Goal: Task Accomplishment & Management: Complete application form

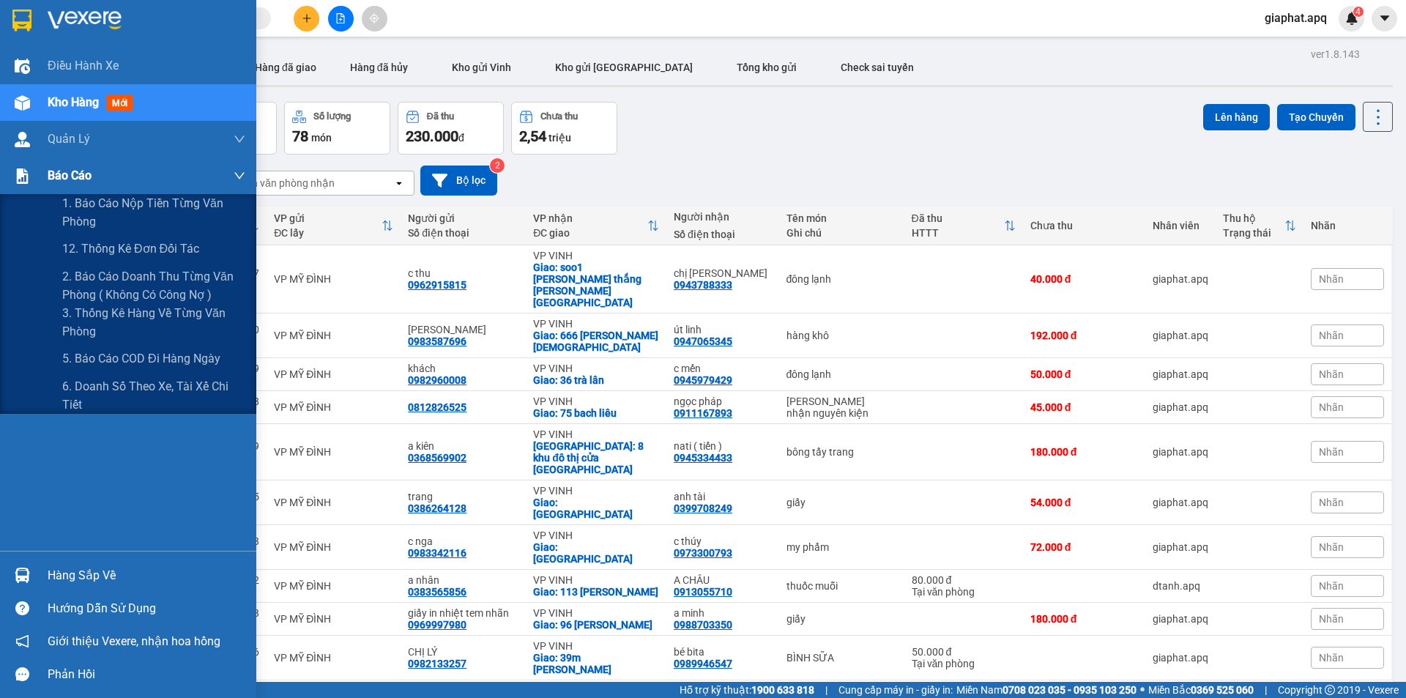
click at [63, 176] on span "Báo cáo" at bounding box center [70, 175] width 44 height 18
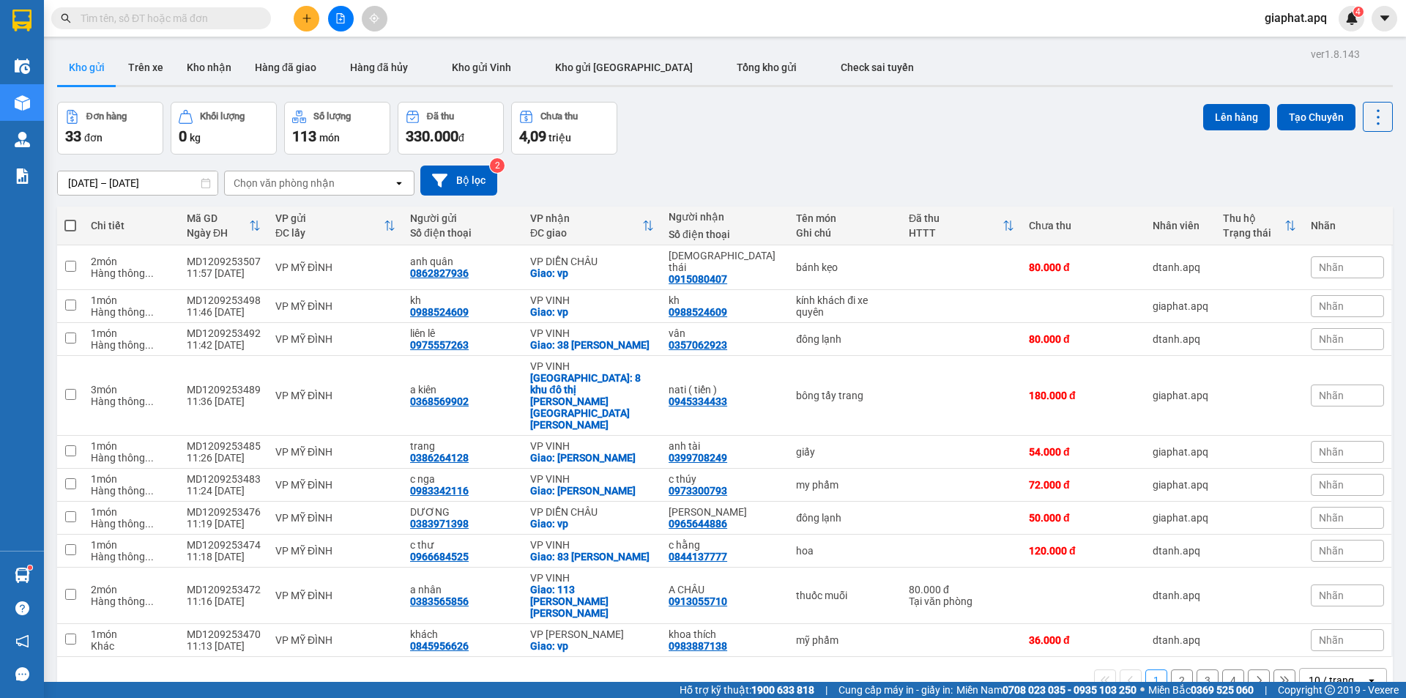
click at [97, 65] on button "Kho gửi" at bounding box center [86, 67] width 59 height 35
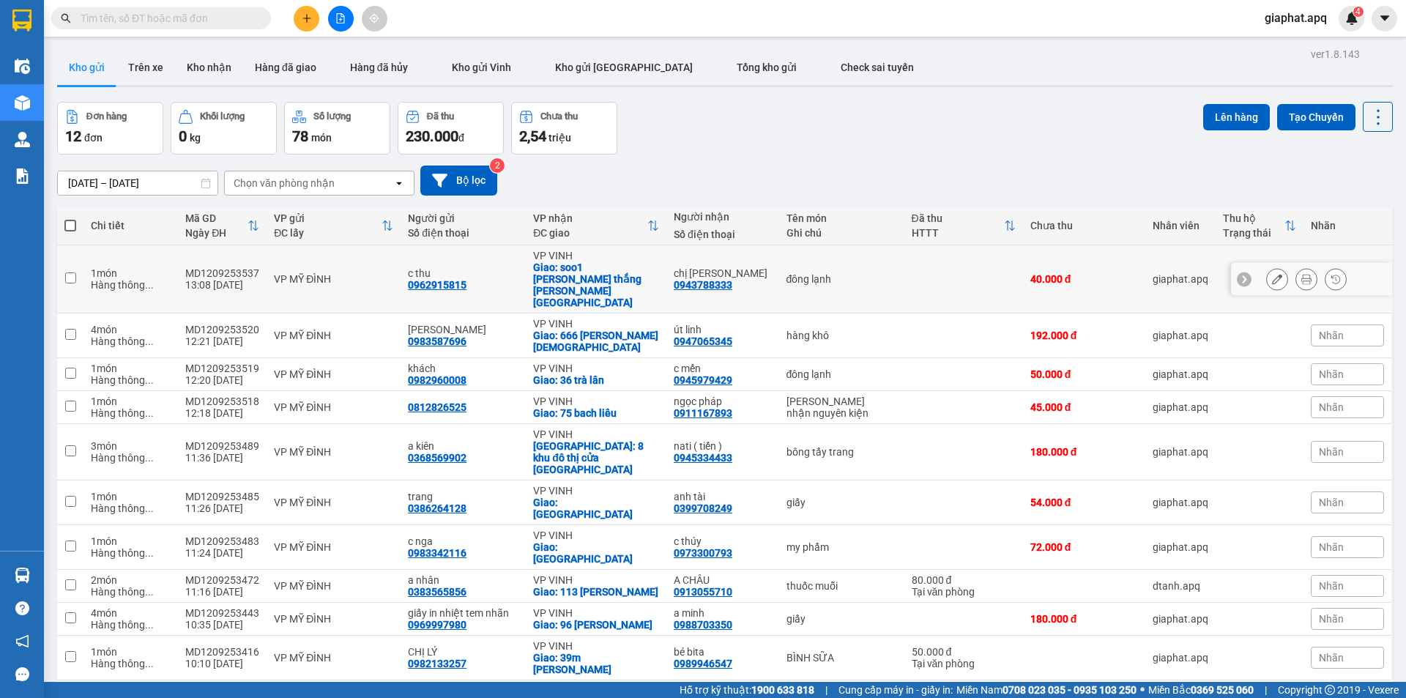
click at [953, 267] on td at bounding box center [963, 279] width 119 height 68
checkbox input "true"
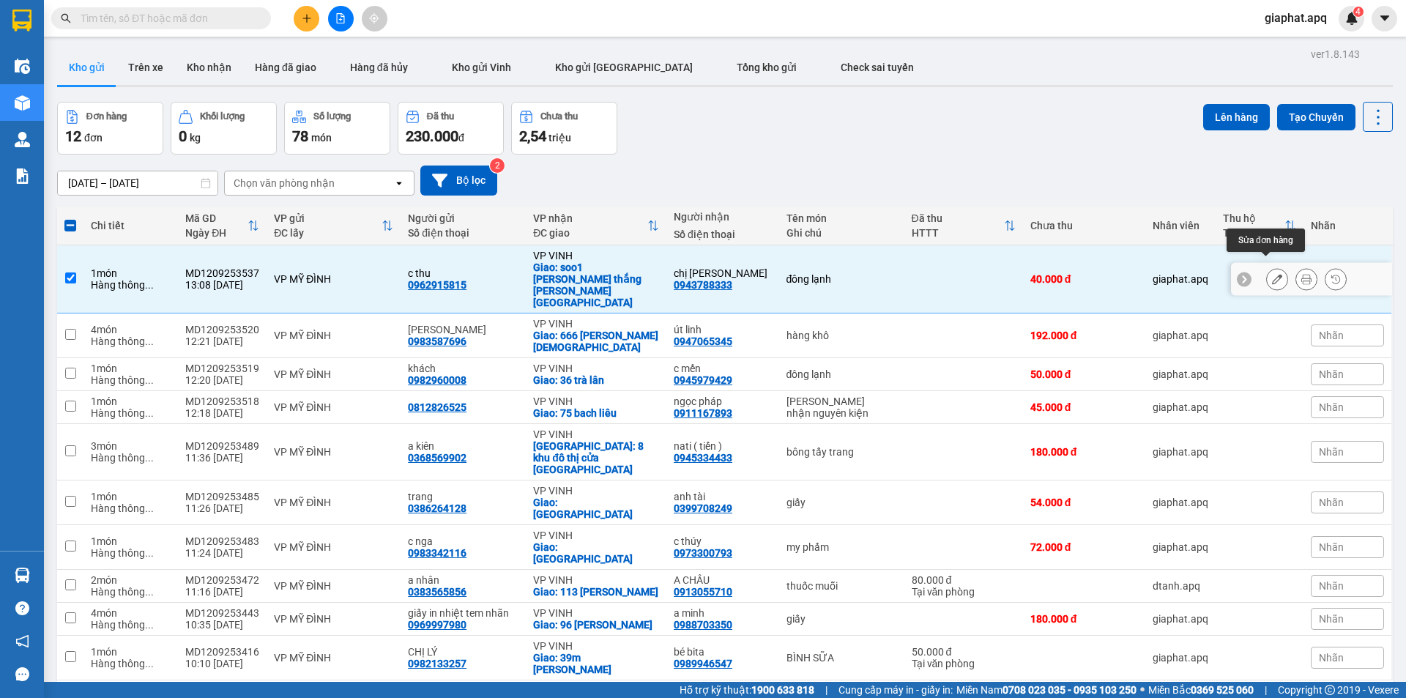
click at [1267, 268] on button at bounding box center [1277, 279] width 20 height 26
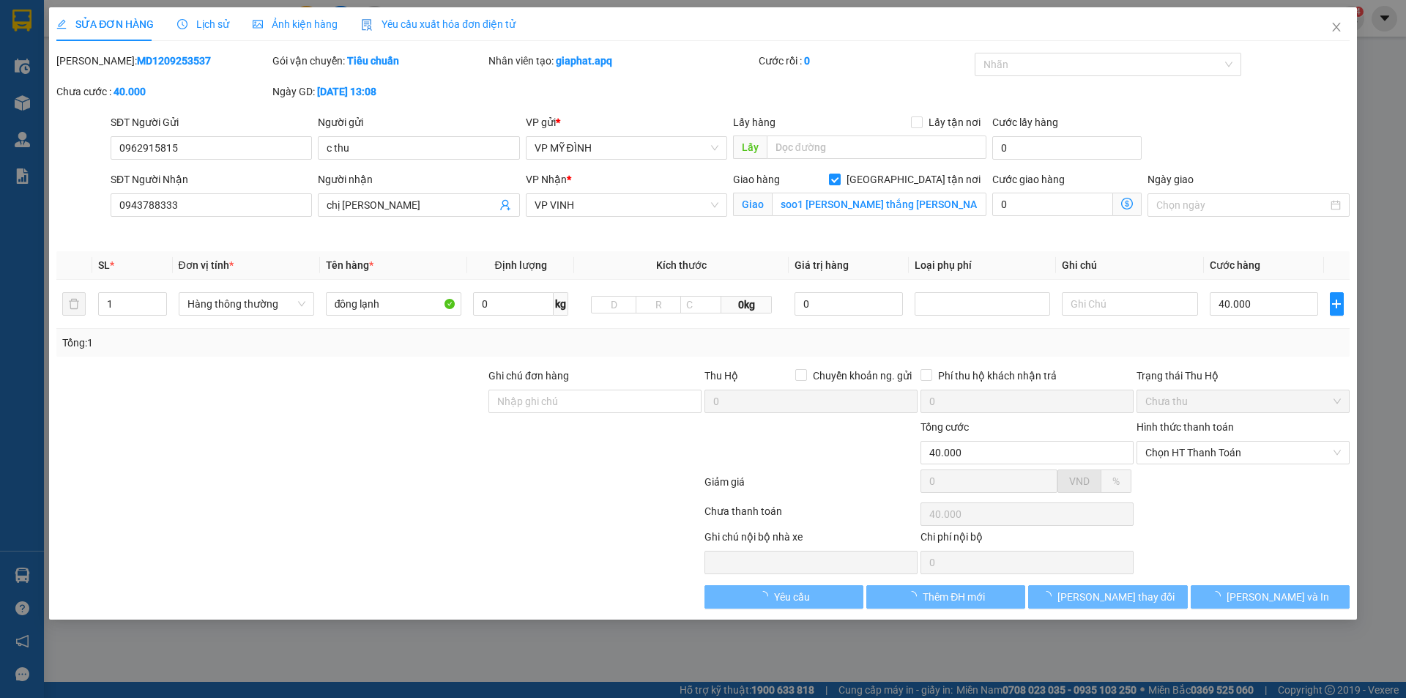
type input "0962915815"
type input "c thu"
type input "0943788333"
type input "chị [PERSON_NAME]"
checkbox input "true"
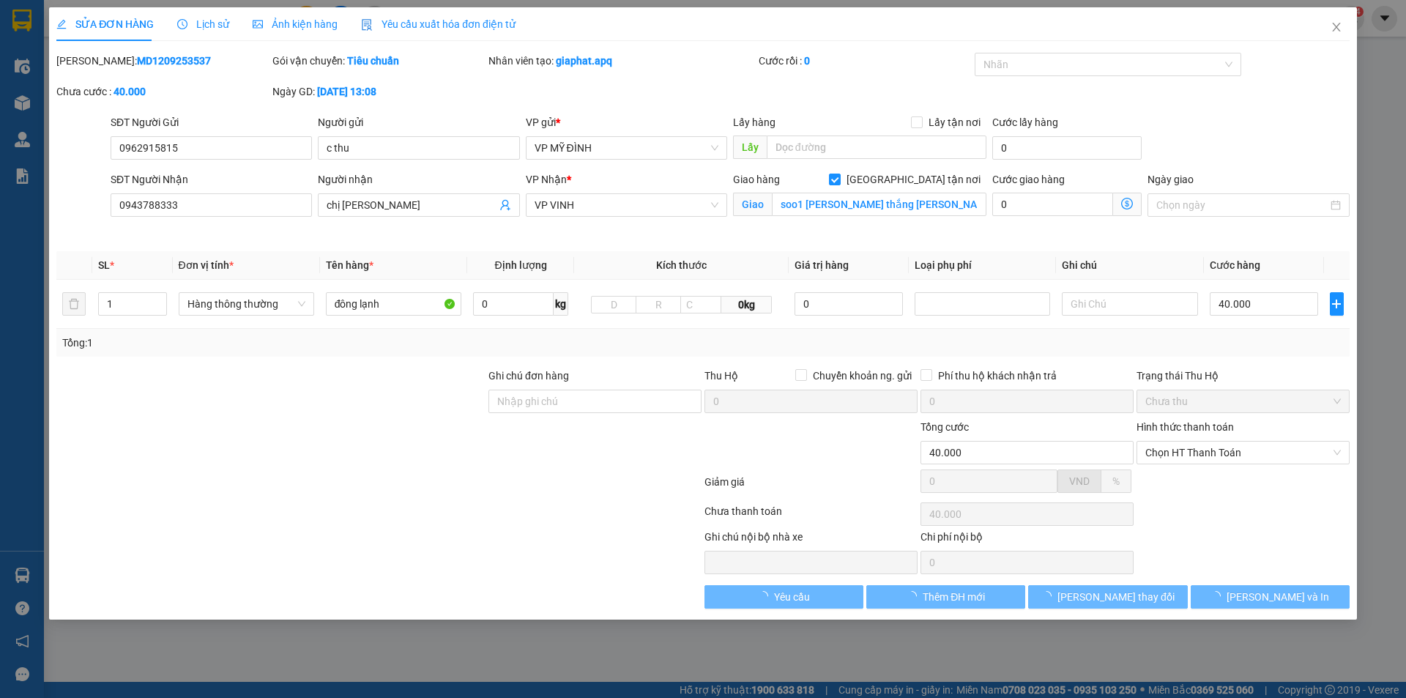
type input "soo1 [PERSON_NAME] thắng [PERSON_NAME][GEOGRAPHIC_DATA]"
type input "40.000"
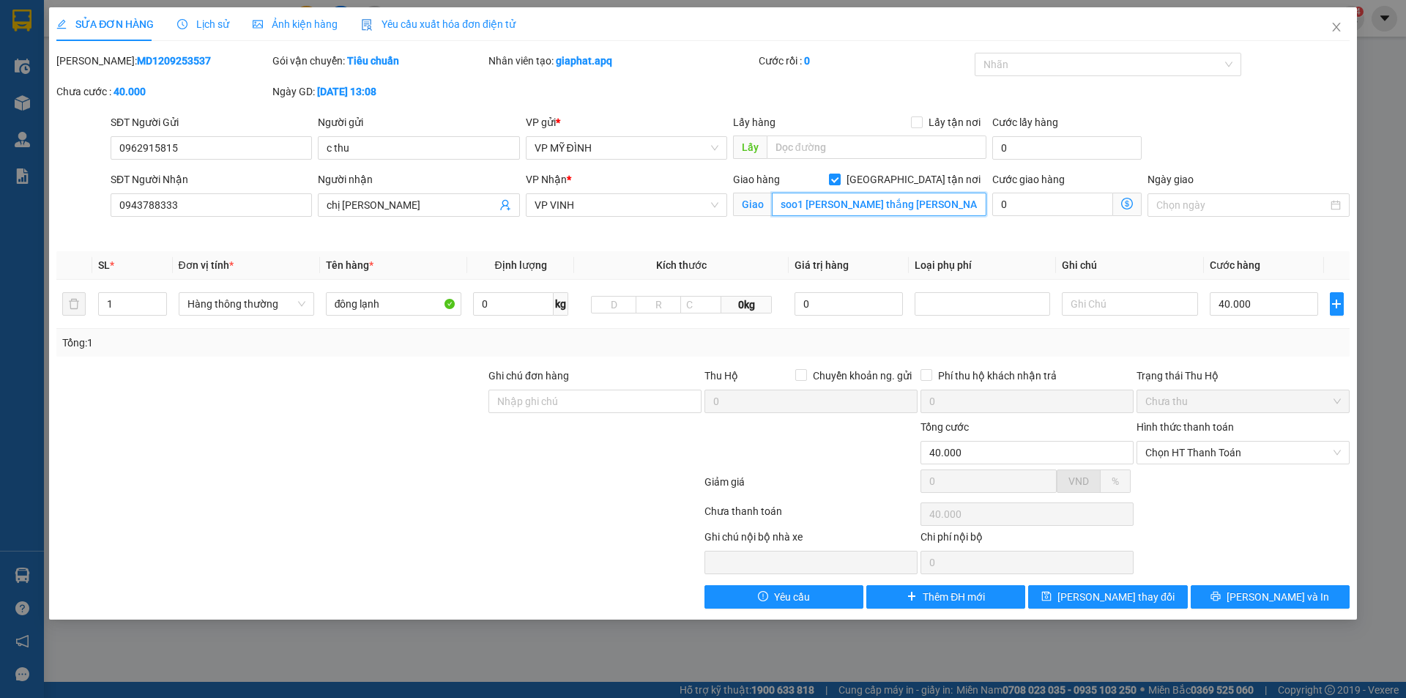
click at [799, 206] on input "soo1 [PERSON_NAME] thắng [PERSON_NAME][GEOGRAPHIC_DATA]" at bounding box center [879, 204] width 215 height 23
click at [798, 203] on input "soo1 [PERSON_NAME] thắng [PERSON_NAME][GEOGRAPHIC_DATA]" at bounding box center [879, 204] width 215 height 23
click at [805, 203] on input "số1 [PERSON_NAME] thắng [PERSON_NAME][GEOGRAPHIC_DATA]" at bounding box center [879, 204] width 215 height 23
click at [818, 203] on input "số1 đương cao thắng [PERSON_NAME][GEOGRAPHIC_DATA]" at bounding box center [879, 204] width 215 height 23
type input "số1 đường cao thắng [PERSON_NAME][GEOGRAPHIC_DATA]"
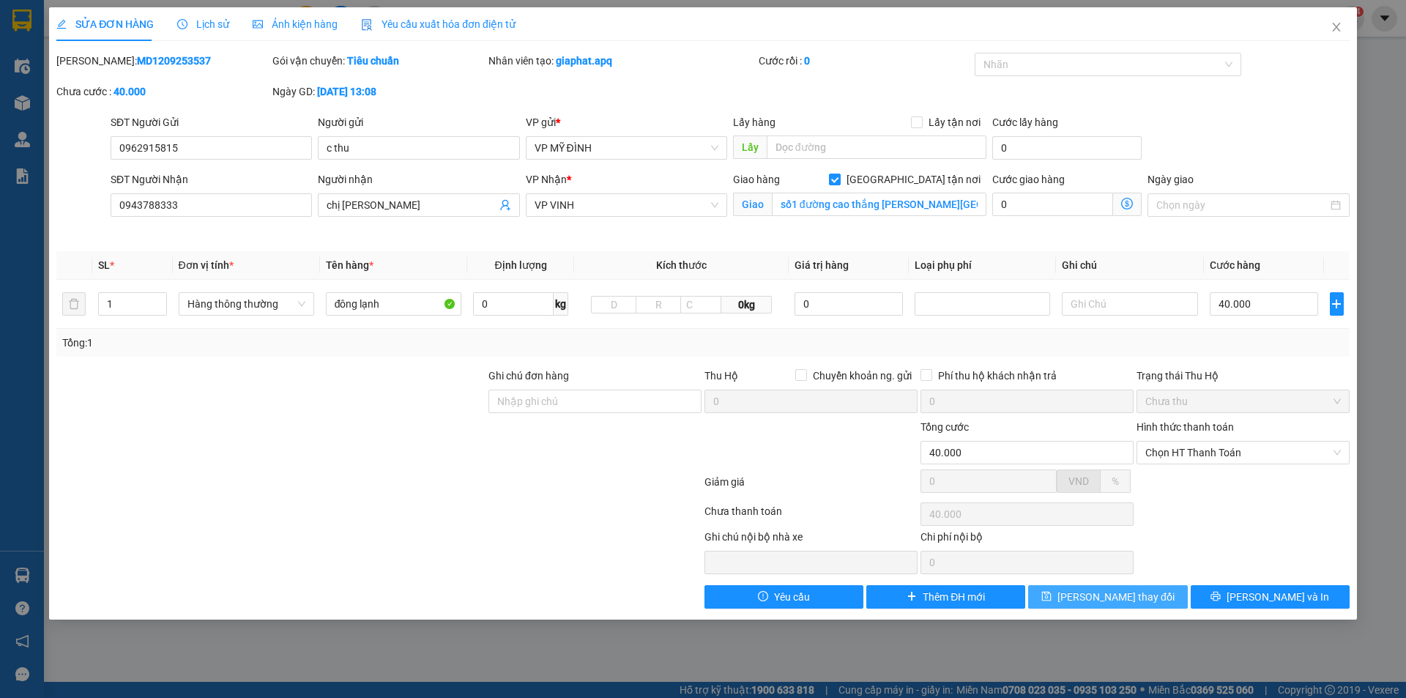
click at [1147, 596] on button "[PERSON_NAME] thay đổi" at bounding box center [1107, 596] width 159 height 23
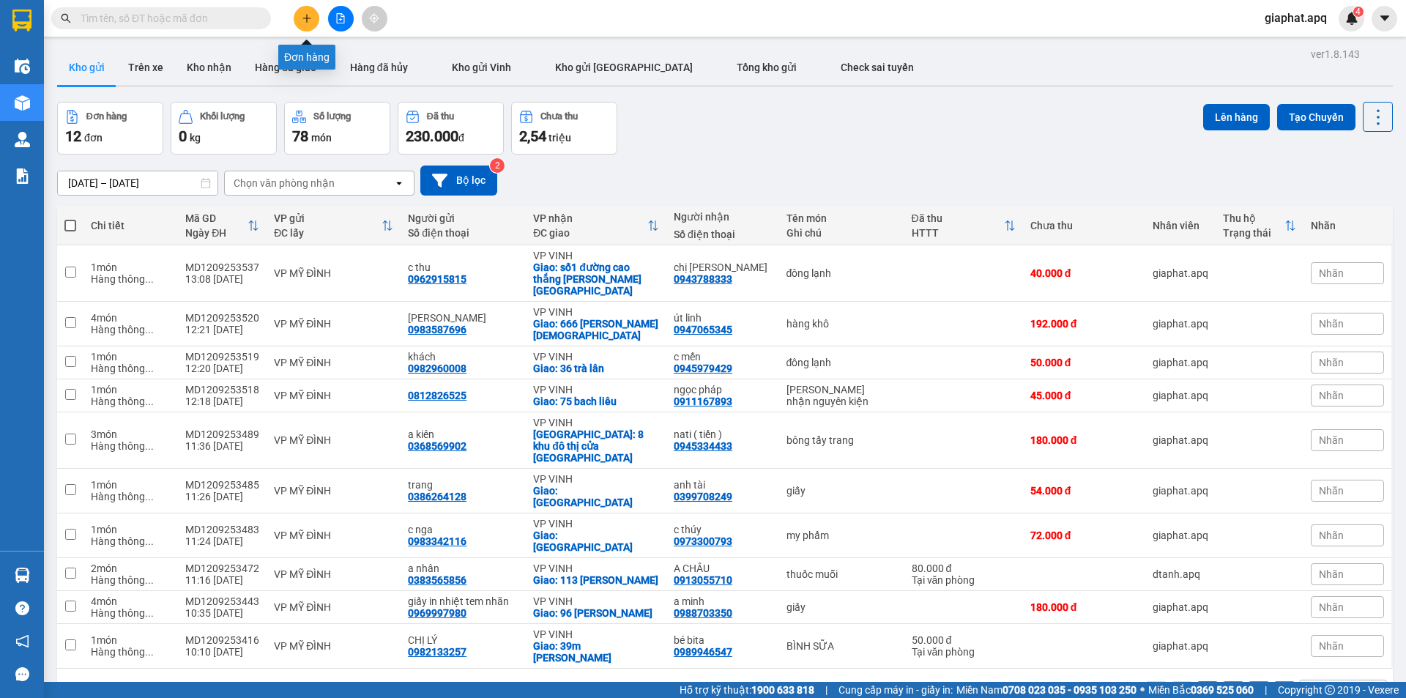
click at [300, 19] on button at bounding box center [307, 19] width 26 height 26
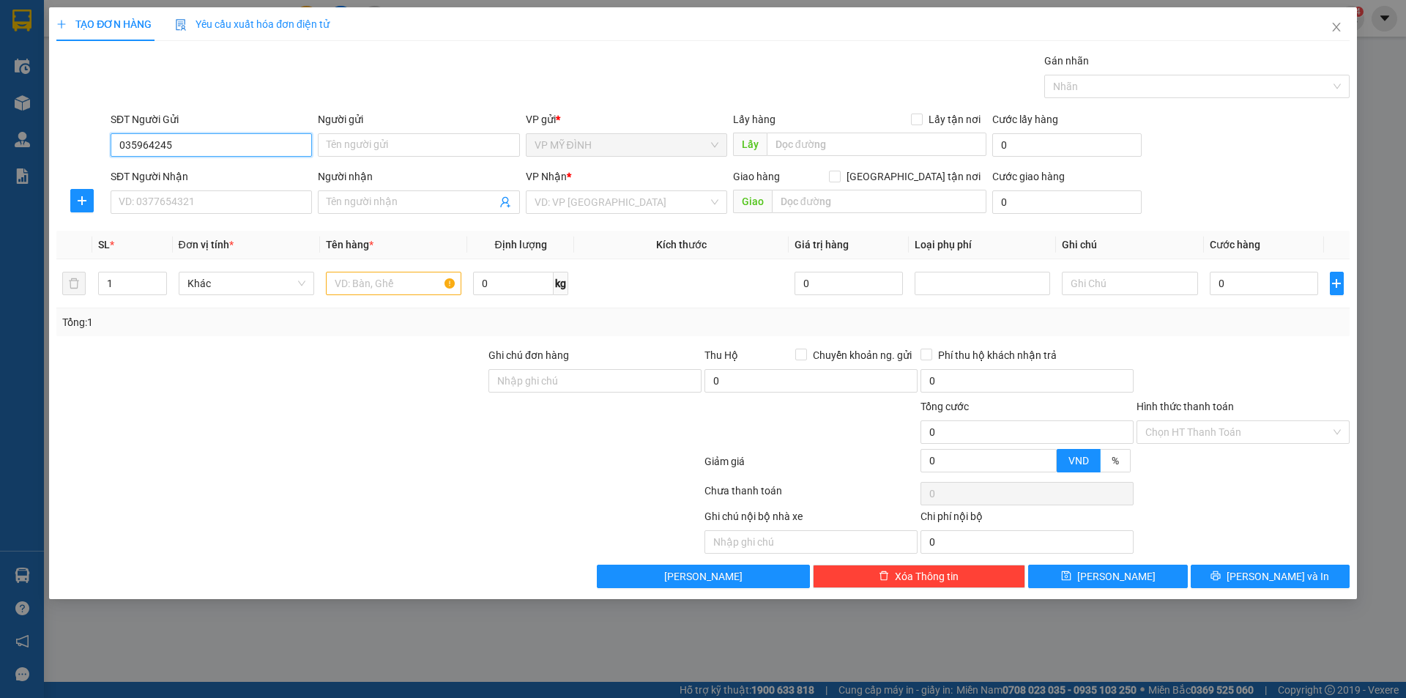
type input "0359642457"
click at [160, 169] on div "0359642457 - chị như" at bounding box center [211, 174] width 184 height 16
type input "chị như"
click at [161, 174] on div "0359642457 - chị như" at bounding box center [211, 174] width 184 height 16
type input "0359642457"
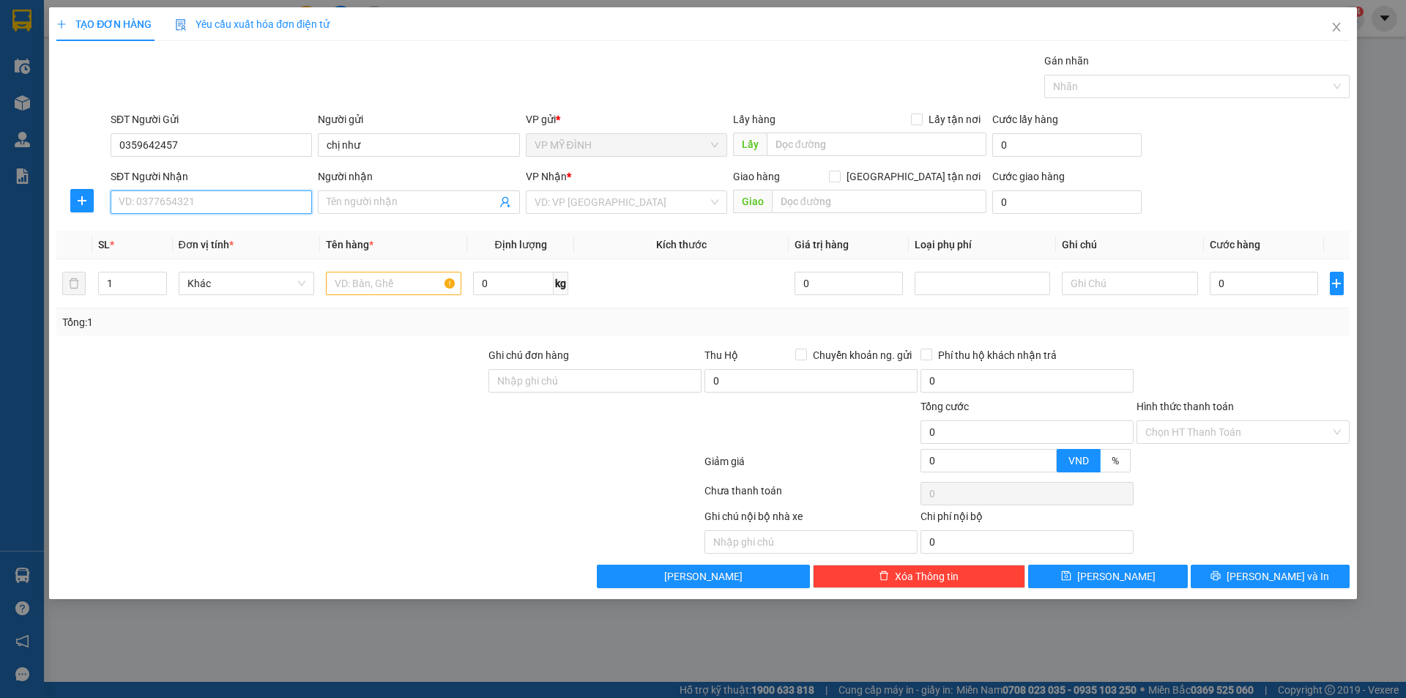
click at [174, 204] on input "SĐT Người Nhận" at bounding box center [211, 201] width 201 height 23
click at [162, 231] on div "0373850678 - chị hoa" at bounding box center [211, 231] width 184 height 16
type input "0373850678"
type input "chị hoa"
checkbox input "true"
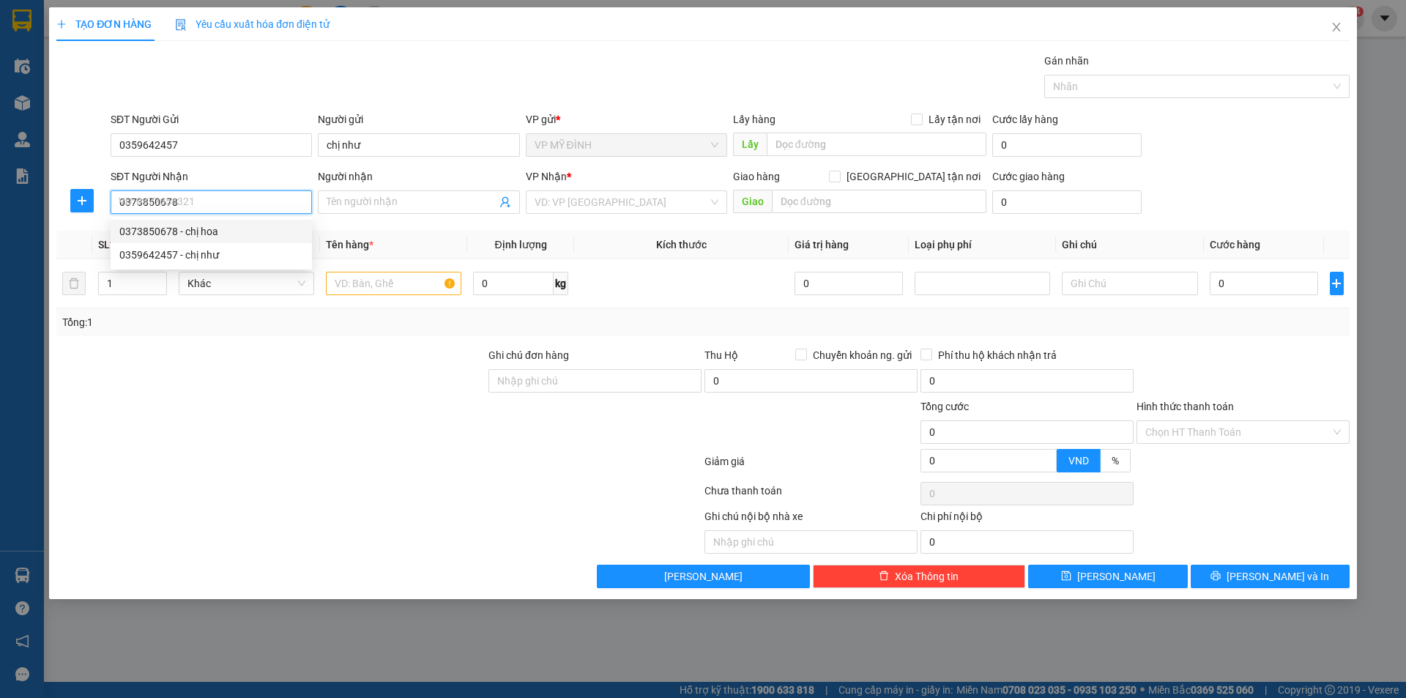
type input "số 1 ngách 9a , ngõ 352 nguyễn trường tộ"
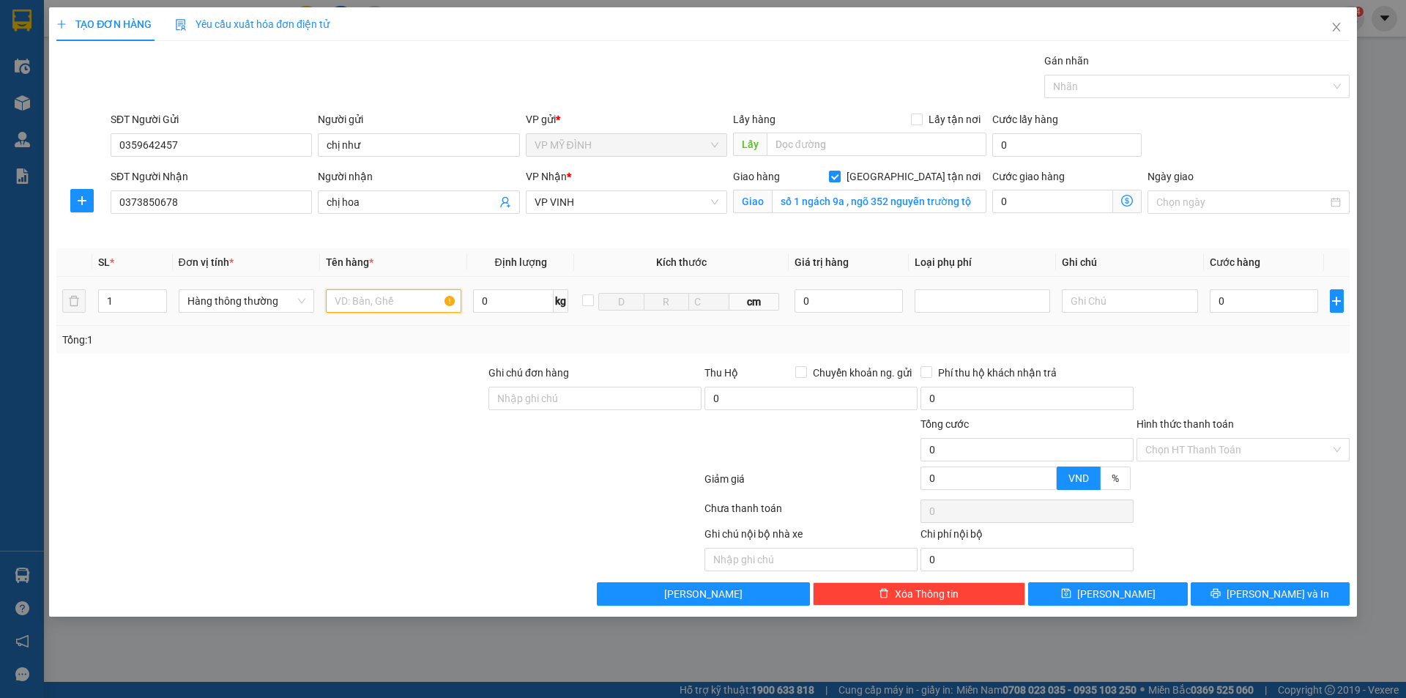
click at [357, 302] on input "text" at bounding box center [393, 300] width 135 height 23
type input "bánh trung thu"
click at [1239, 304] on input "0" at bounding box center [1263, 300] width 109 height 23
type input "4"
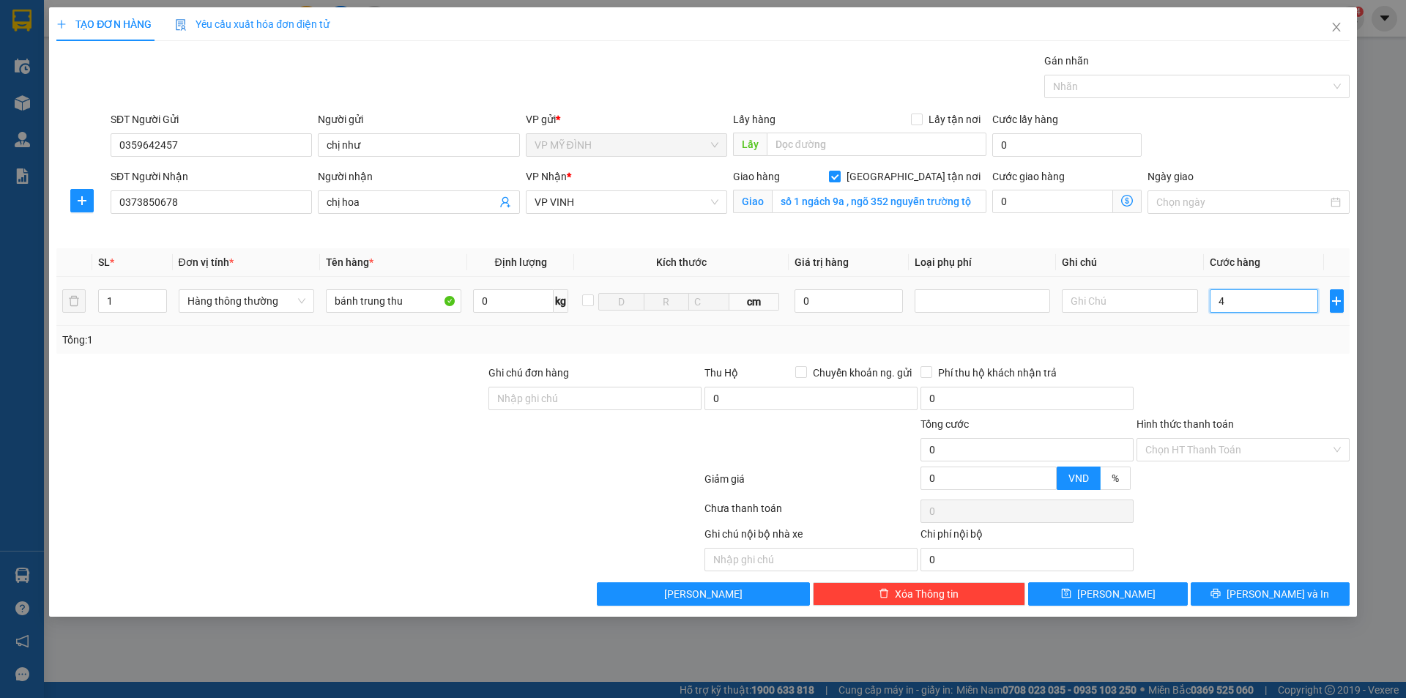
type input "4"
type input "40"
type input "40.000"
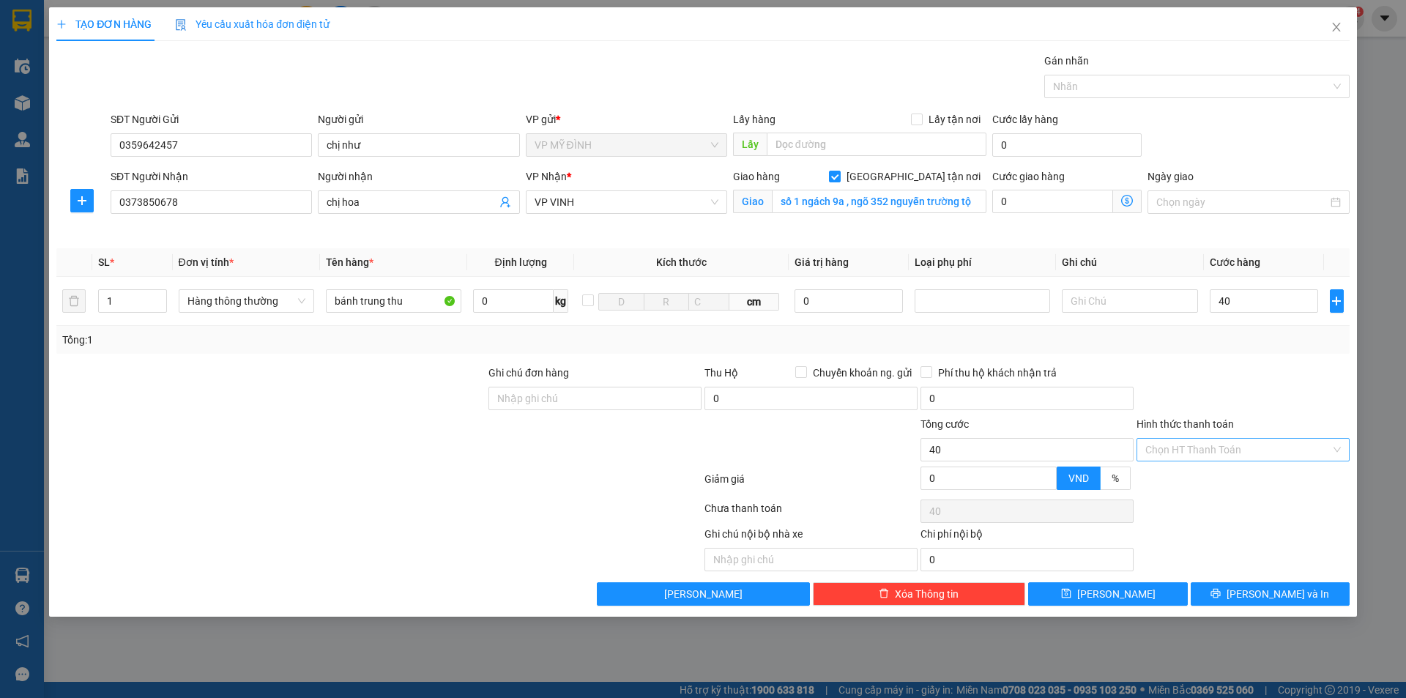
type input "40.000"
click at [1230, 450] on input "Hình thức thanh toán" at bounding box center [1237, 450] width 185 height 22
click at [1203, 476] on div "Tại văn phòng" at bounding box center [1242, 479] width 195 height 16
type input "0"
click at [195, 203] on input "0373850678" at bounding box center [211, 201] width 201 height 23
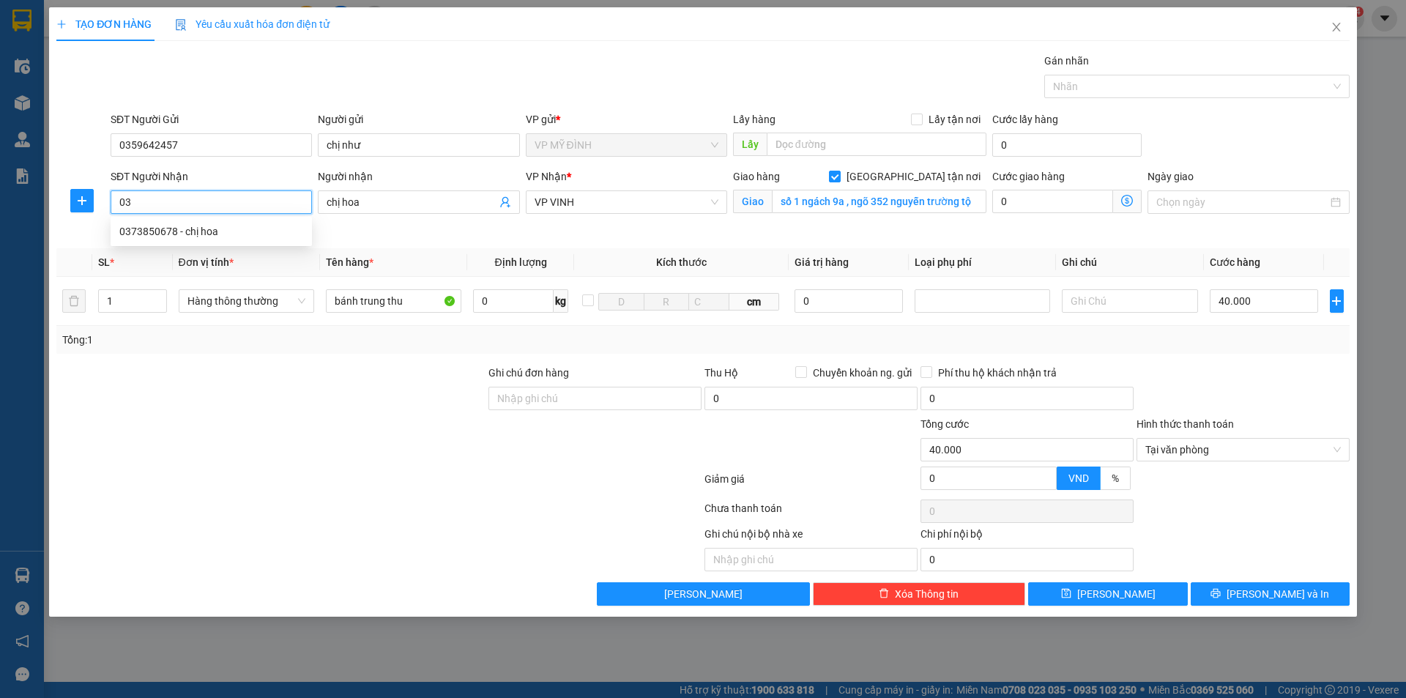
type input "0"
type input "0356259224"
click at [147, 231] on div "0356259224 - c hiền" at bounding box center [211, 231] width 184 height 16
type input "c hiền"
checkbox input "false"
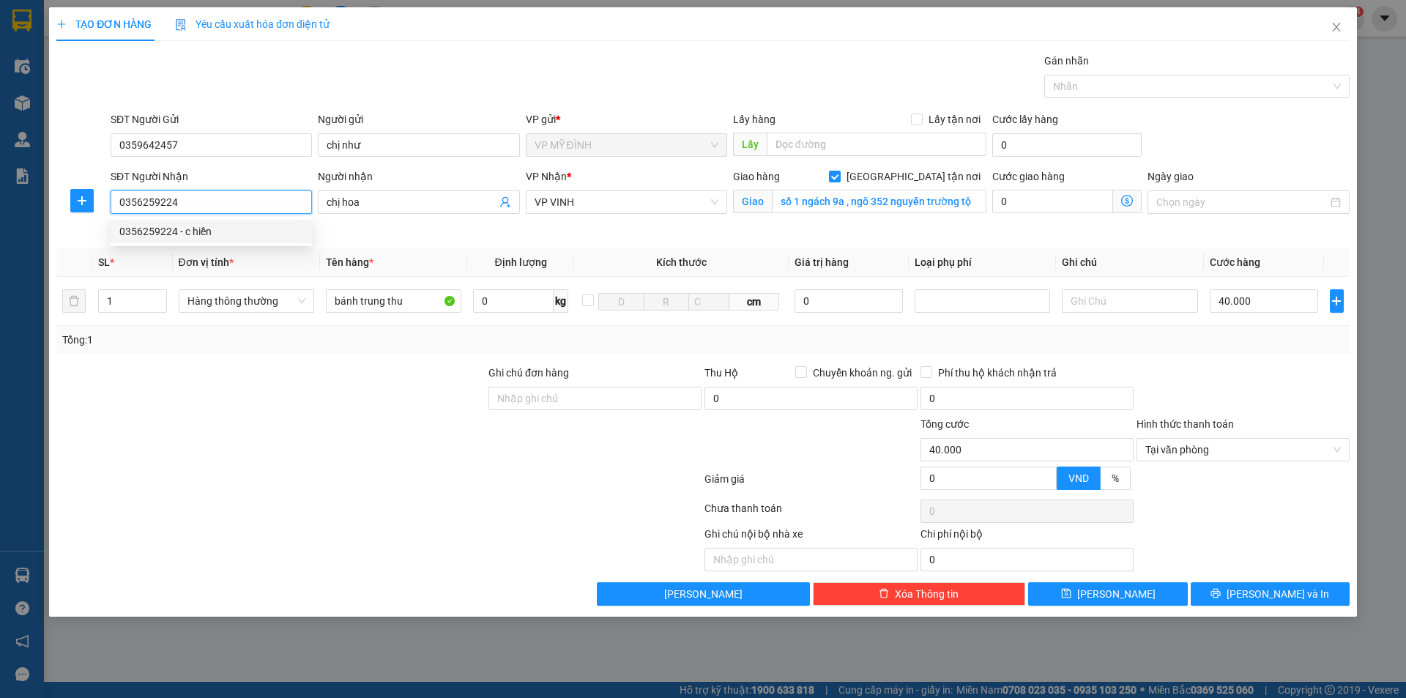
type input "số 1, ngách 9A, ngõ 352 , [PERSON_NAME],"
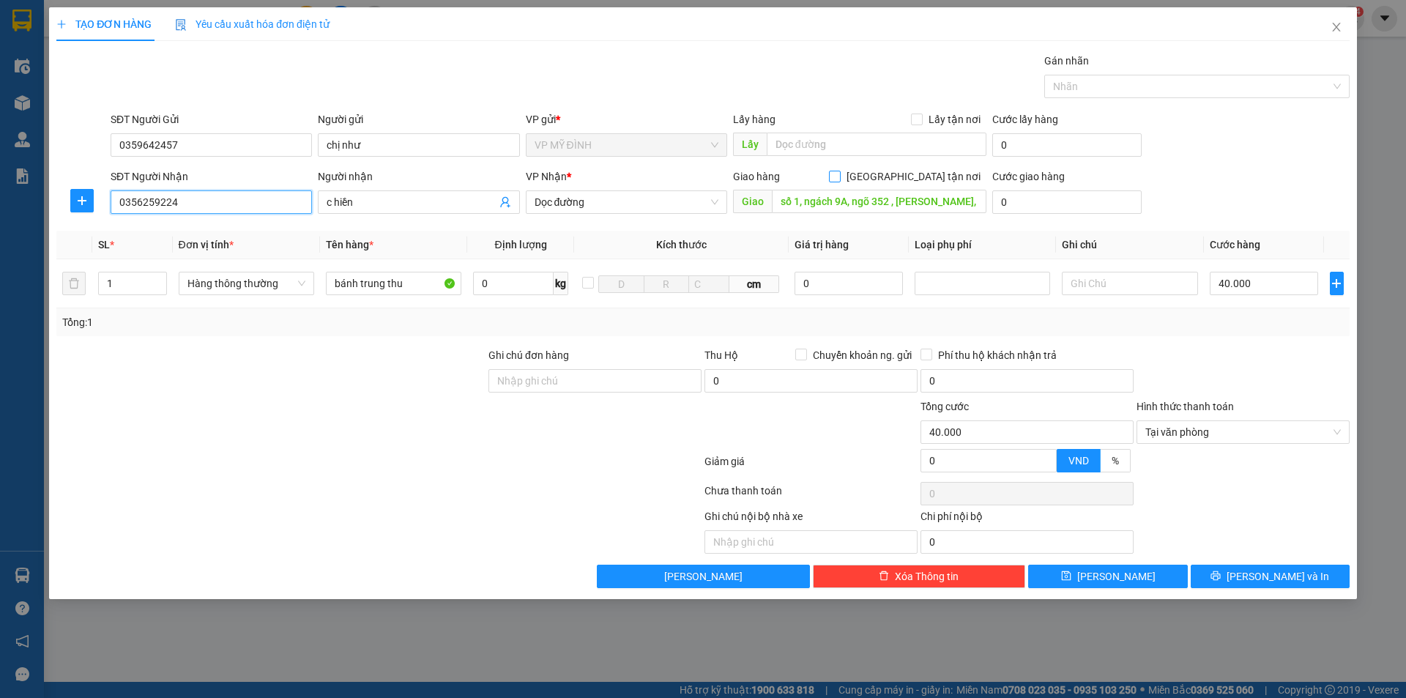
type input "0356259224"
click at [839, 176] on input "[GEOGRAPHIC_DATA] tận nơi" at bounding box center [834, 176] width 10 height 10
checkbox input "true"
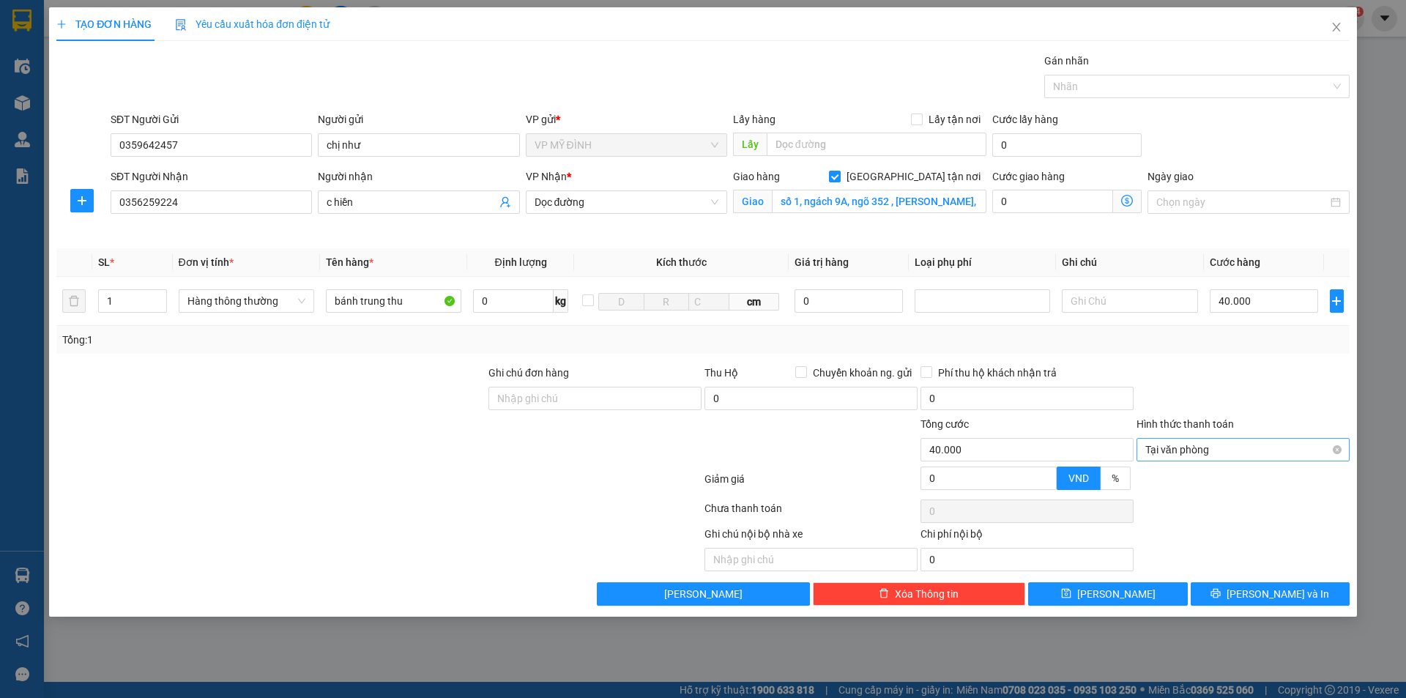
click at [1204, 447] on span "Tại văn phòng" at bounding box center [1242, 450] width 195 height 22
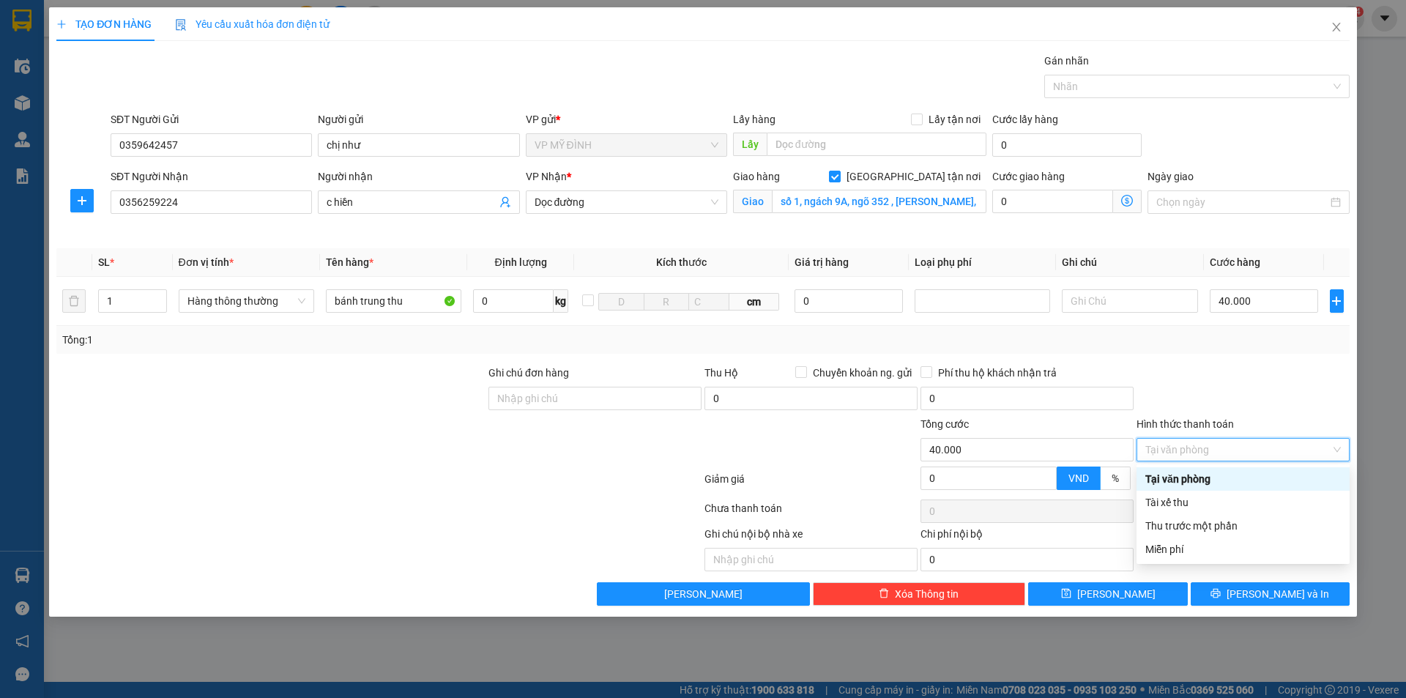
click at [1195, 473] on div "Tại văn phòng" at bounding box center [1242, 479] width 195 height 16
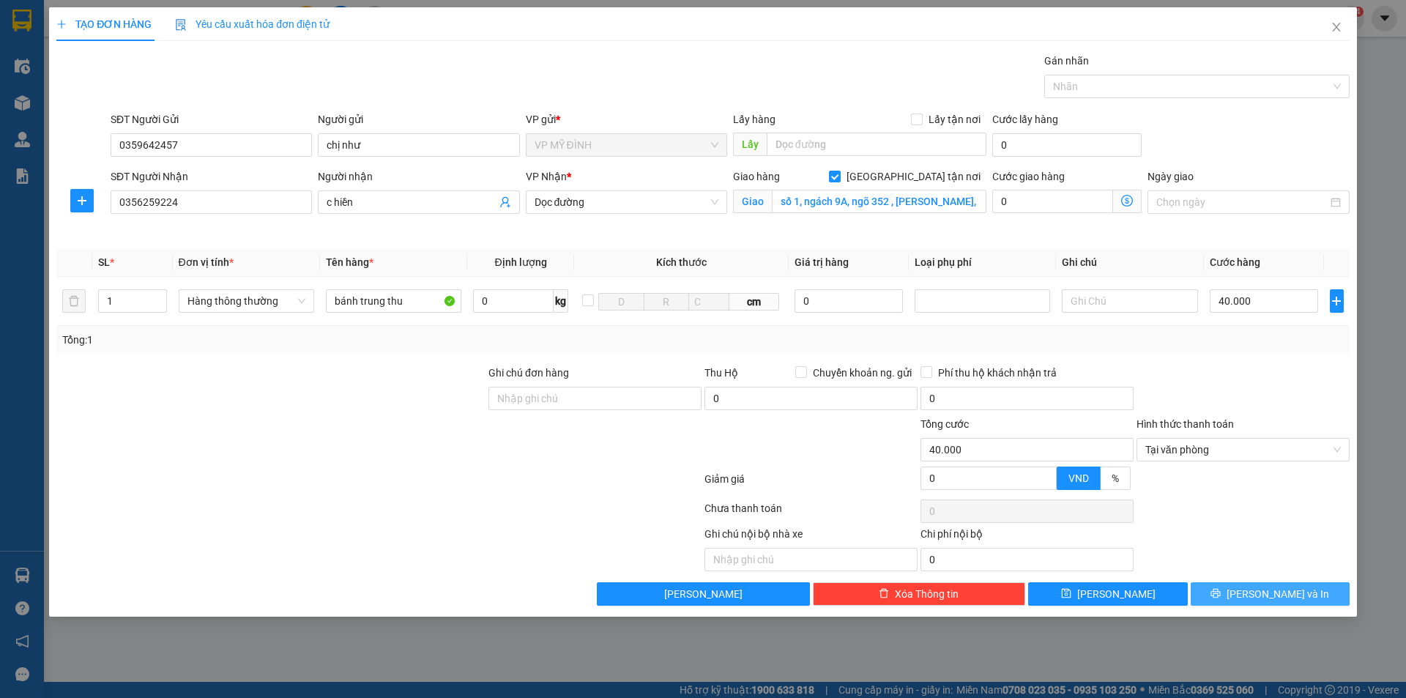
drag, startPoint x: 1244, startPoint y: 589, endPoint x: 1235, endPoint y: 543, distance: 47.0
click at [1244, 585] on button "[PERSON_NAME] và In" at bounding box center [1269, 593] width 159 height 23
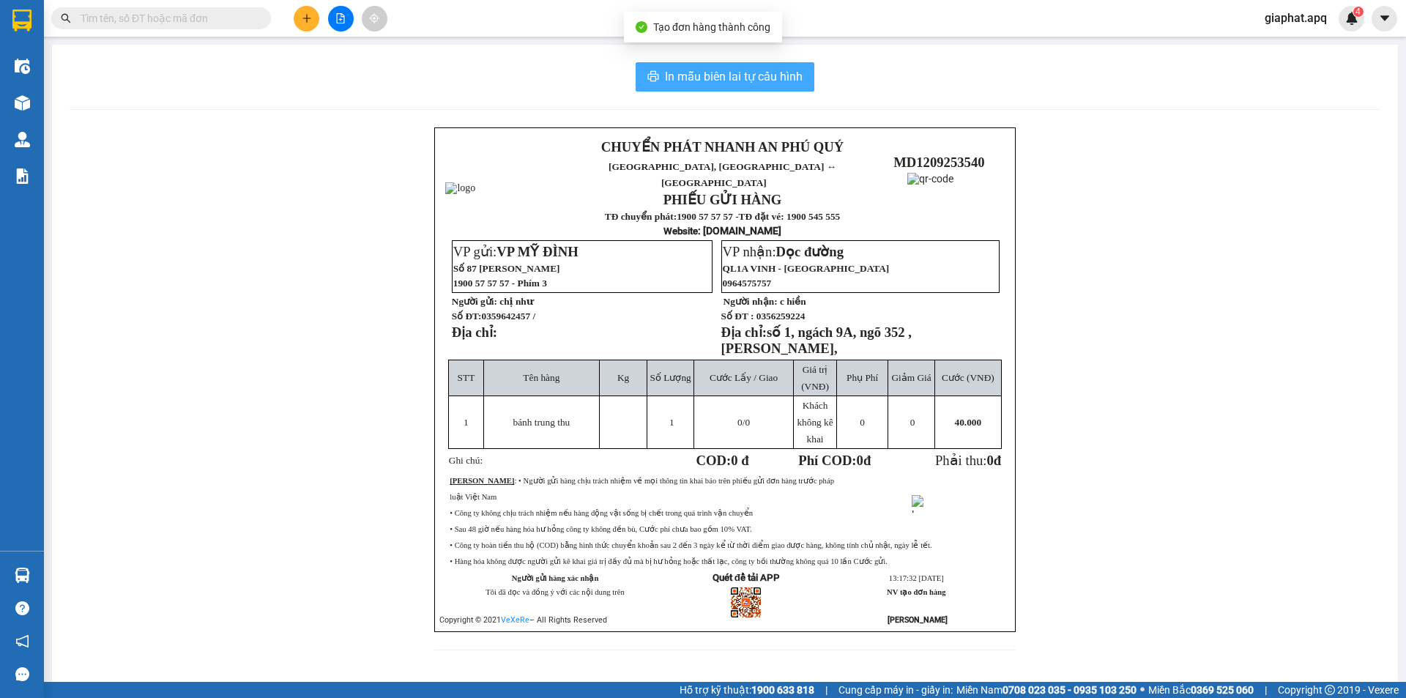
click at [741, 72] on span "In mẫu biên lai tự cấu hình" at bounding box center [734, 76] width 138 height 18
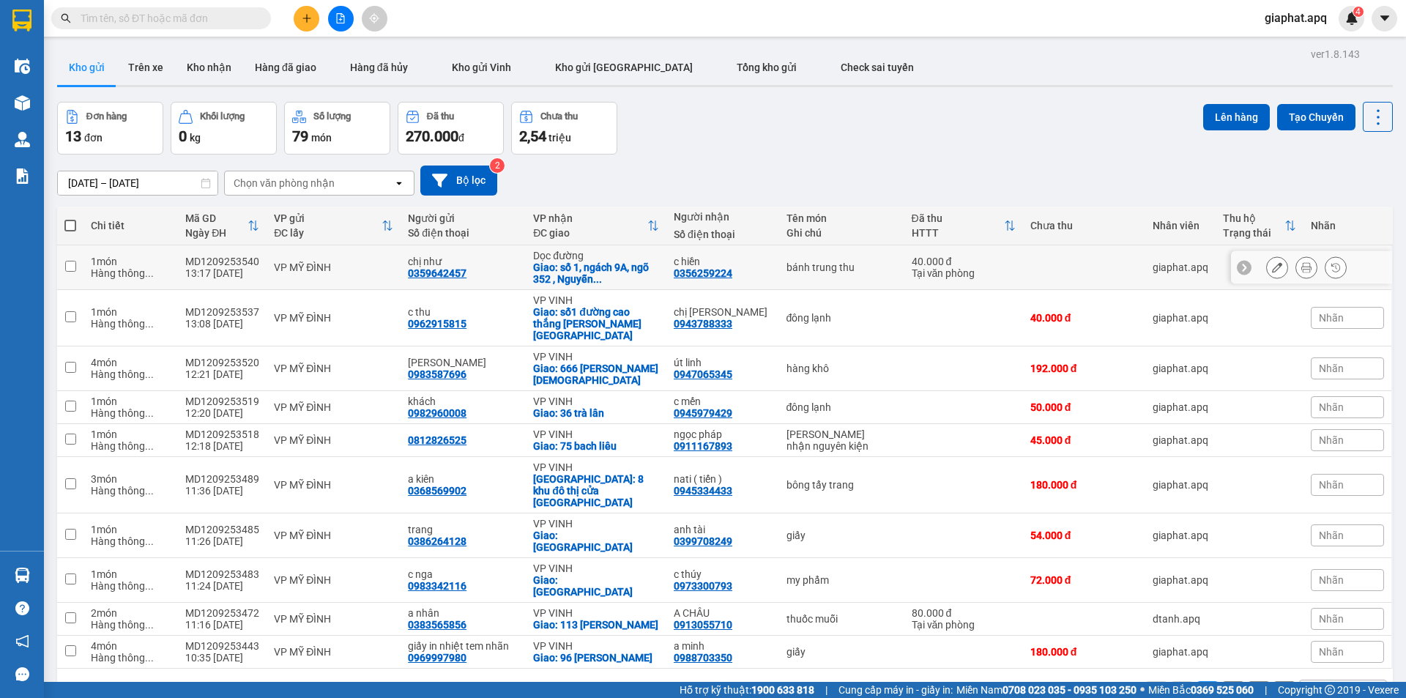
drag, startPoint x: 1000, startPoint y: 282, endPoint x: 1256, endPoint y: 280, distance: 256.3
click at [1004, 281] on td "40.000 đ Tại văn phòng" at bounding box center [963, 267] width 119 height 45
checkbox input "true"
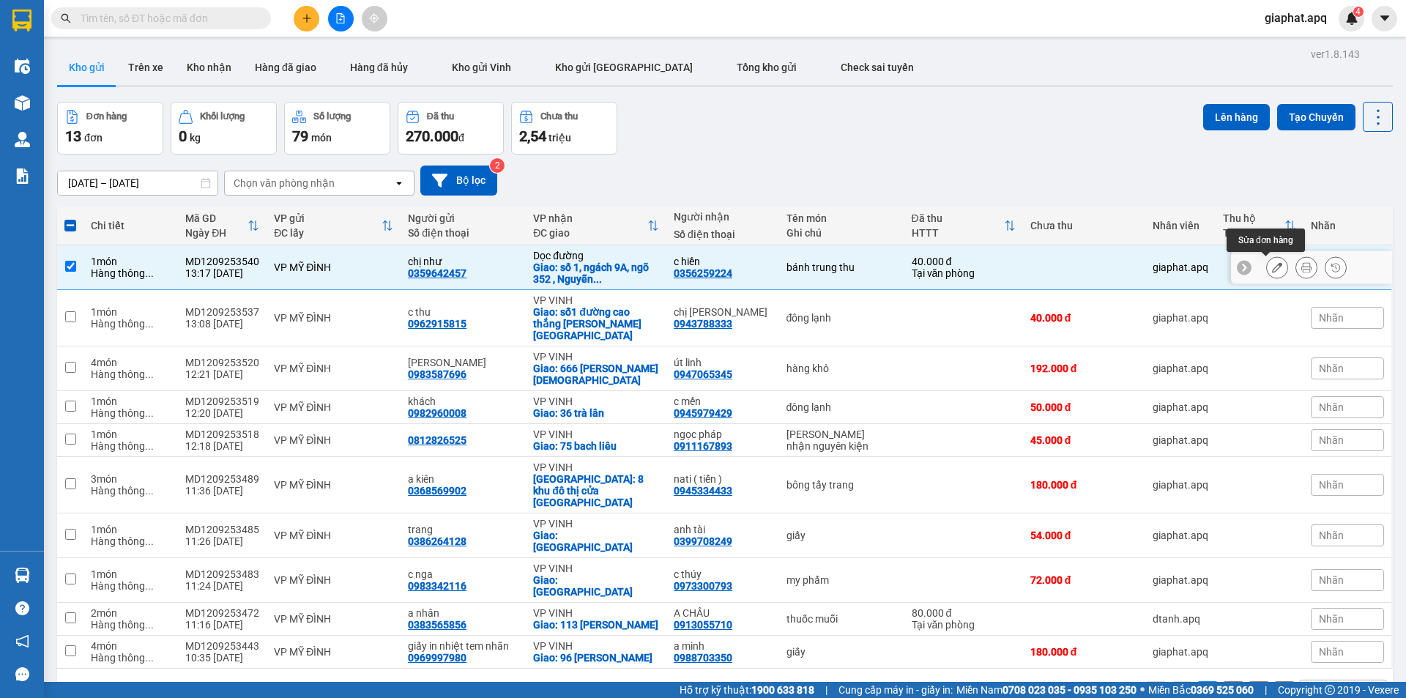
click at [1272, 264] on icon at bounding box center [1277, 267] width 10 height 10
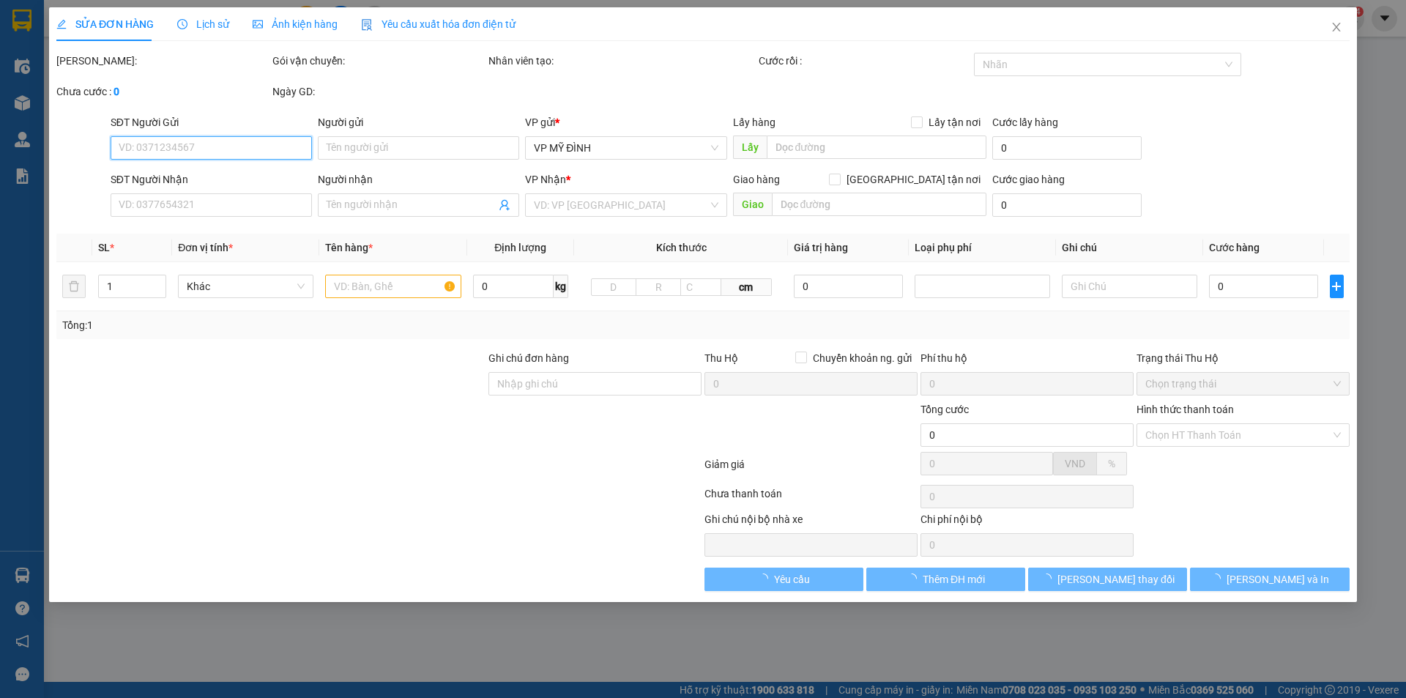
type input "0359642457"
type input "chị như"
type input "0356259224"
type input "c hiền"
checkbox input "true"
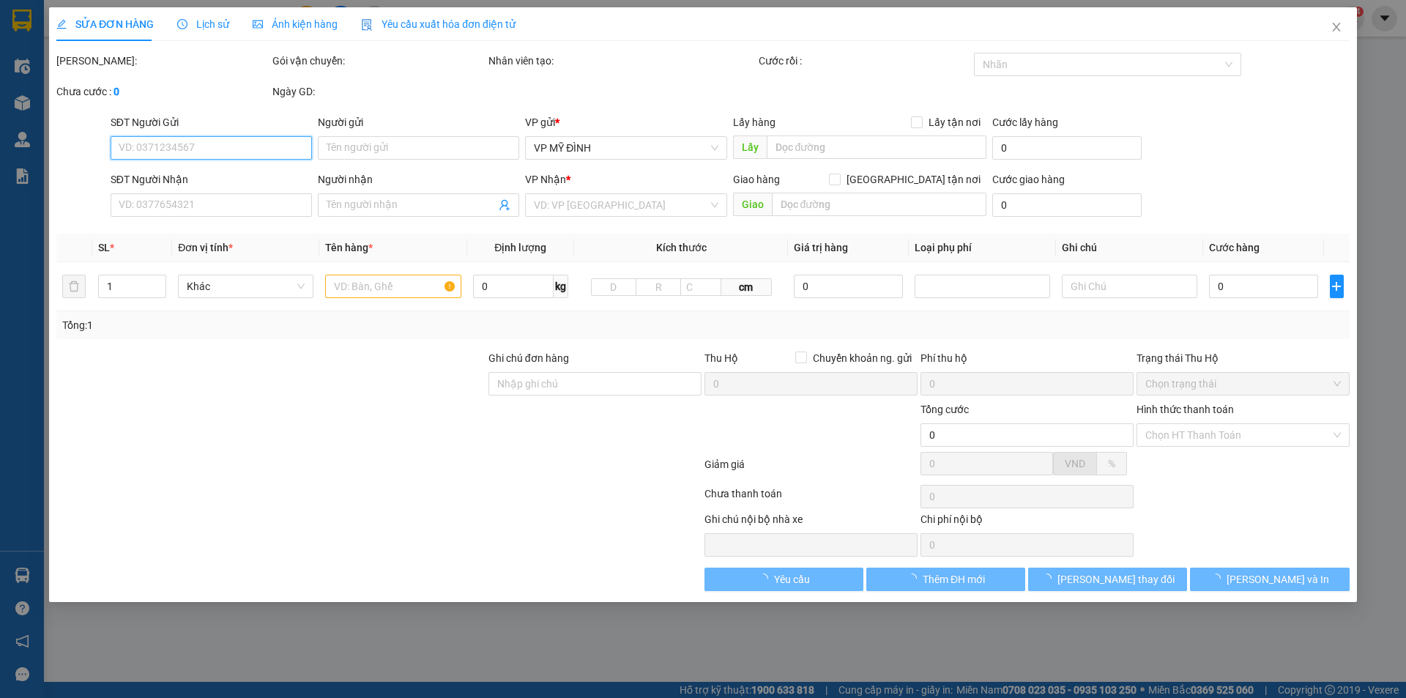
type input "số 1, ngách 9A, ngõ 352 , [PERSON_NAME],"
type input "40.000"
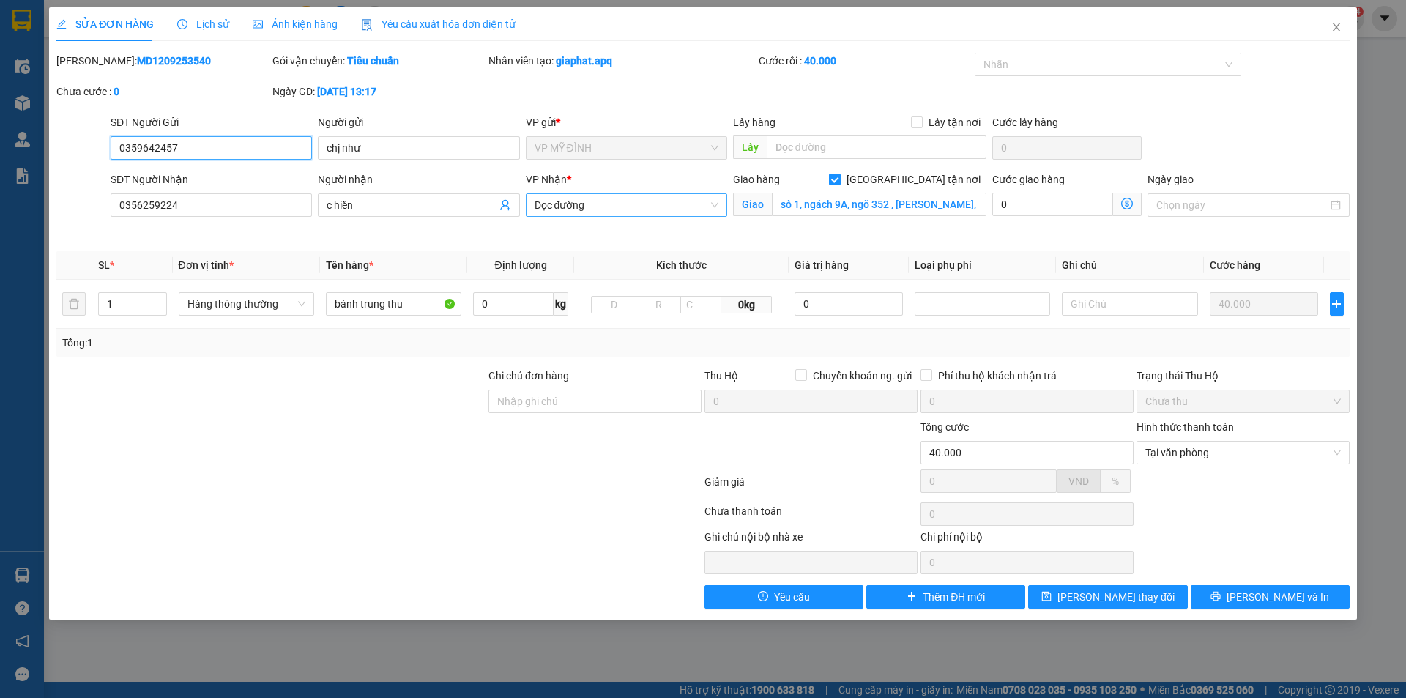
click at [614, 204] on span "Dọc đường" at bounding box center [626, 205] width 184 height 22
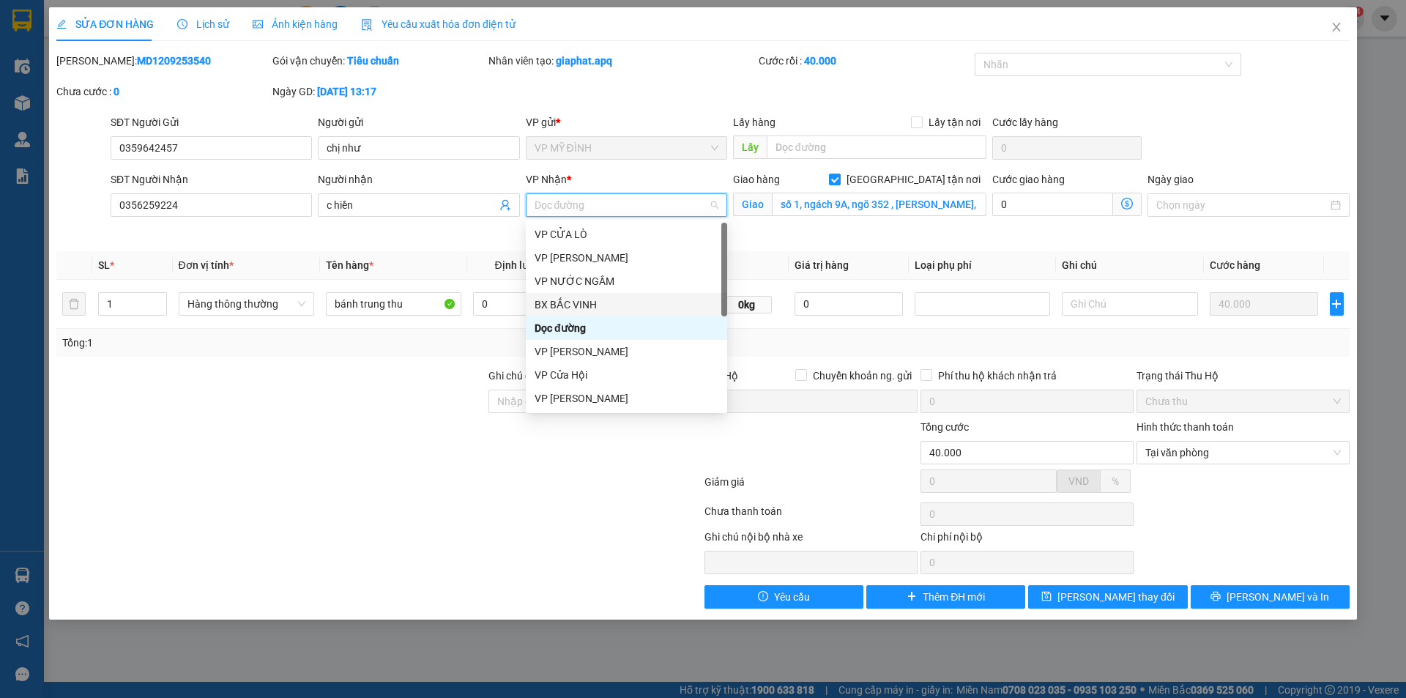
scroll to position [211, 0]
click at [563, 278] on div "VP VINH" at bounding box center [626, 281] width 184 height 16
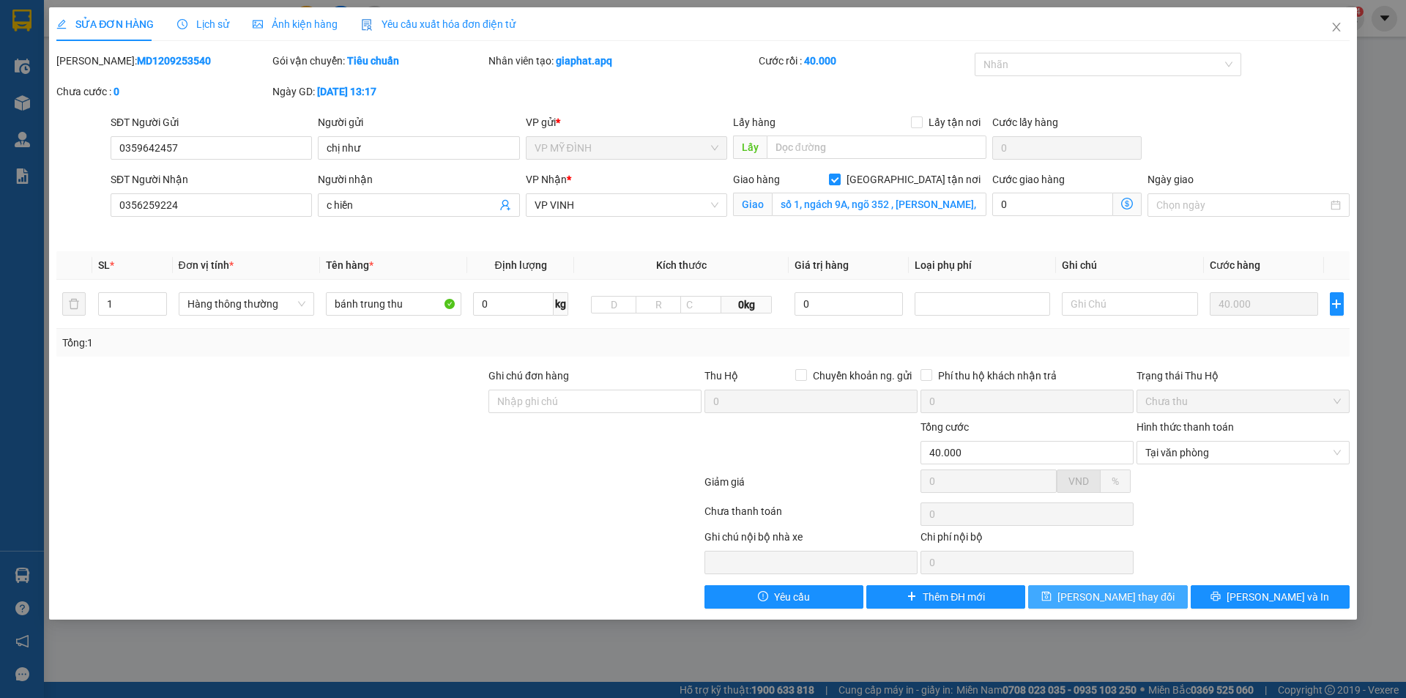
click at [1120, 597] on span "[PERSON_NAME] thay đổi" at bounding box center [1115, 597] width 117 height 16
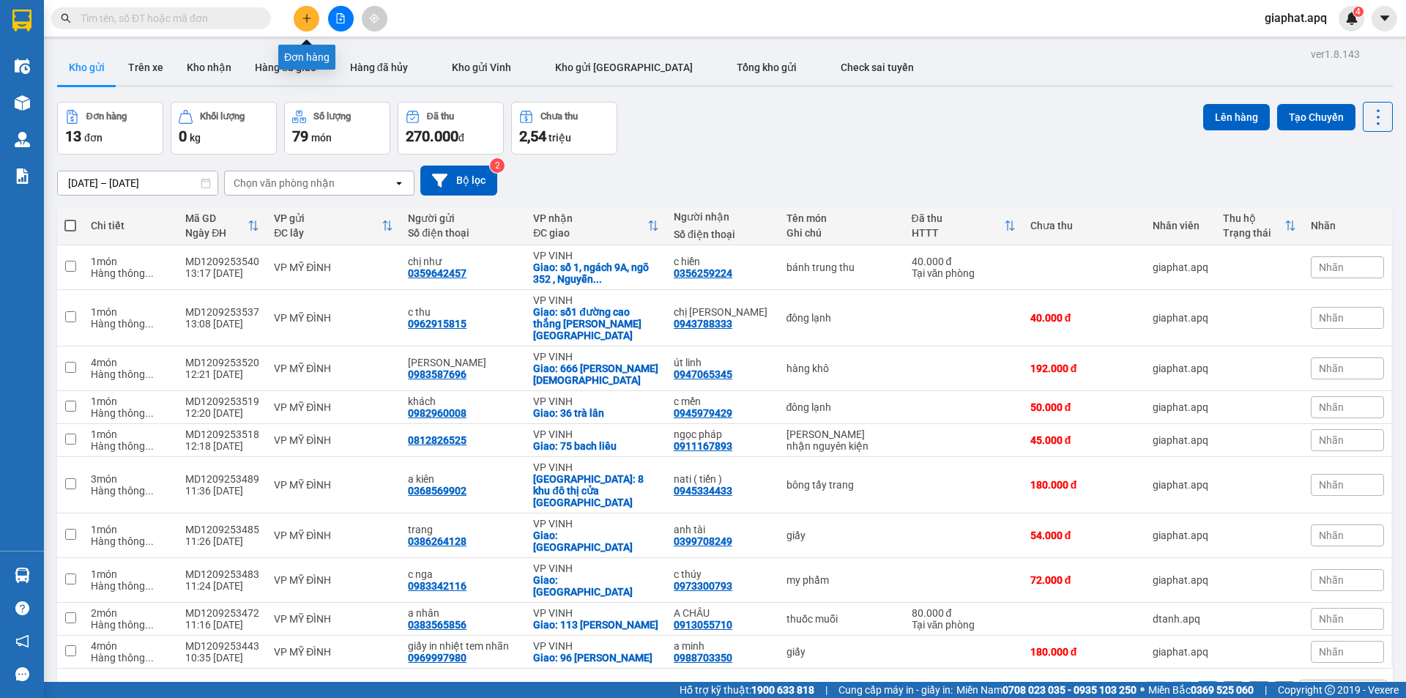
click at [313, 19] on button at bounding box center [307, 19] width 26 height 26
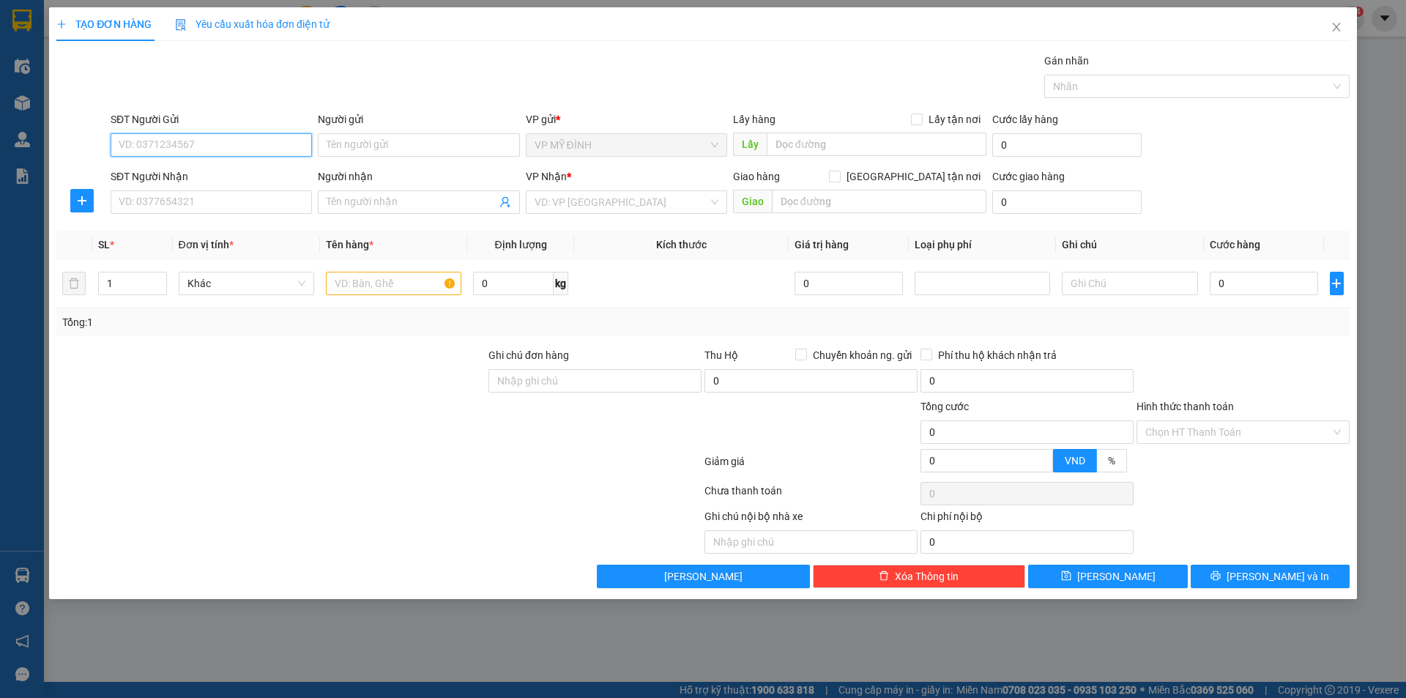
click at [185, 142] on input "SĐT Người Gửi" at bounding box center [211, 144] width 201 height 23
type input "0349739031"
click at [159, 171] on div "0349739031 - khách" at bounding box center [211, 174] width 184 height 16
type input "khách"
type input "0349739031"
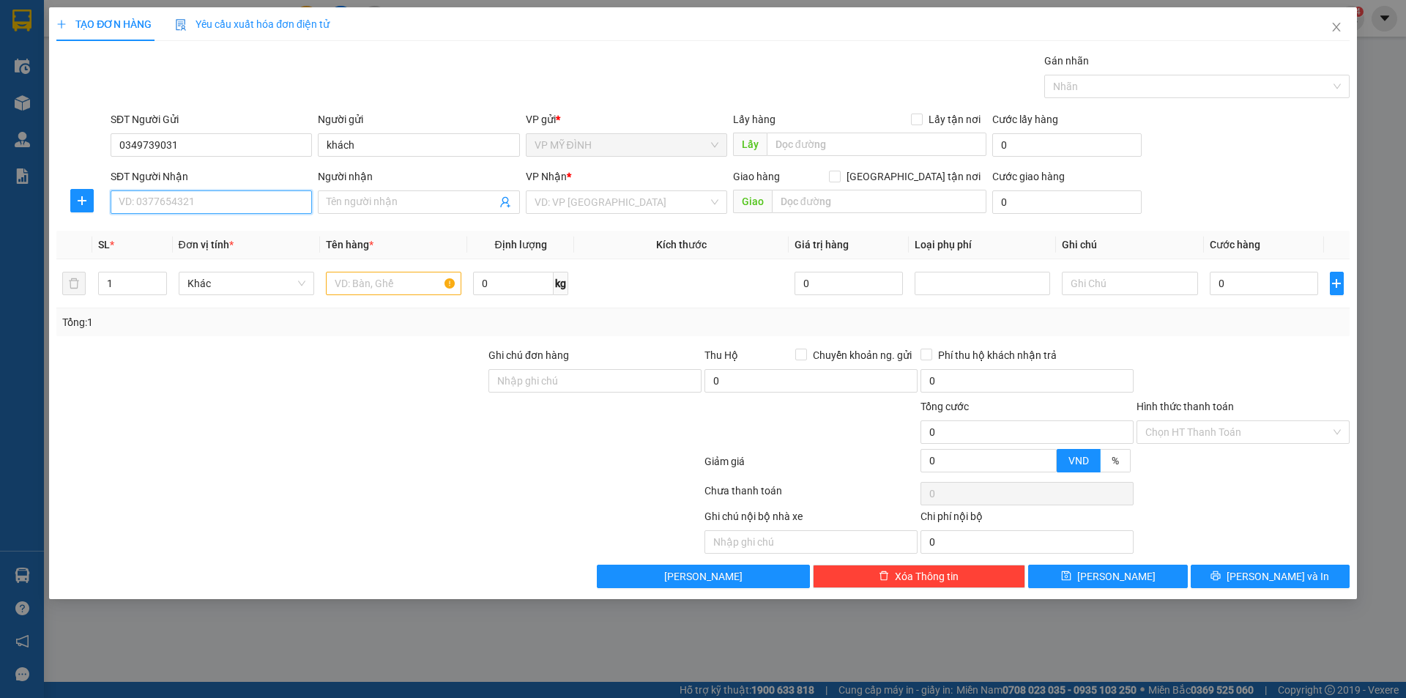
click at [171, 195] on input "SĐT Người Nhận" at bounding box center [211, 201] width 201 height 23
click at [152, 228] on div "0944516678 - hợi" at bounding box center [211, 231] width 184 height 16
type input "0944516678"
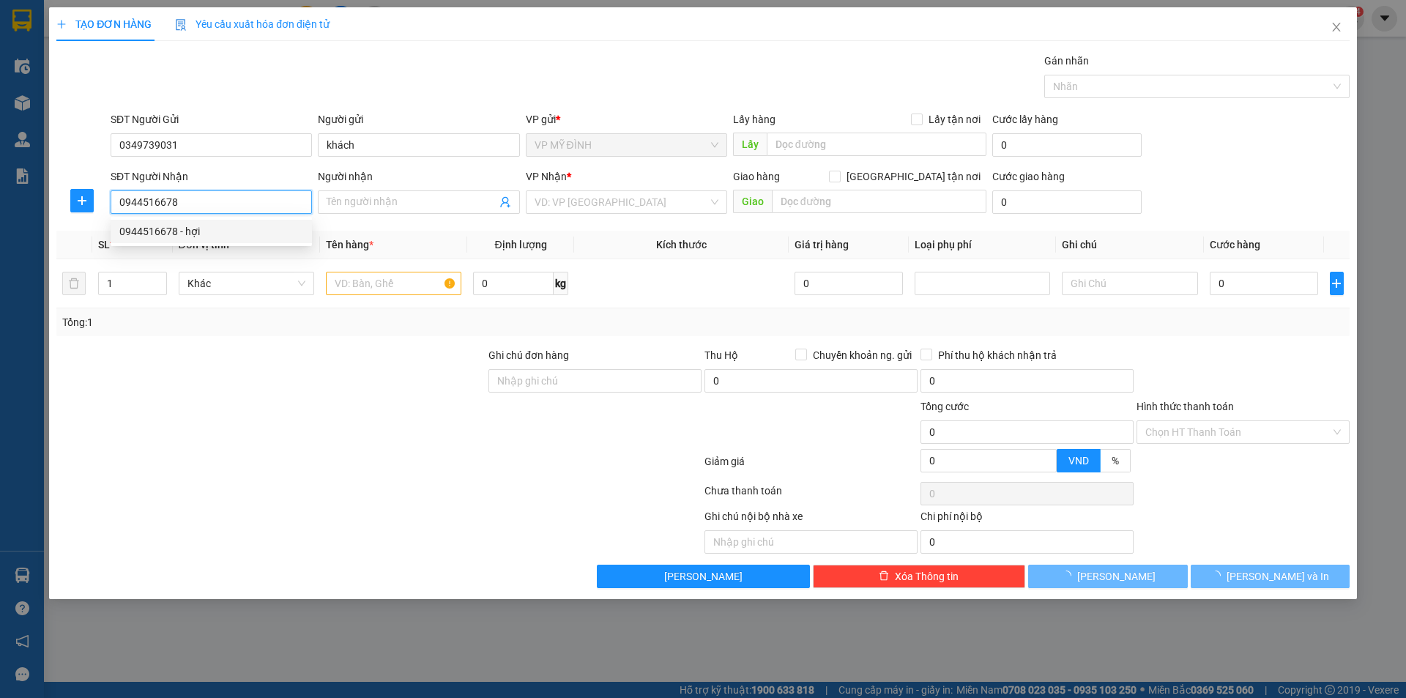
type input "hợi"
checkbox input "true"
type input "vp"
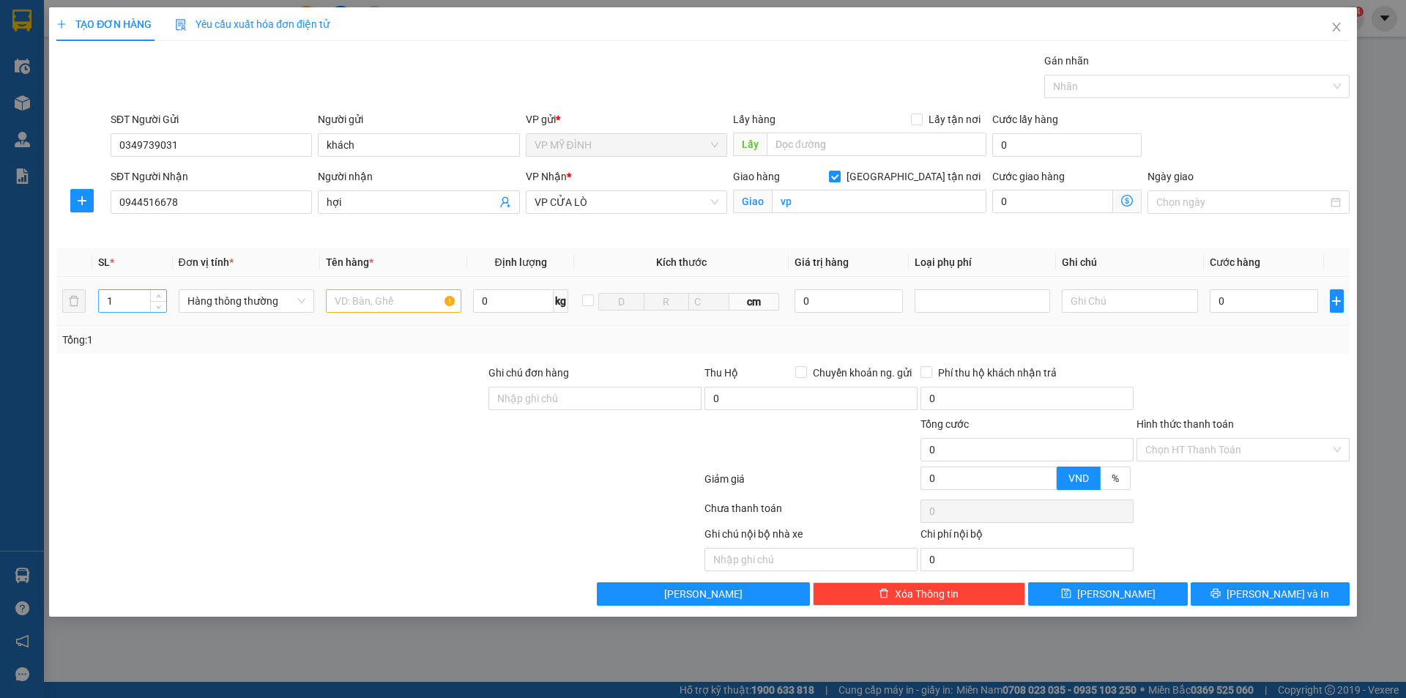
click at [131, 298] on input "1" at bounding box center [132, 301] width 67 height 22
type input "5"
click at [339, 304] on input "text" at bounding box center [393, 300] width 135 height 23
type input "thực phẩm"
type input "2"
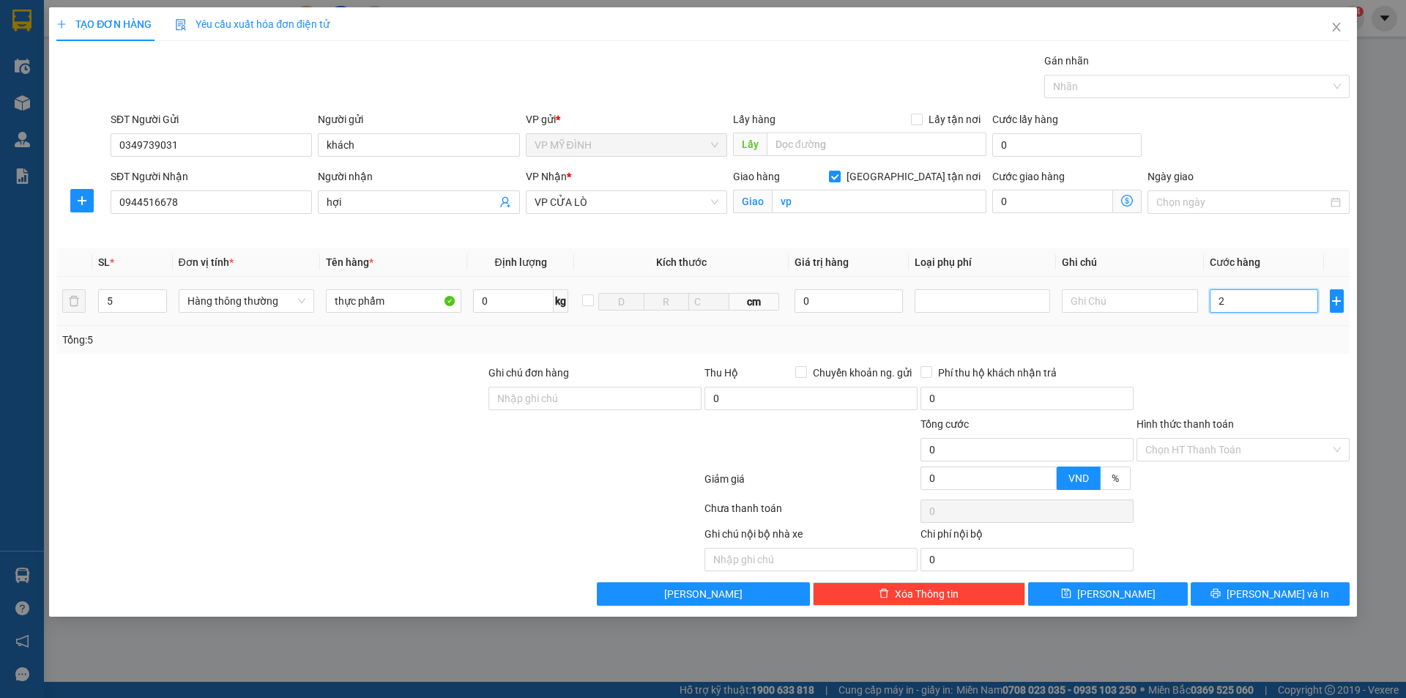
type input "2"
type input "21"
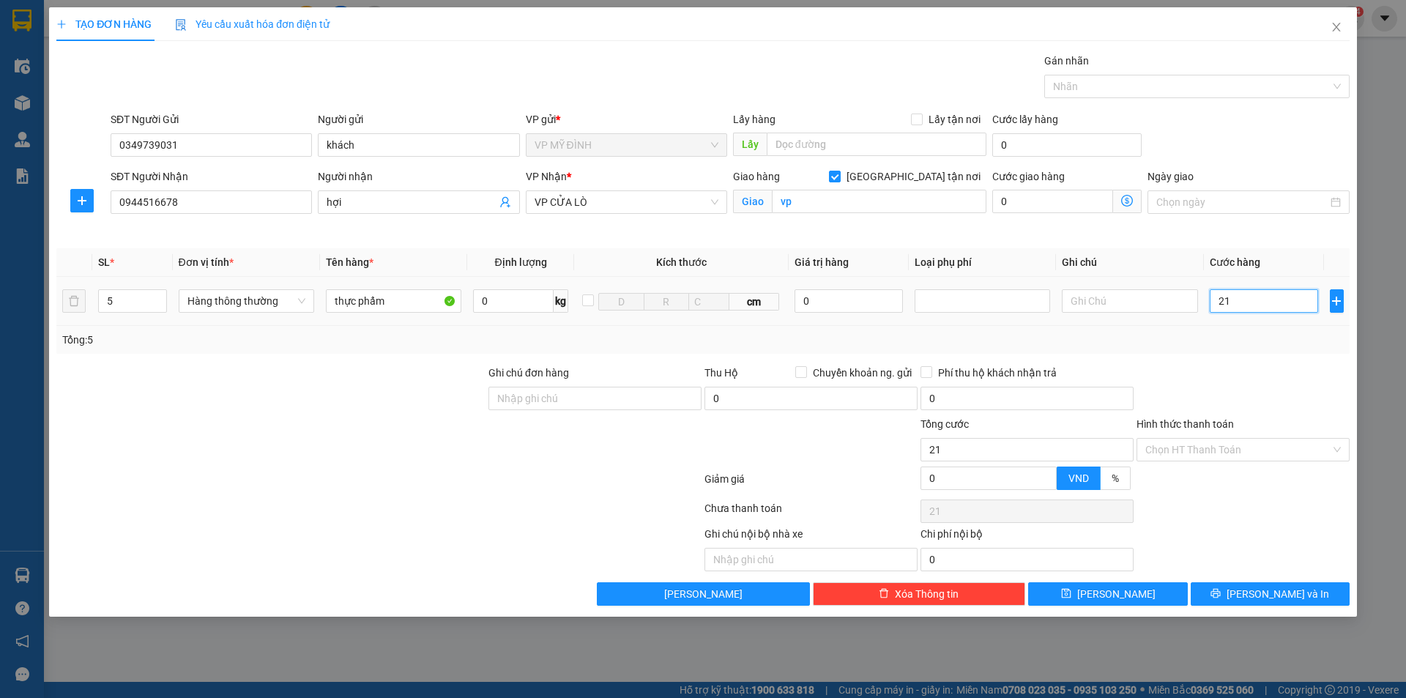
type input "210"
type input "210.000"
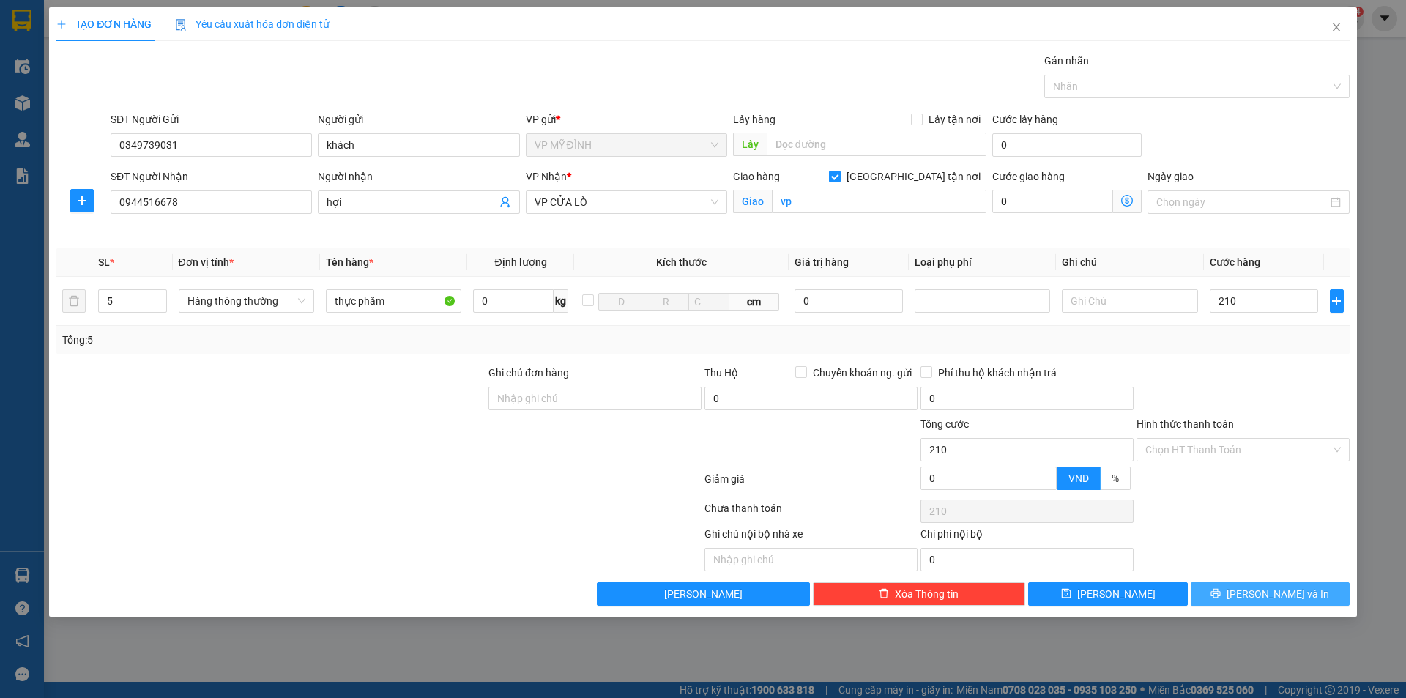
type input "210.000"
click at [1234, 592] on button "[PERSON_NAME] và In" at bounding box center [1269, 593] width 159 height 23
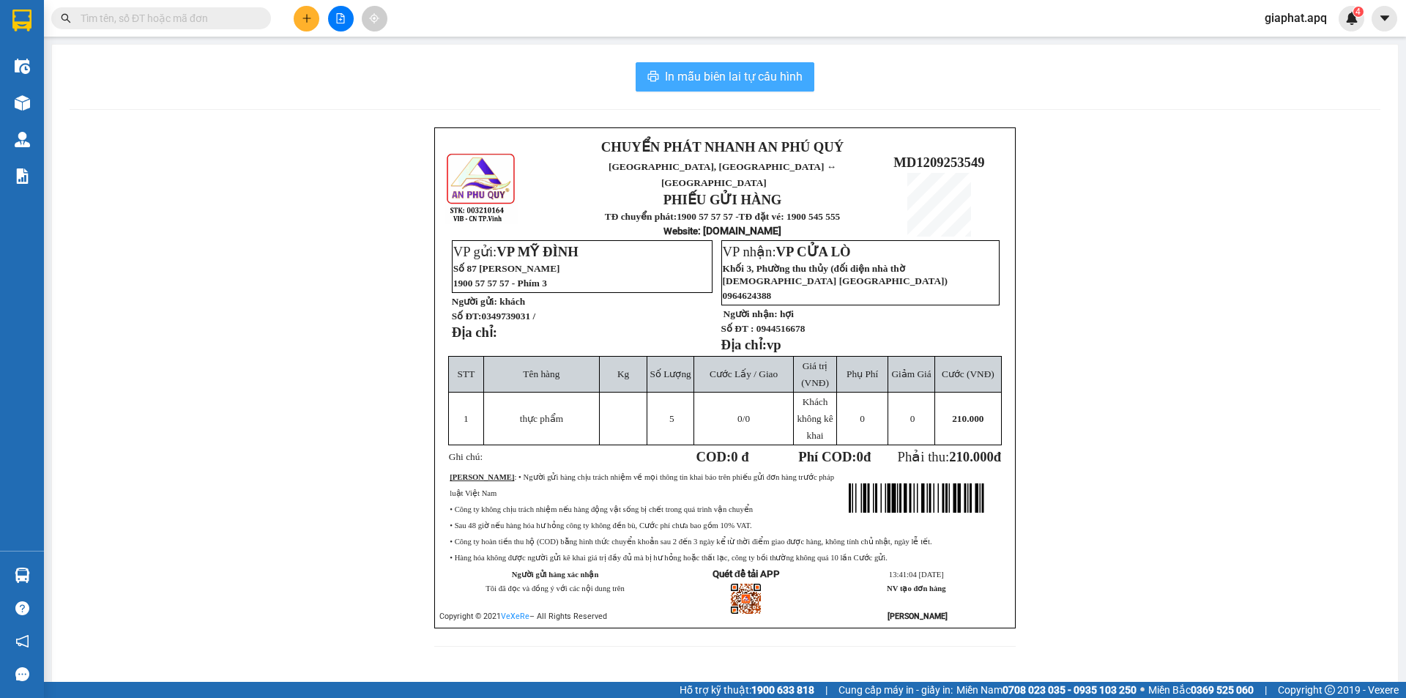
click at [765, 73] on span "In mẫu biên lai tự cấu hình" at bounding box center [734, 76] width 138 height 18
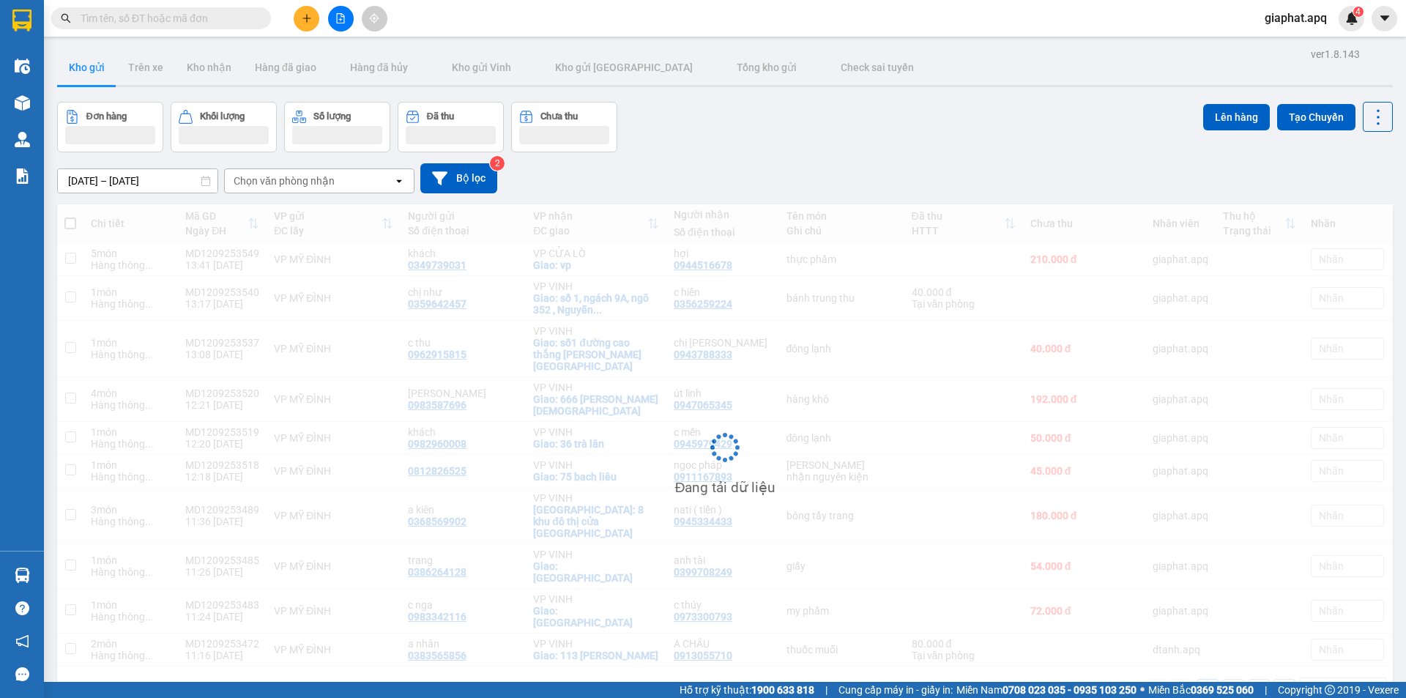
click at [234, 20] on input "text" at bounding box center [167, 18] width 173 height 16
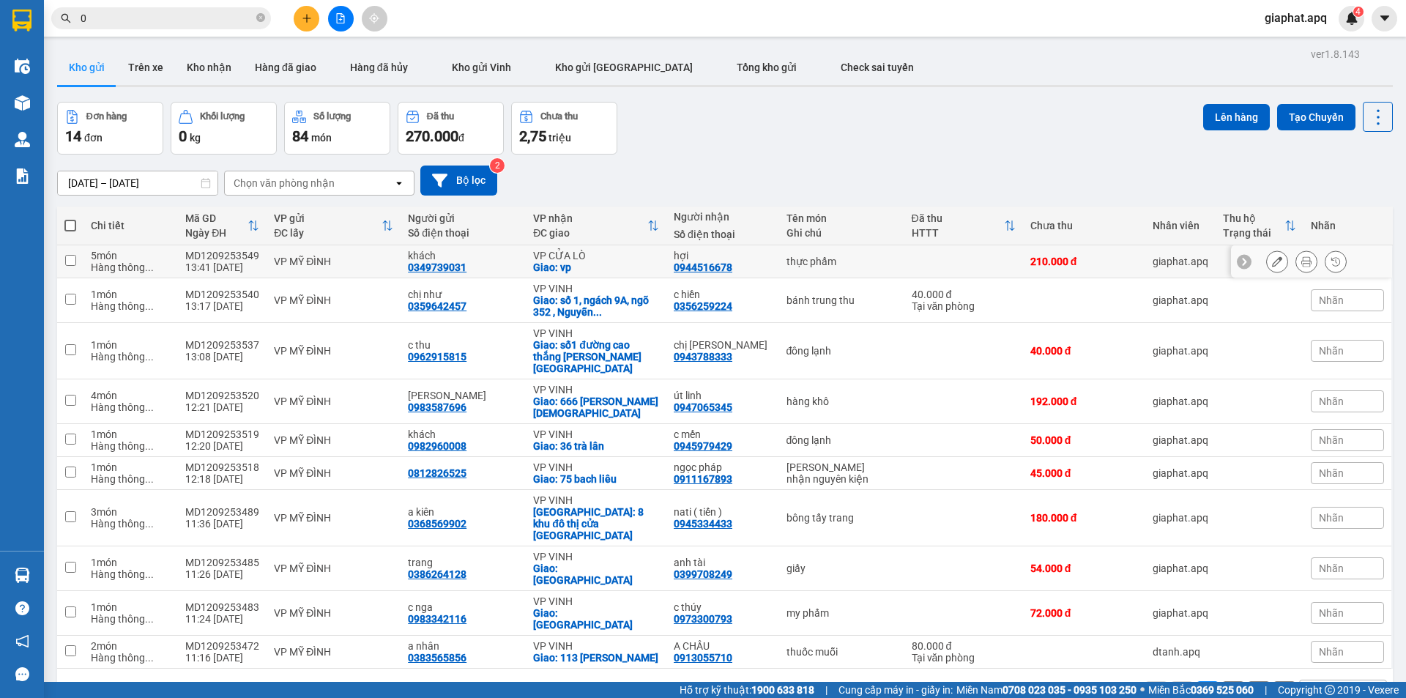
type input "0"
click at [924, 255] on td at bounding box center [963, 261] width 119 height 33
checkbox input "true"
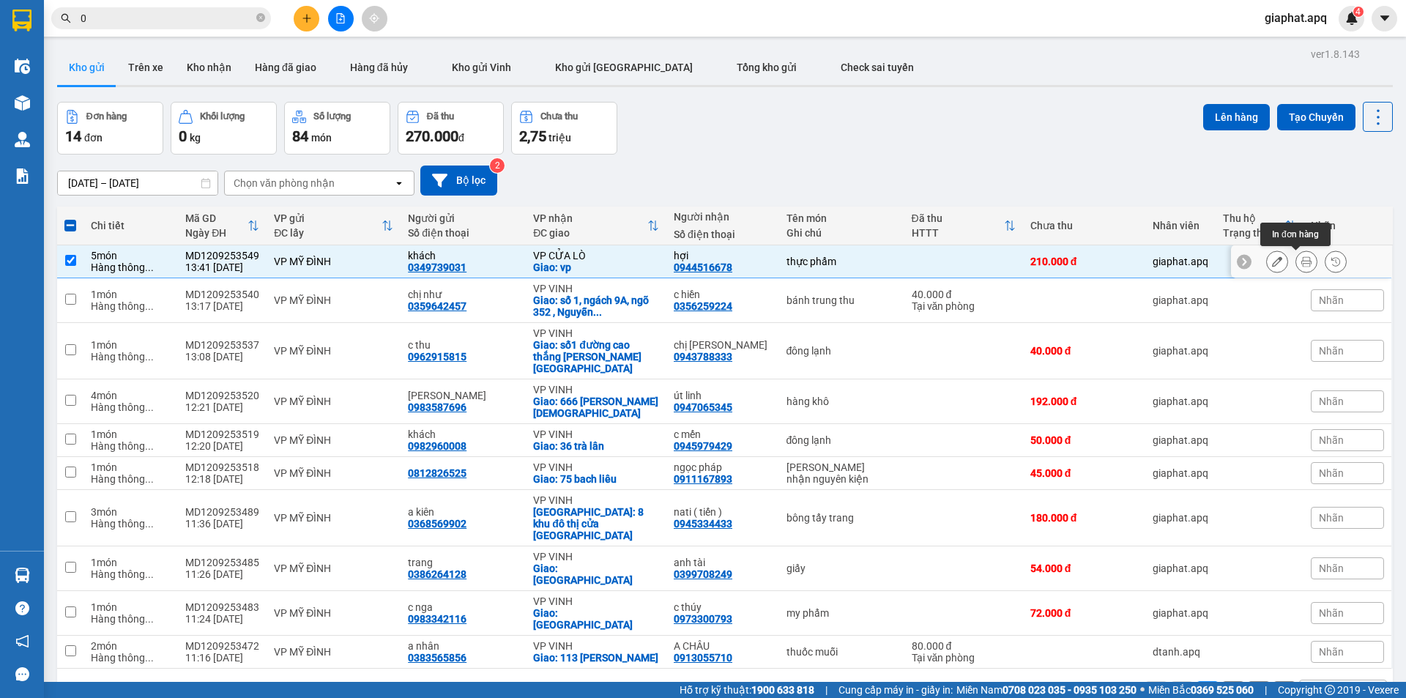
click at [1302, 266] on button at bounding box center [1306, 262] width 20 height 26
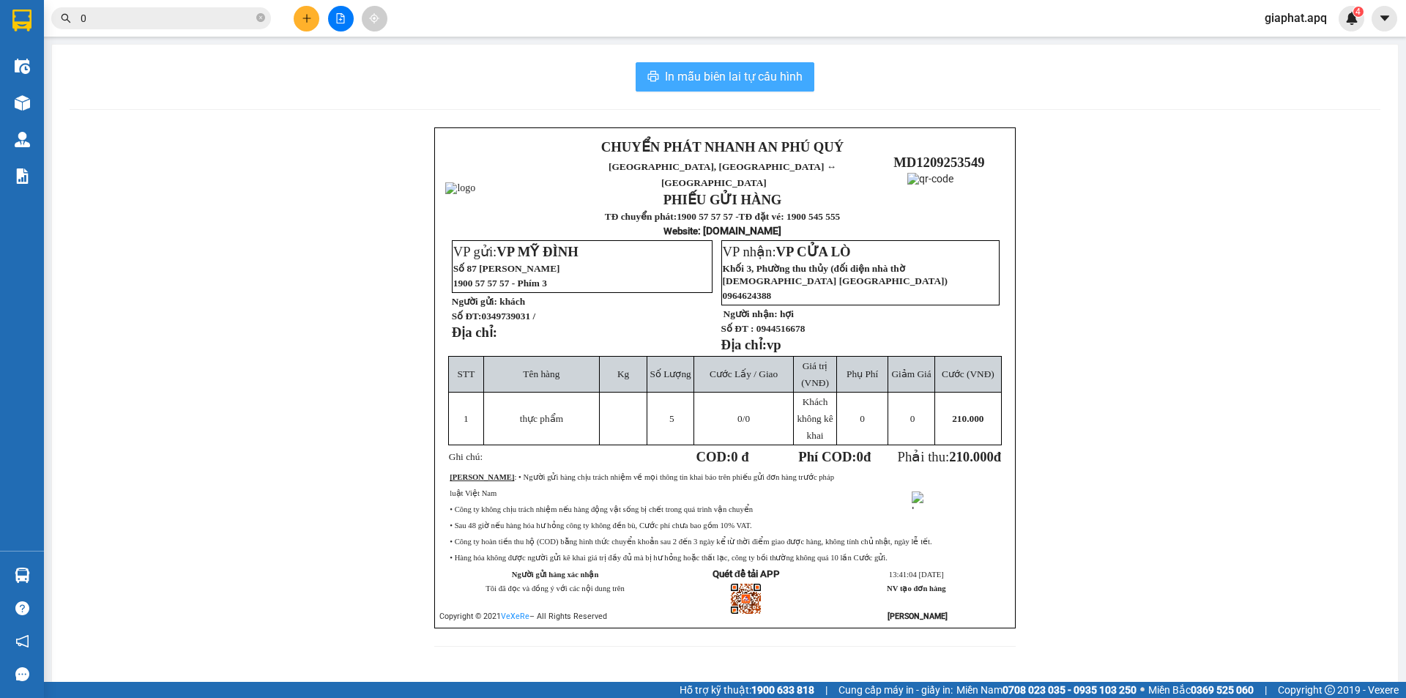
click at [728, 76] on span "In mẫu biên lai tự cấu hình" at bounding box center [734, 76] width 138 height 18
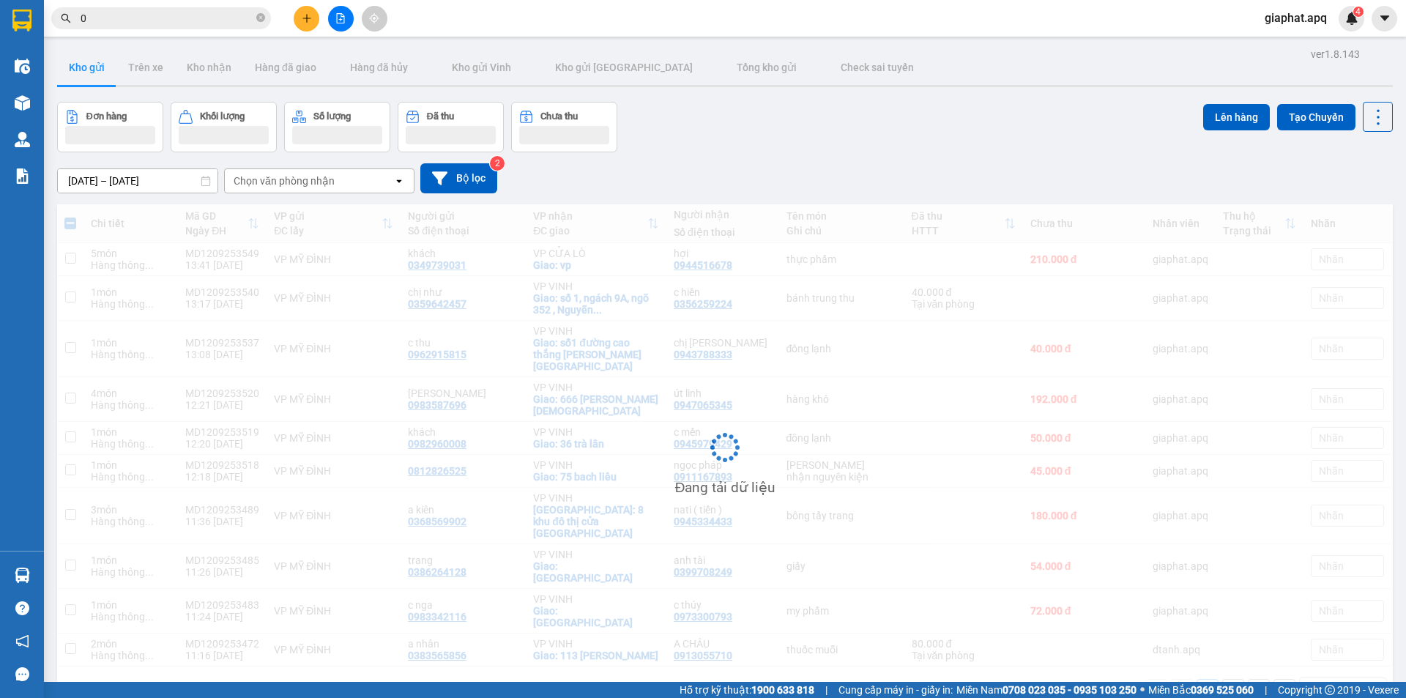
click at [163, 18] on input "0" at bounding box center [167, 18] width 173 height 16
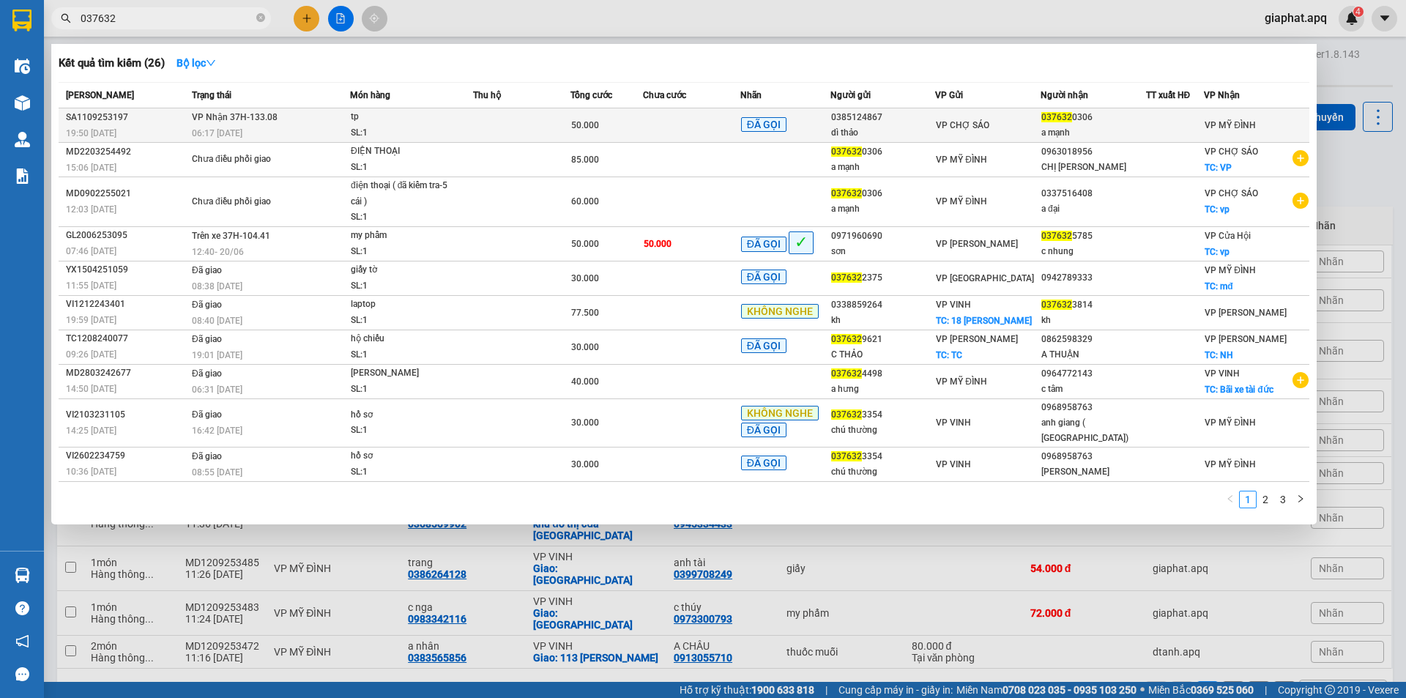
type input "037632"
click at [701, 130] on td at bounding box center [691, 125] width 97 height 34
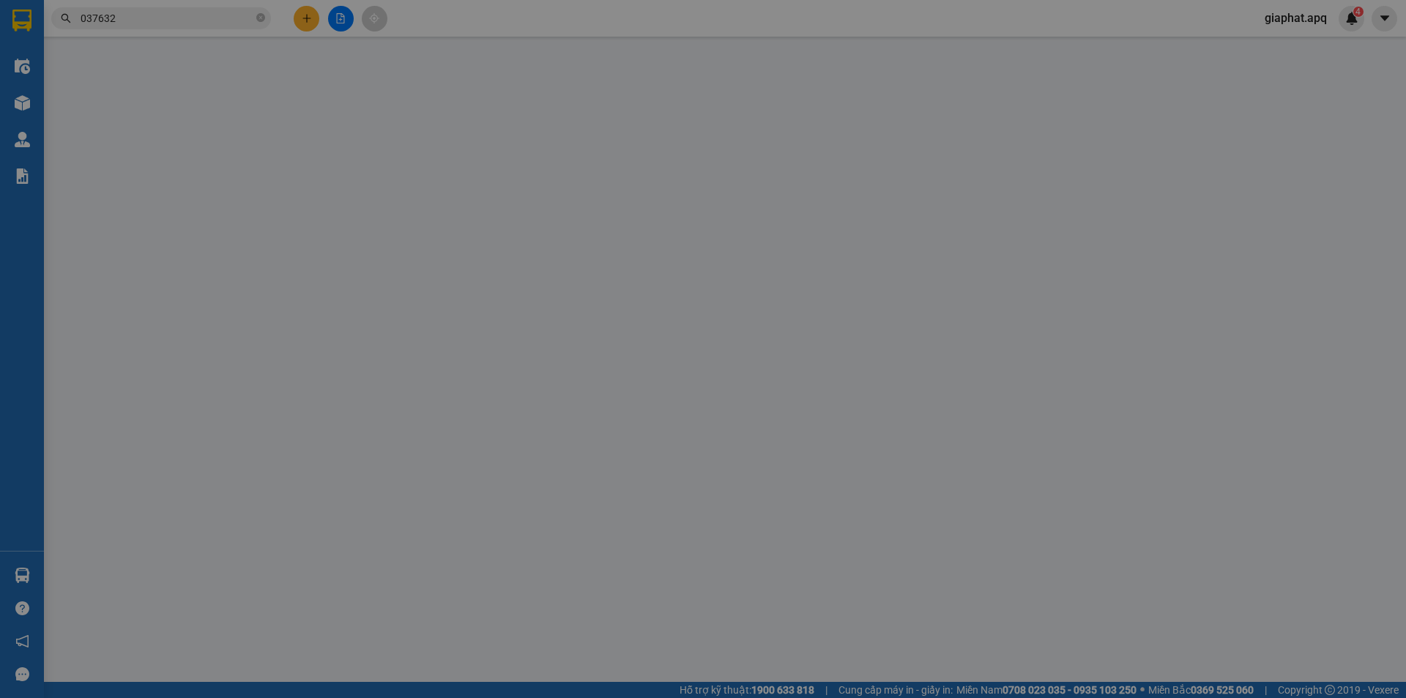
type input "0385124867"
type input "dì thảo"
type input "0376320306"
type input "a mạnh"
type input "50.000"
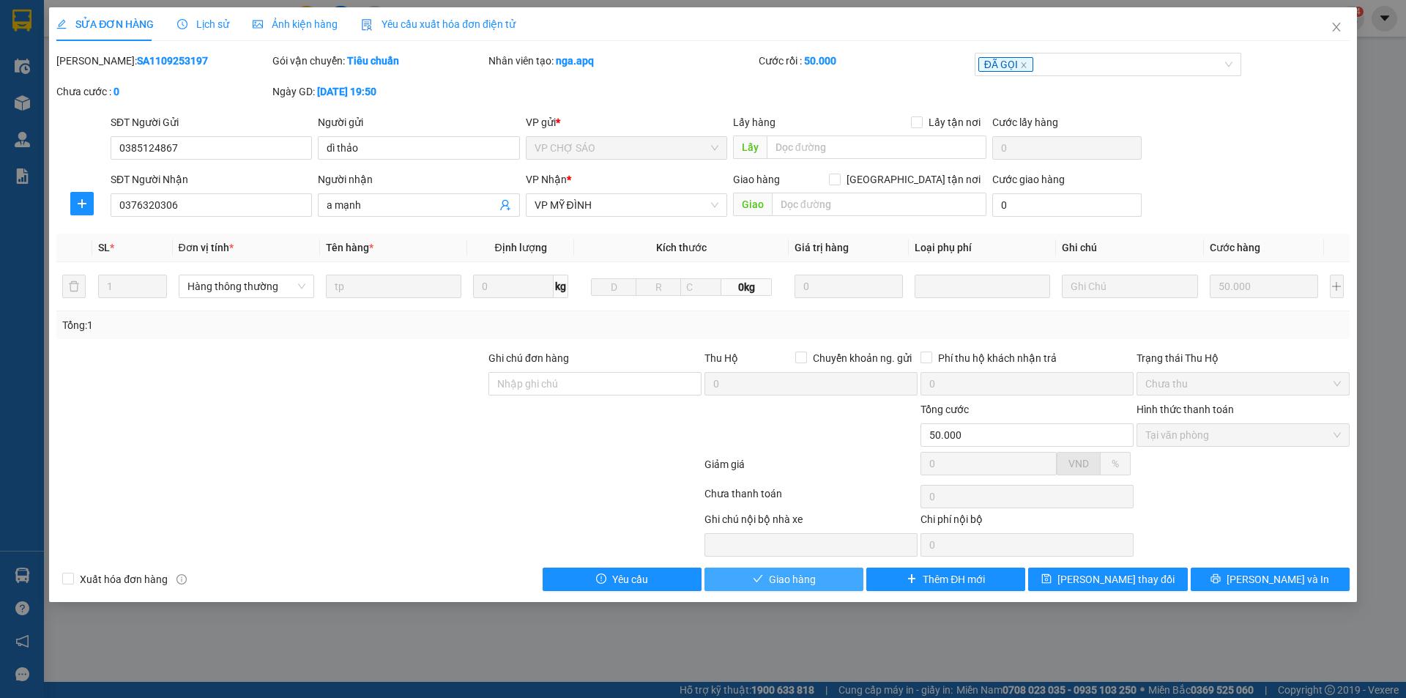
click at [789, 574] on span "Giao hàng" at bounding box center [792, 579] width 47 height 16
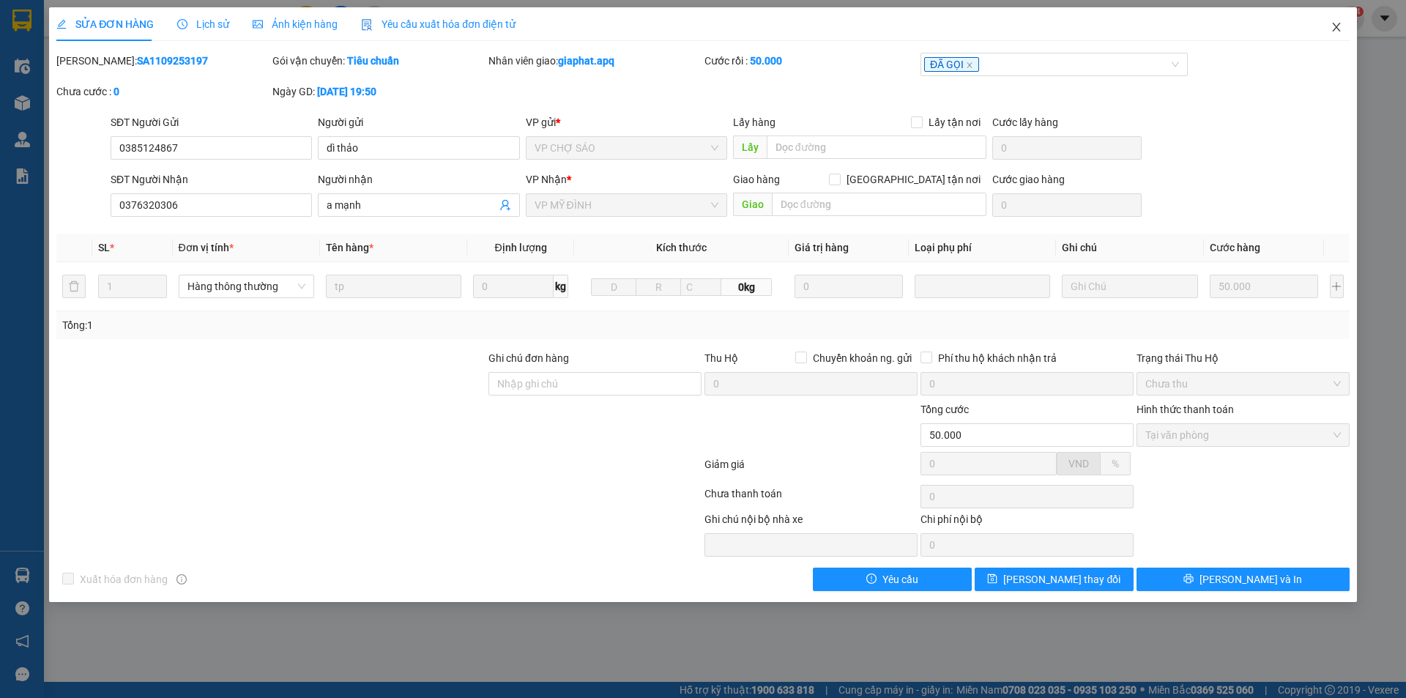
click at [1336, 26] on icon "close" at bounding box center [1336, 27] width 12 height 12
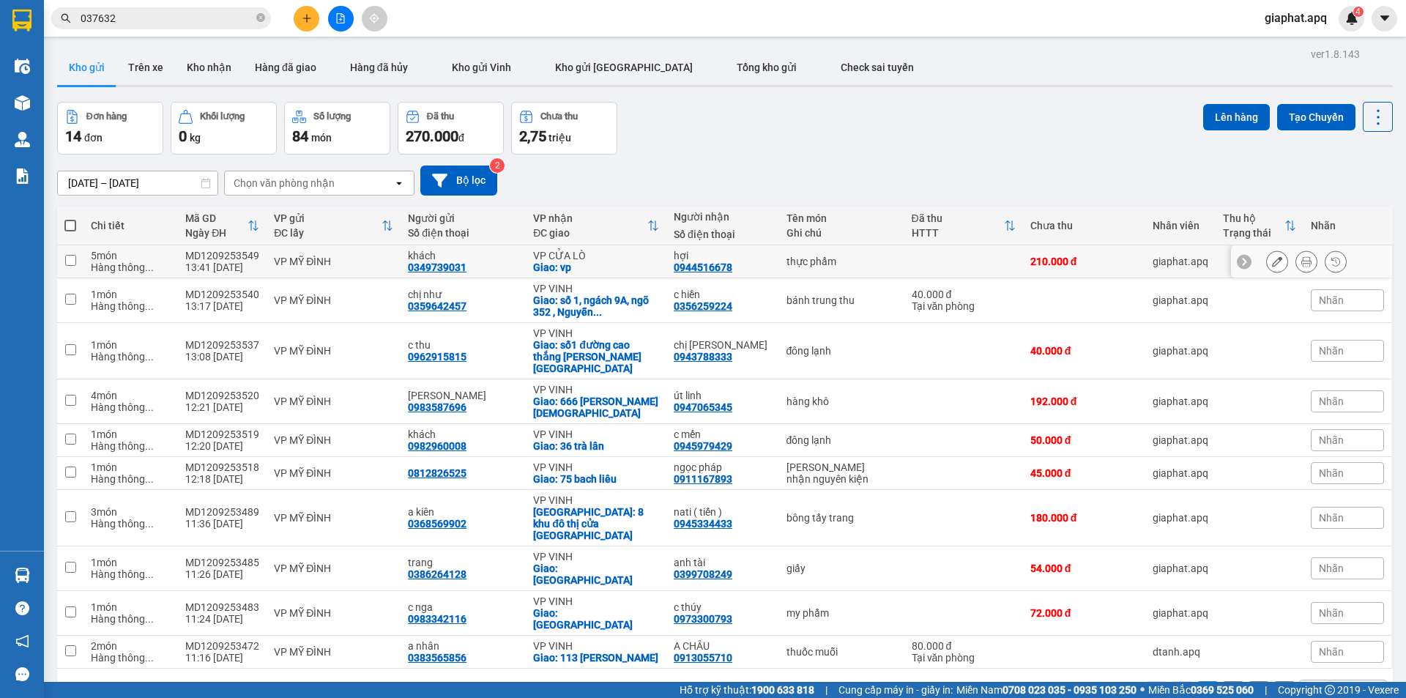
drag, startPoint x: 918, startPoint y: 259, endPoint x: 1267, endPoint y: 259, distance: 348.5
click at [922, 259] on td at bounding box center [963, 261] width 119 height 33
checkbox input "true"
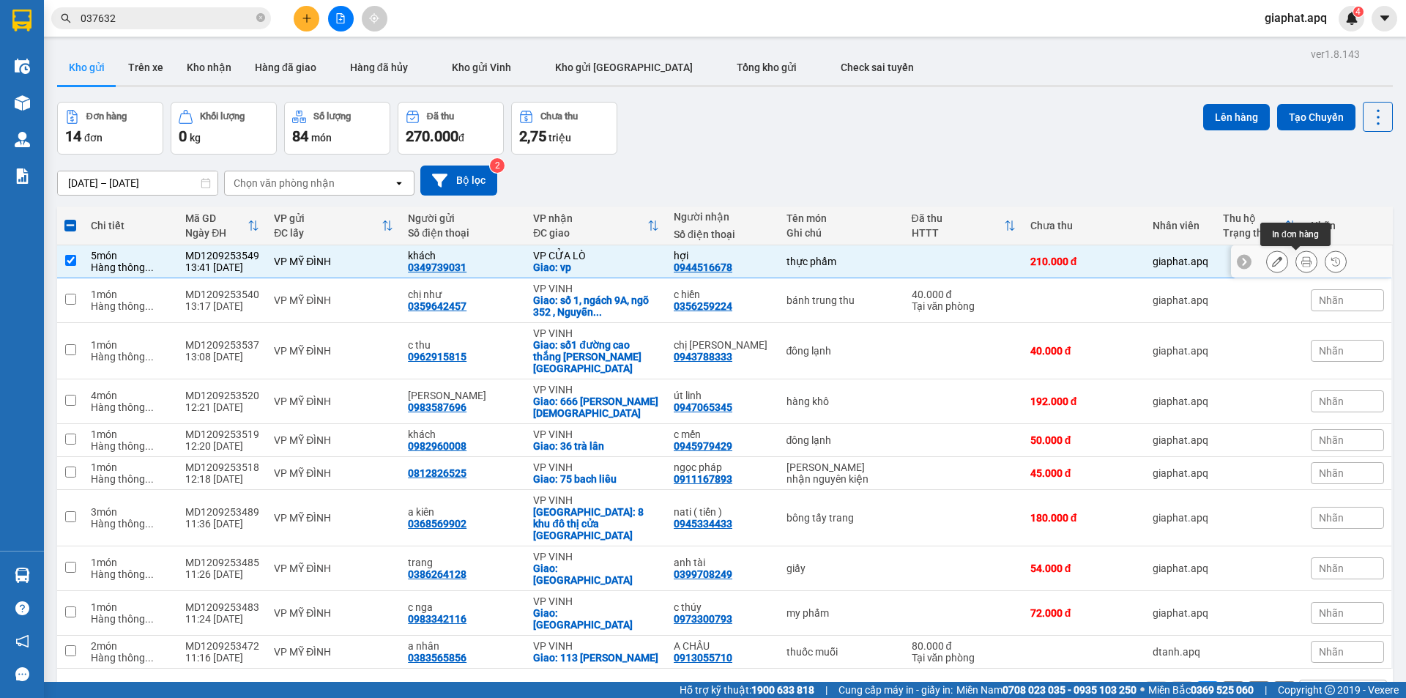
click at [1301, 261] on icon at bounding box center [1306, 261] width 10 height 10
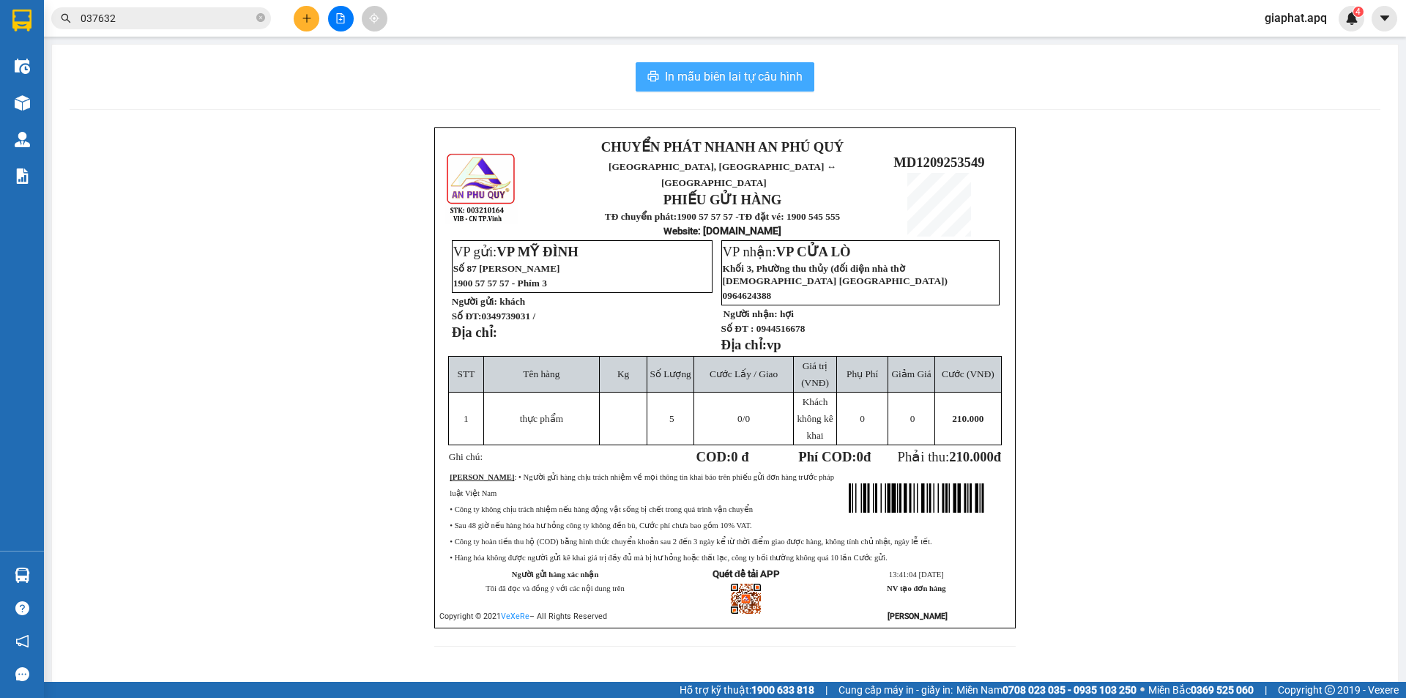
click at [758, 86] on span "In mẫu biên lai tự cấu hình" at bounding box center [734, 76] width 138 height 18
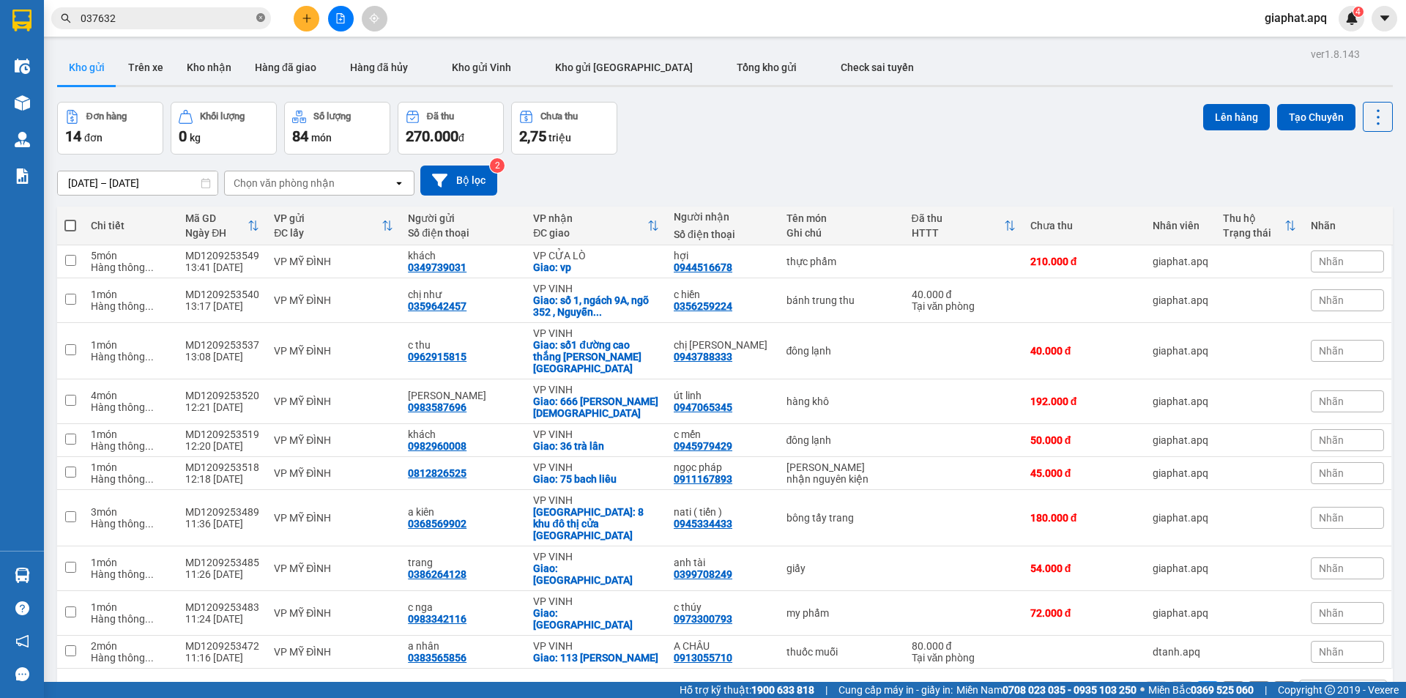
click at [260, 19] on icon "close-circle" at bounding box center [260, 17] width 9 height 9
click at [305, 20] on icon "plus" at bounding box center [307, 18] width 10 height 10
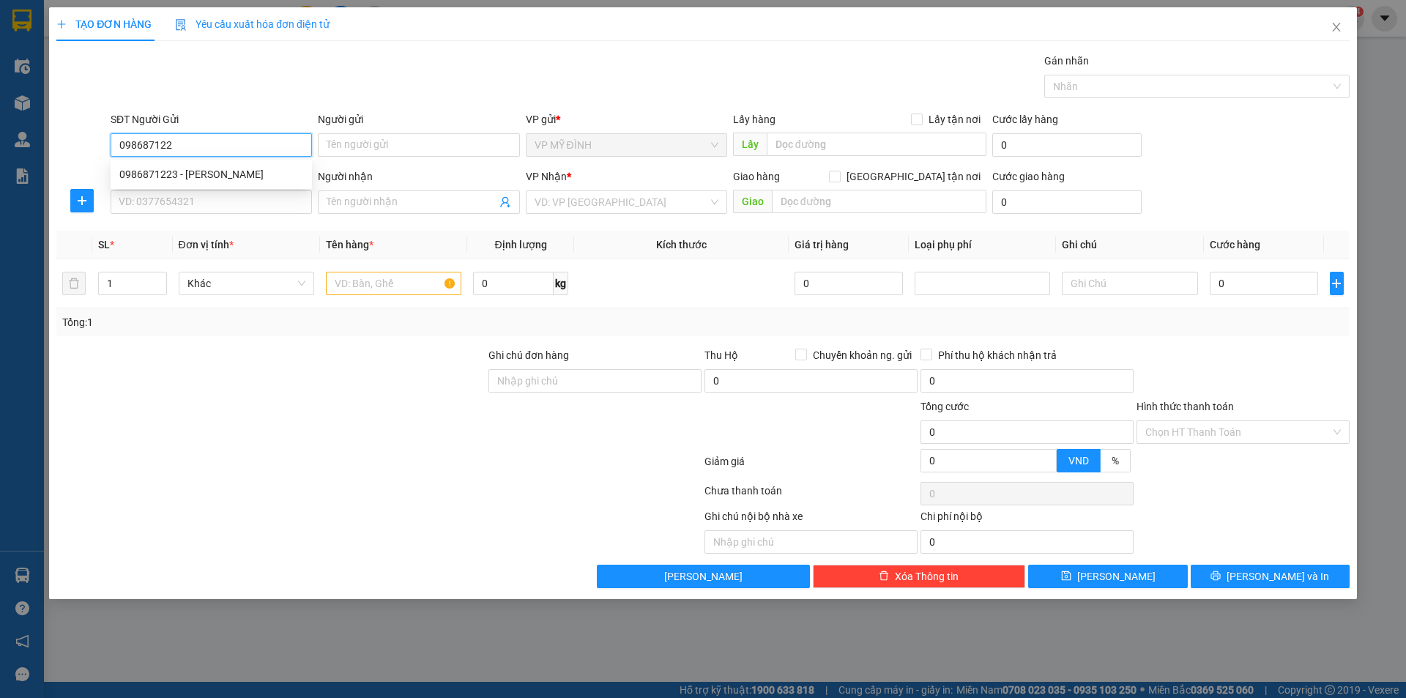
type input "0986871223"
click at [149, 179] on div "0986871223 - [PERSON_NAME]" at bounding box center [211, 174] width 184 height 16
type input "ngọc"
type input "0986871223"
click at [167, 199] on input "SĐT Người Nhận" at bounding box center [211, 201] width 201 height 23
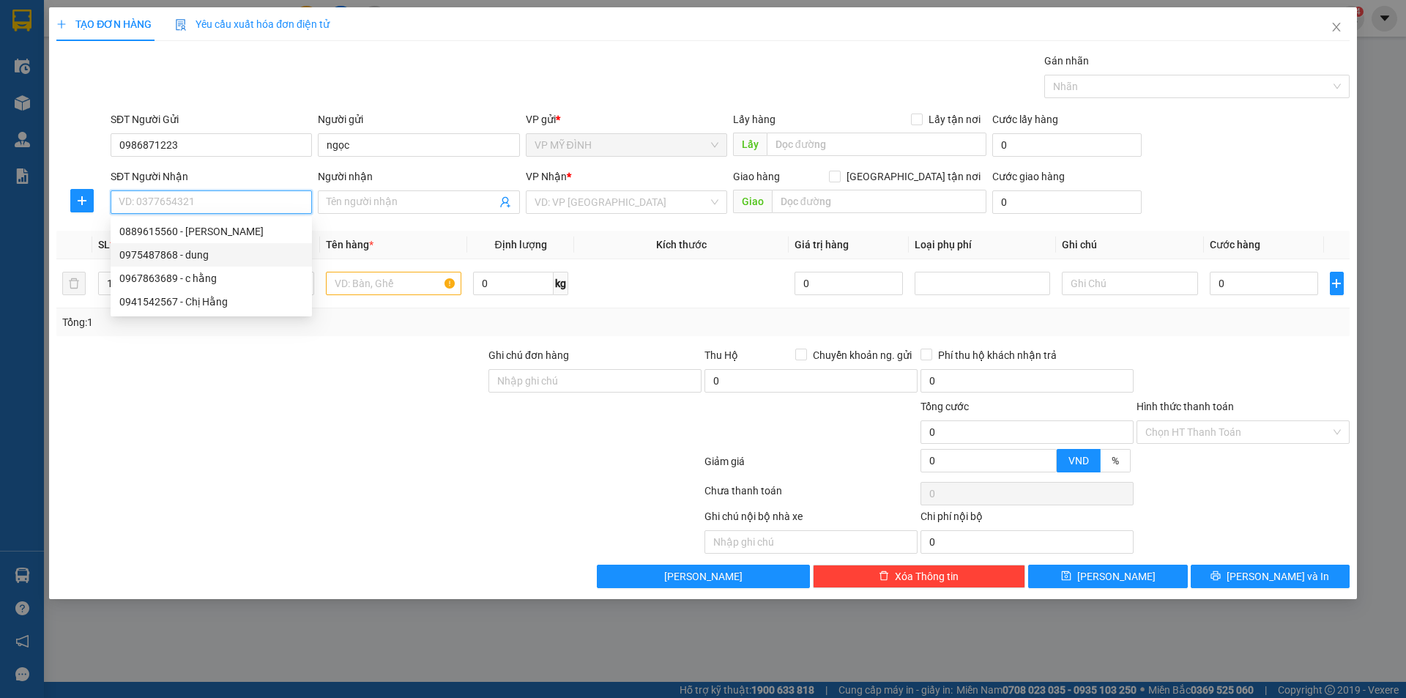
click at [160, 254] on div "0975487868 - dung" at bounding box center [211, 255] width 184 height 16
type input "0975487868"
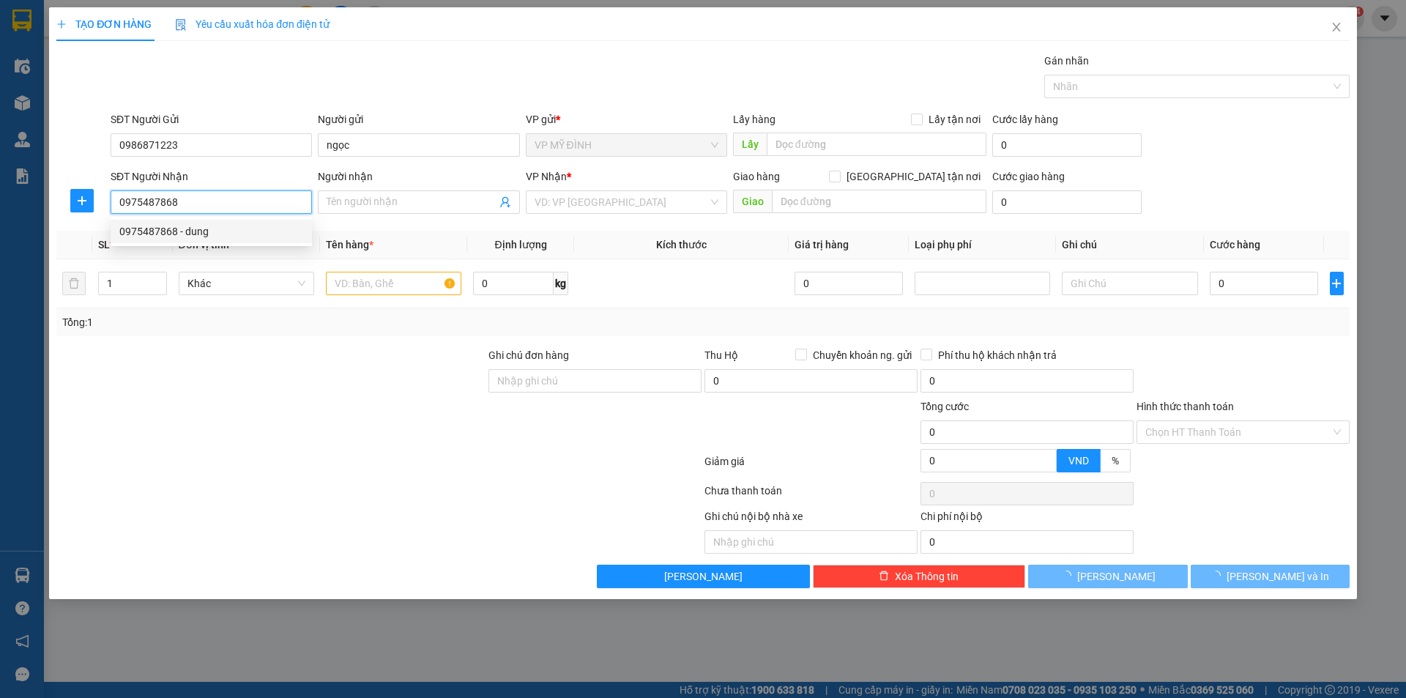
type input "dung"
checkbox input "true"
type input "vp"
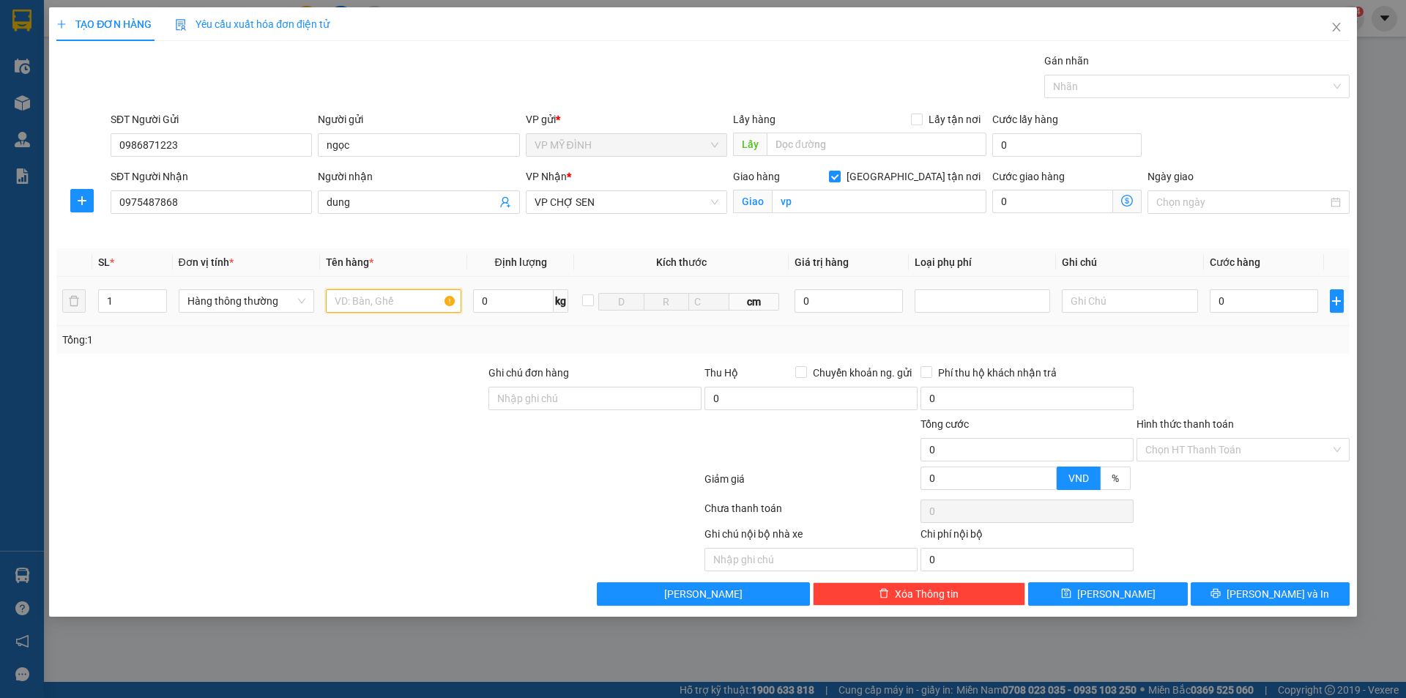
click at [373, 305] on input "text" at bounding box center [393, 300] width 135 height 23
type input "thuc phẩm"
click at [1251, 297] on input "0" at bounding box center [1263, 300] width 109 height 23
type input "5"
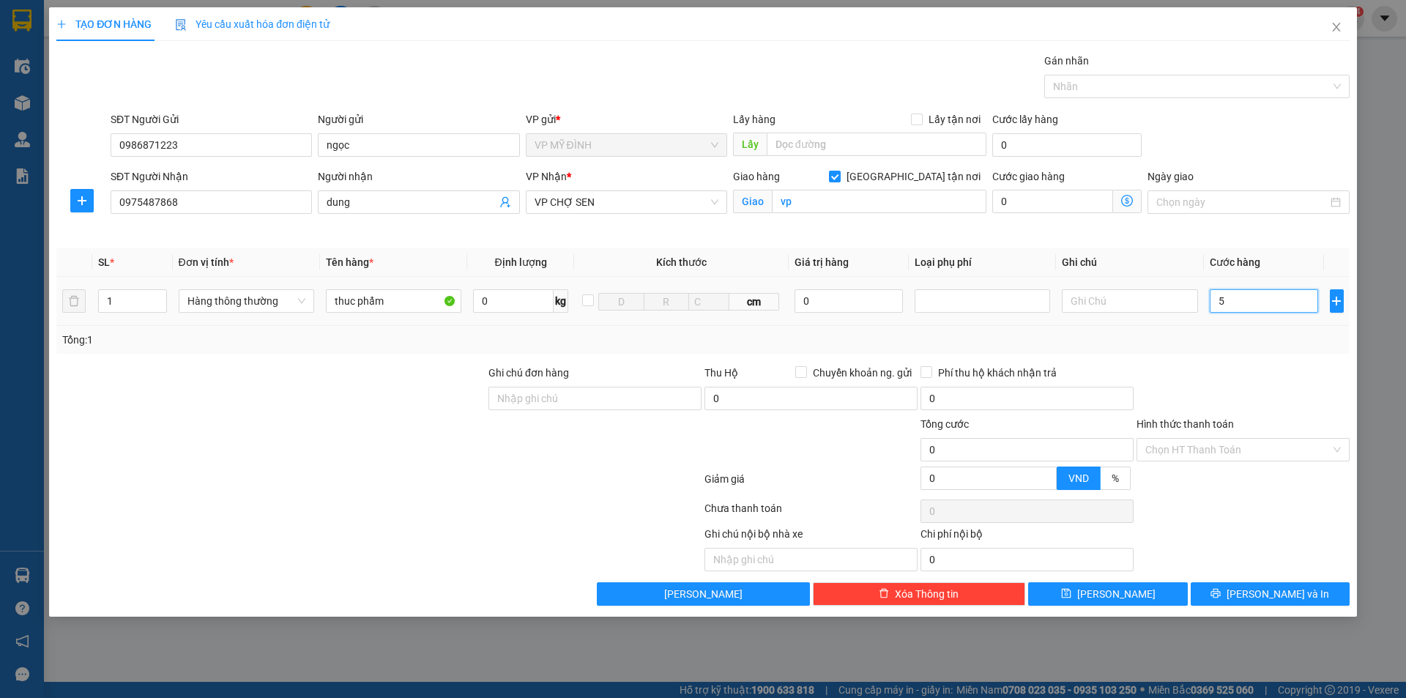
type input "5"
type input "50"
click at [1275, 596] on span "[PERSON_NAME] và In" at bounding box center [1277, 594] width 102 height 16
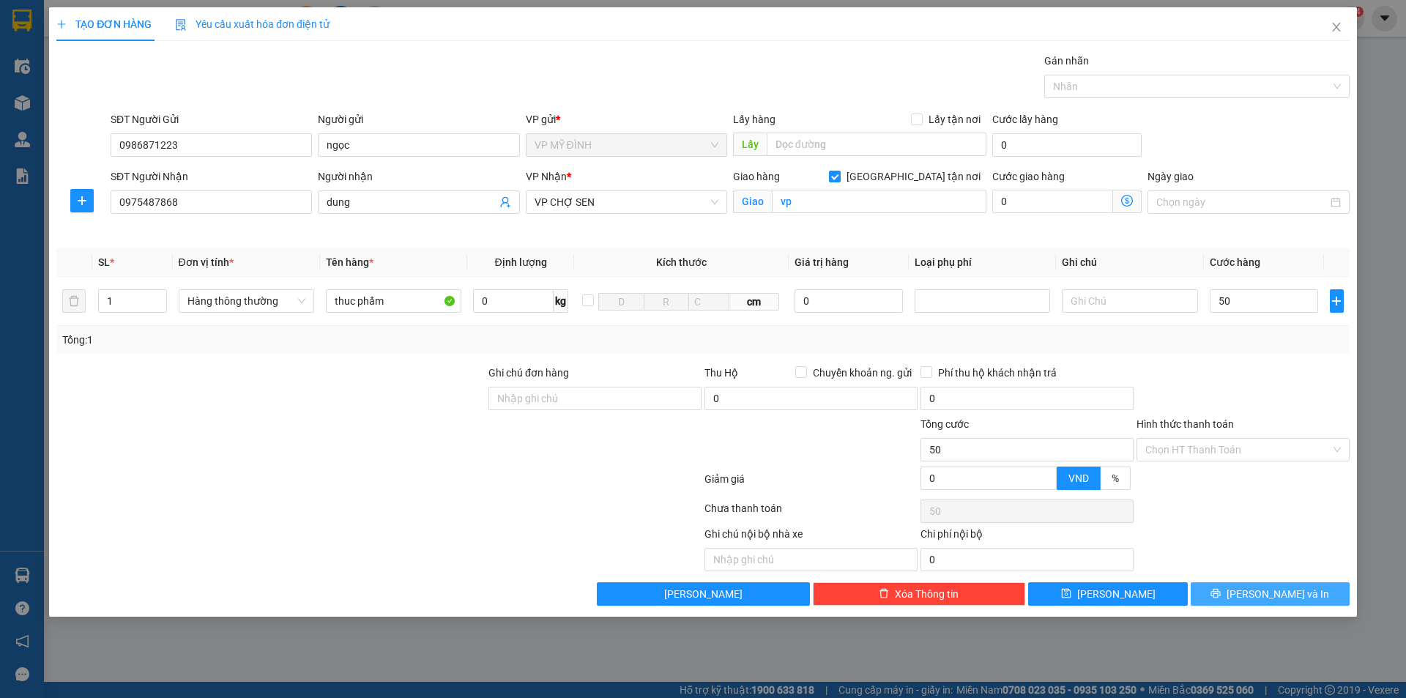
type input "50.000"
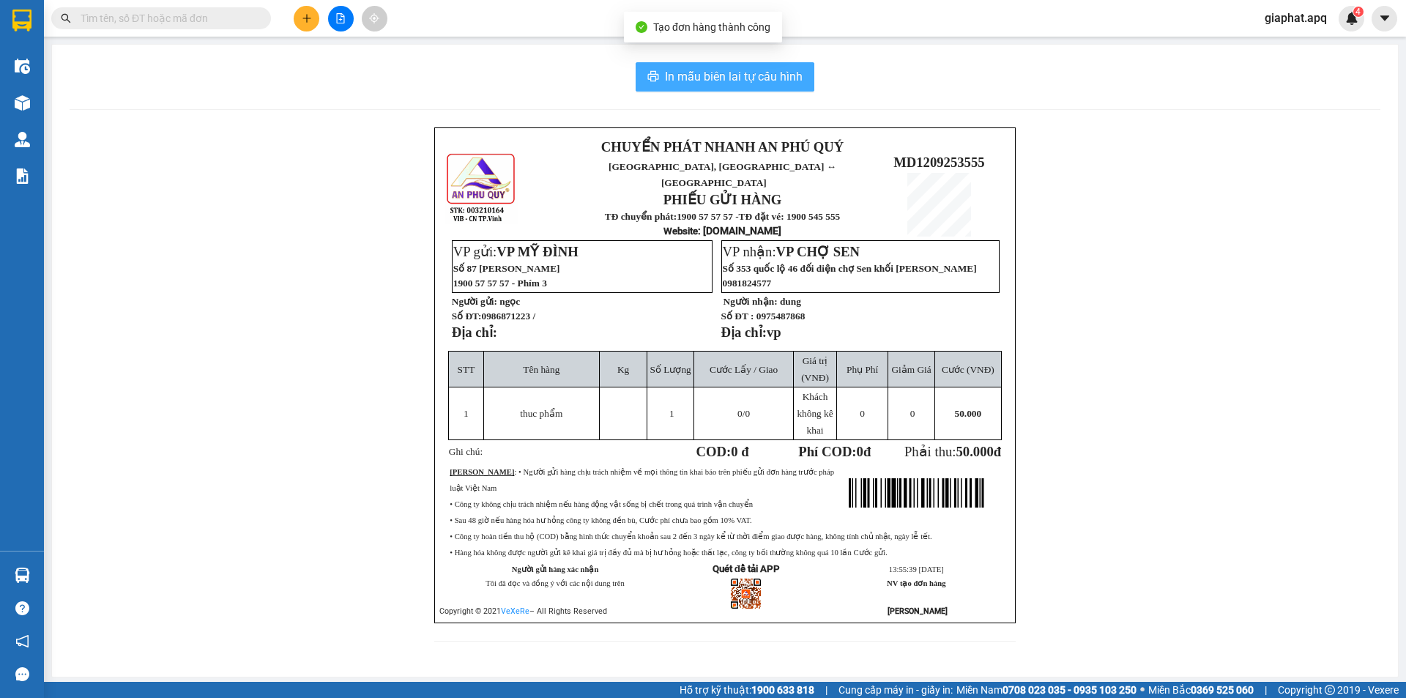
click at [753, 88] on button "In mẫu biên lai tự cấu hình" at bounding box center [724, 76] width 179 height 29
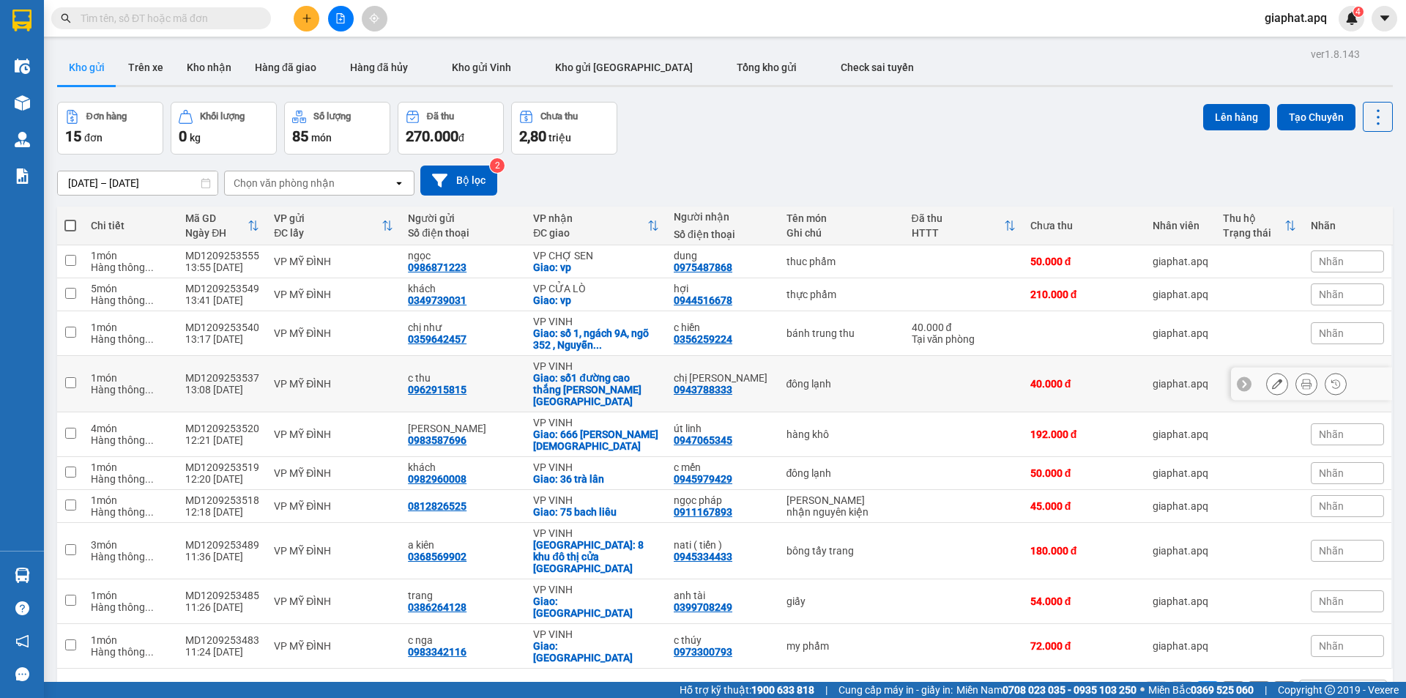
scroll to position [67, 0]
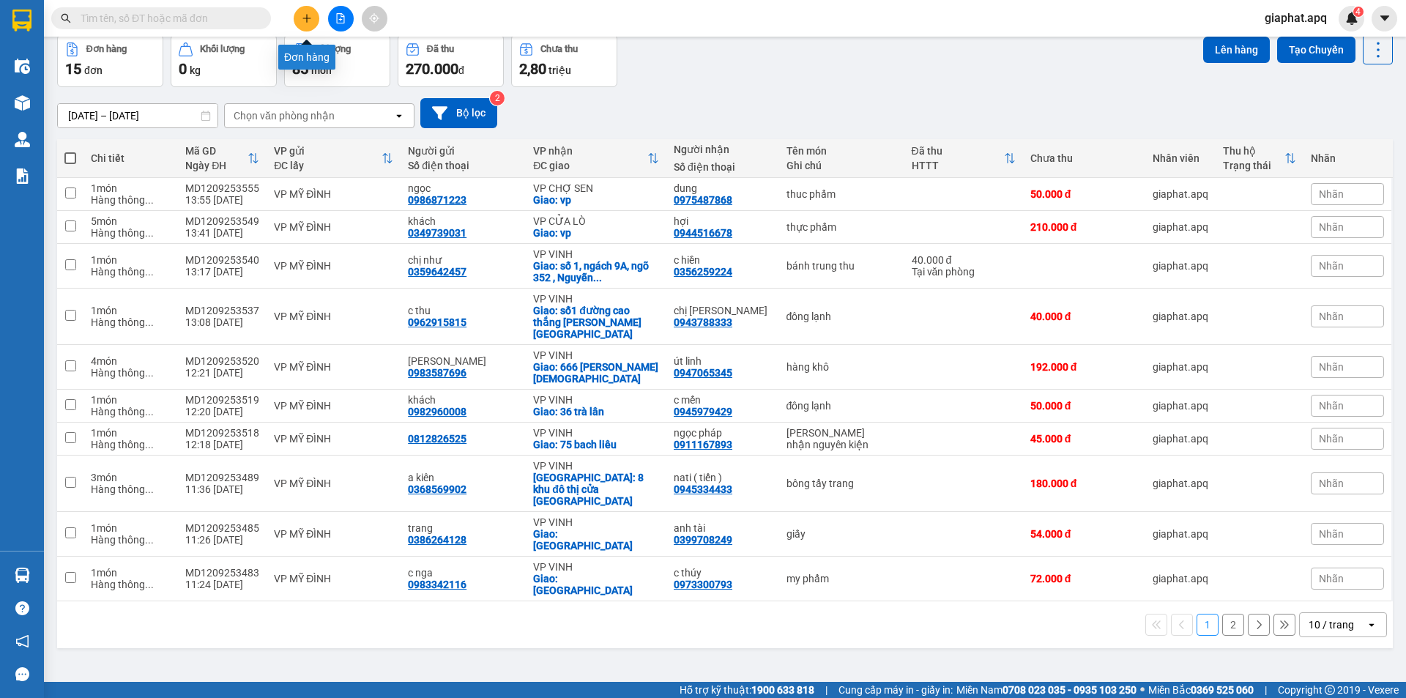
click at [302, 18] on icon "plus" at bounding box center [307, 18] width 10 height 10
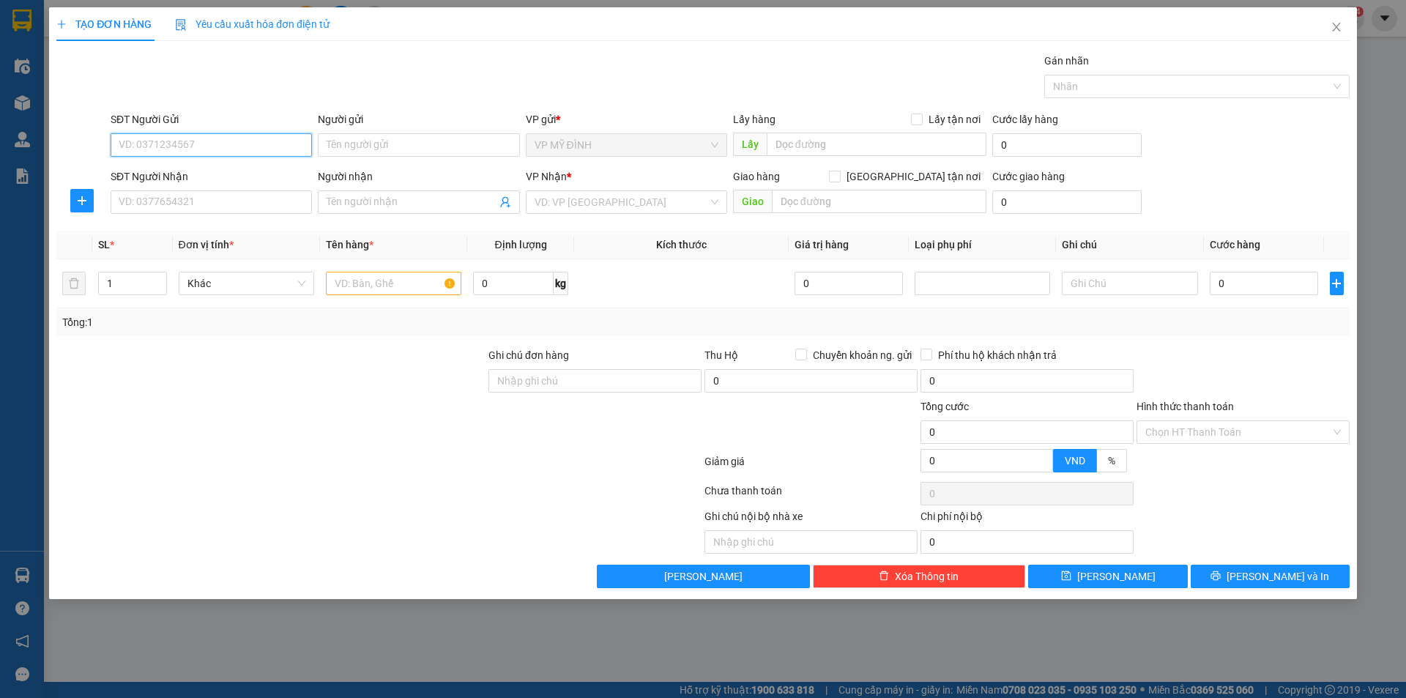
click at [269, 134] on input "SĐT Người Gửi" at bounding box center [211, 144] width 201 height 23
click at [166, 169] on div "0366569912 - hằng" at bounding box center [211, 174] width 184 height 16
type input "0366569912"
type input "hằng"
checkbox input "true"
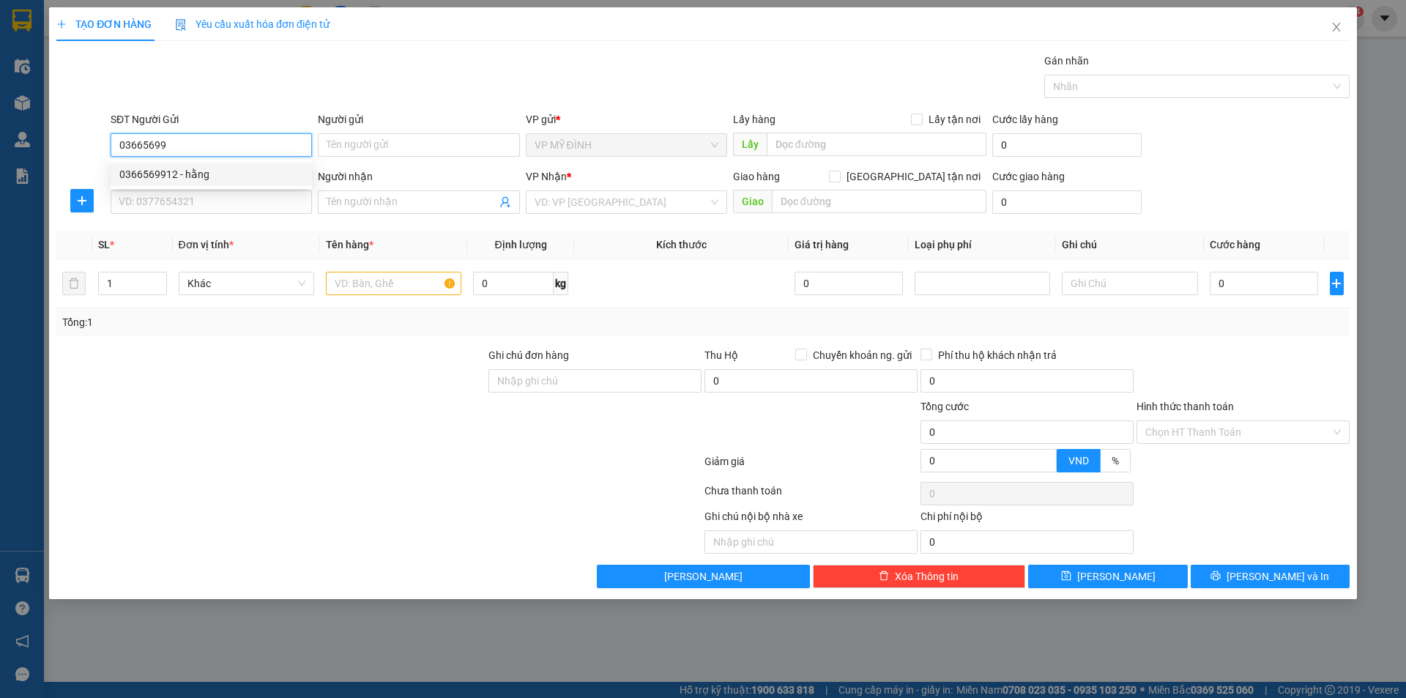
type input "BIGC THANH HÓA"
type input "0366569912"
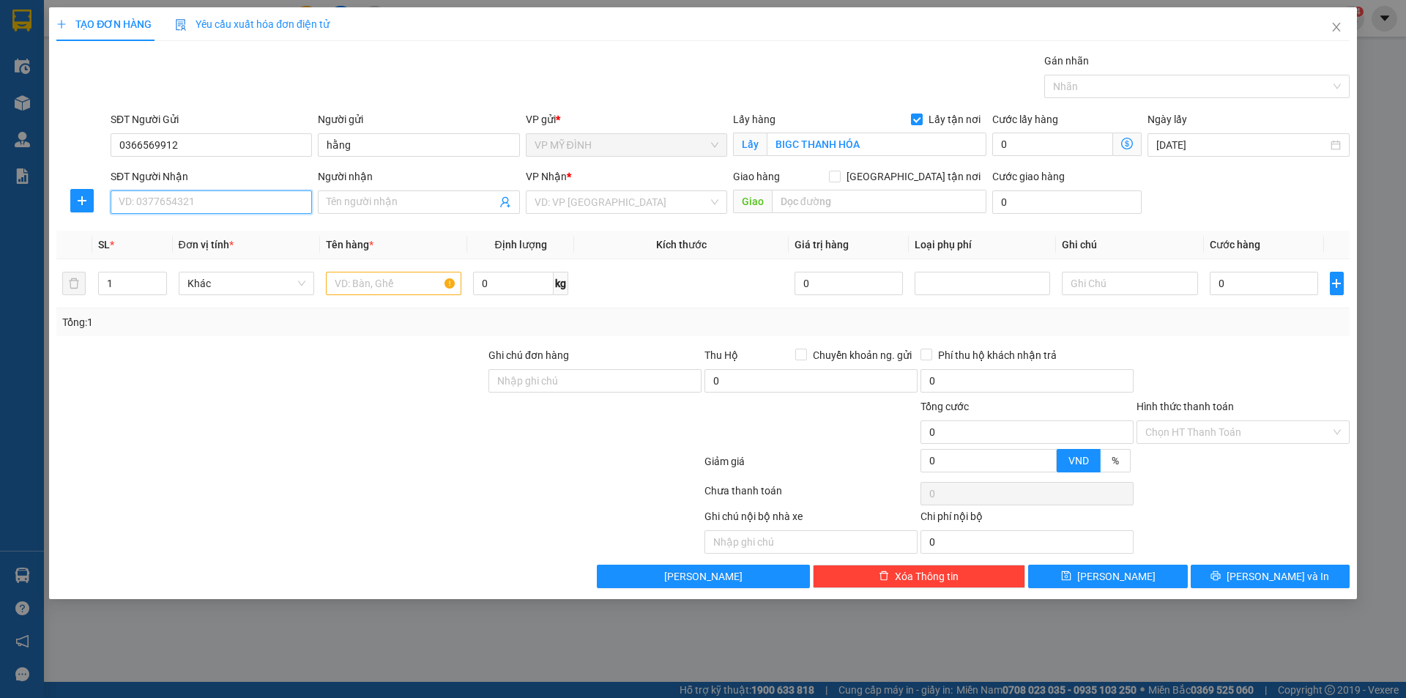
click at [171, 207] on input "SĐT Người Nhận" at bounding box center [211, 201] width 201 height 23
type input "0938812085"
click at [160, 231] on div "0938812085 - [PERSON_NAME]" at bounding box center [211, 231] width 184 height 16
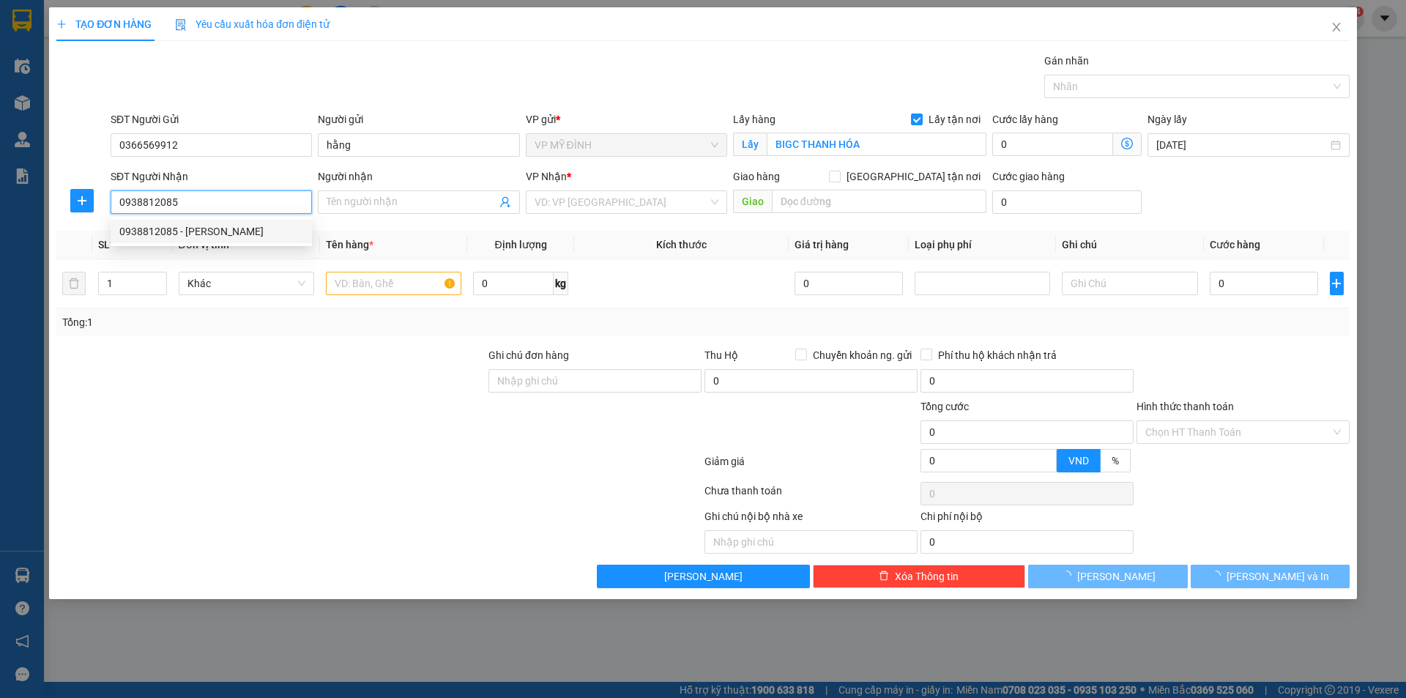
type input "[PERSON_NAME]"
checkbox input "true"
type input "93 95 [PERSON_NAME]"
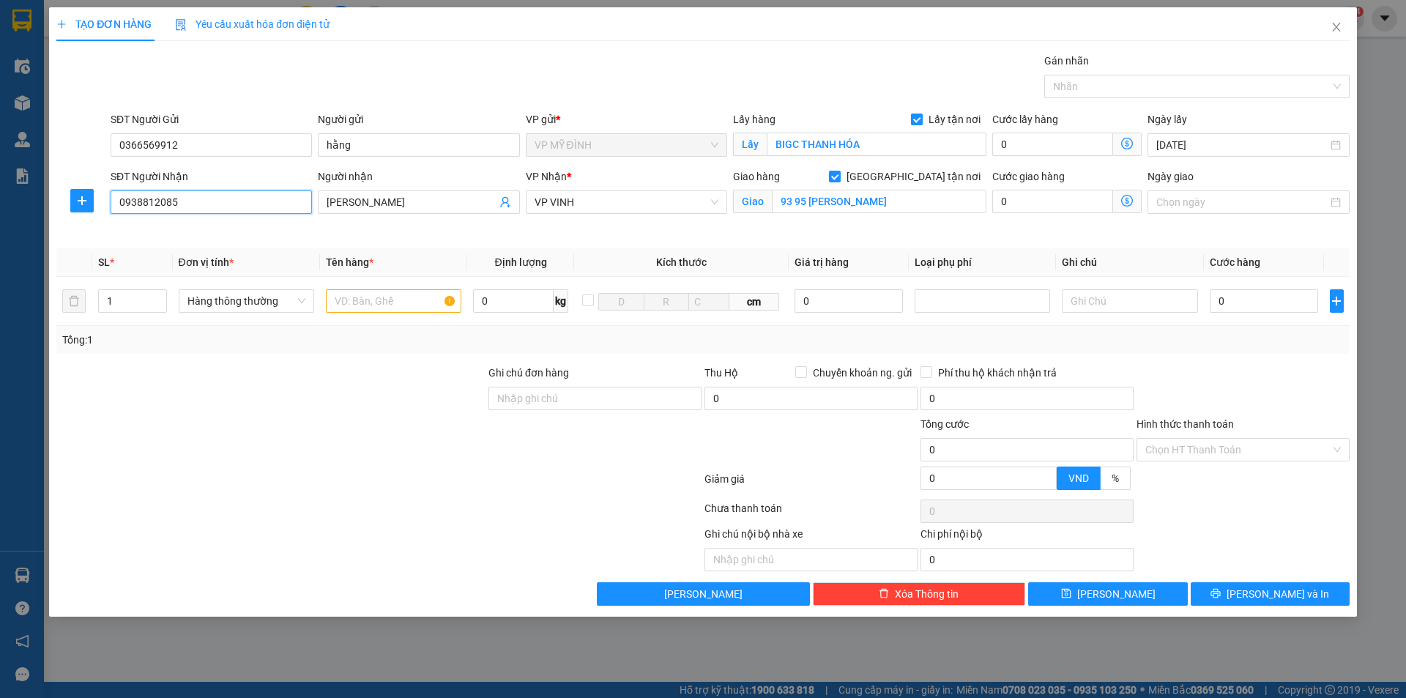
type input "0938812085"
click at [916, 116] on input "Lấy tận nơi" at bounding box center [916, 118] width 10 height 10
checkbox input "false"
click at [887, 138] on input "BIGC THANH HÓA" at bounding box center [877, 144] width 220 height 23
click at [351, 302] on input "text" at bounding box center [393, 300] width 135 height 23
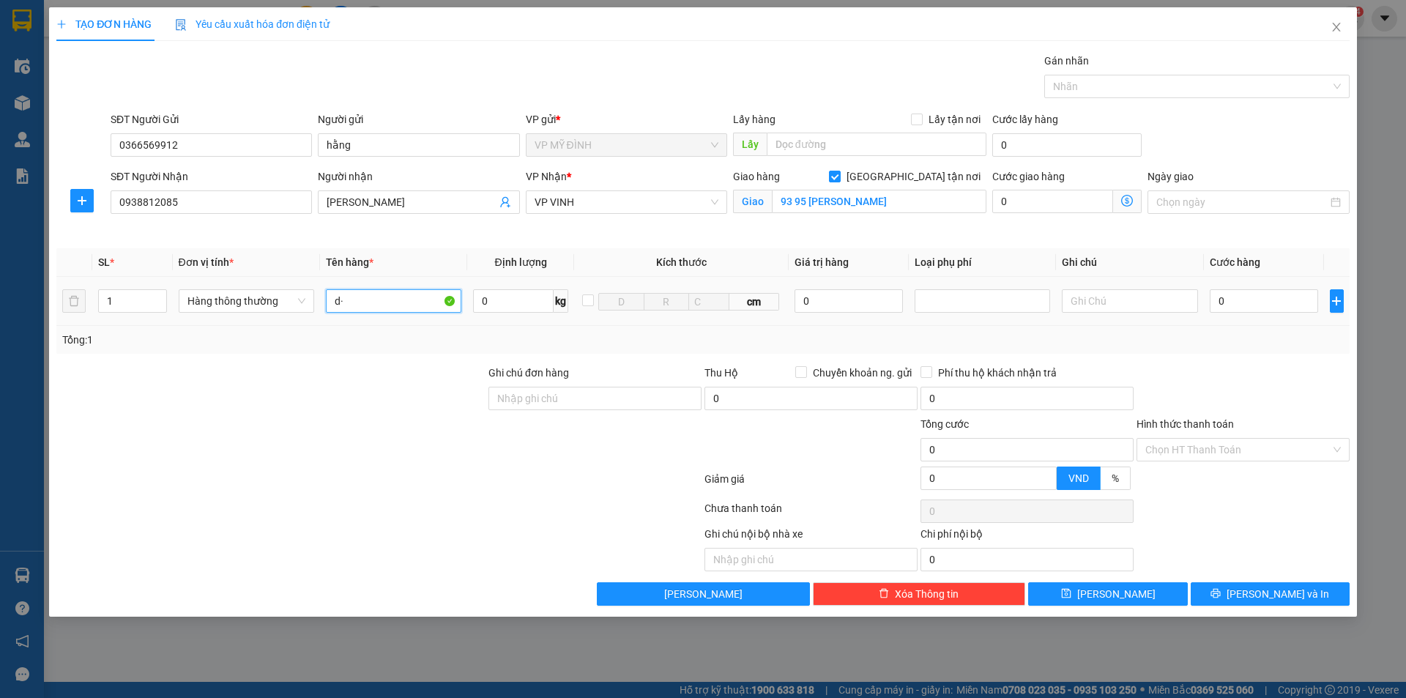
type input "d"
type input "đông lạnh"
click at [1252, 300] on input "0" at bounding box center [1263, 300] width 109 height 23
type input "5"
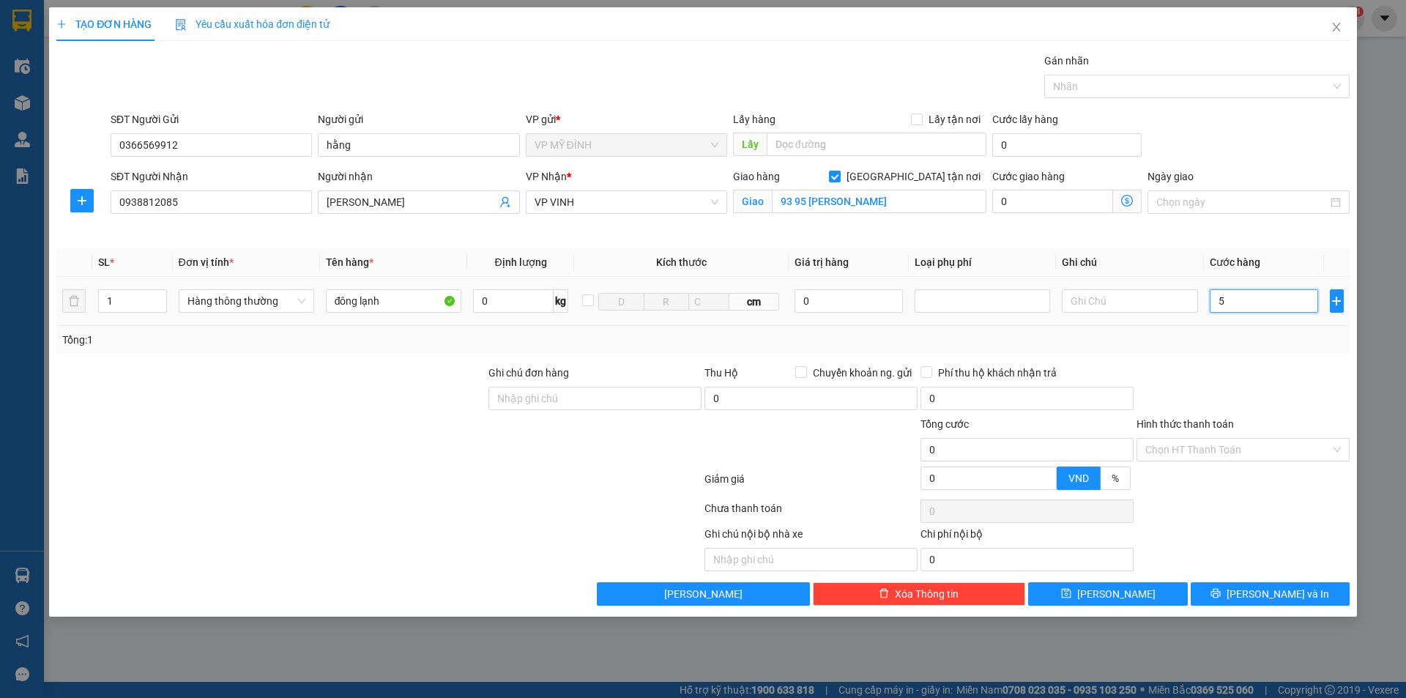
type input "5"
type input "50"
type input "50.000"
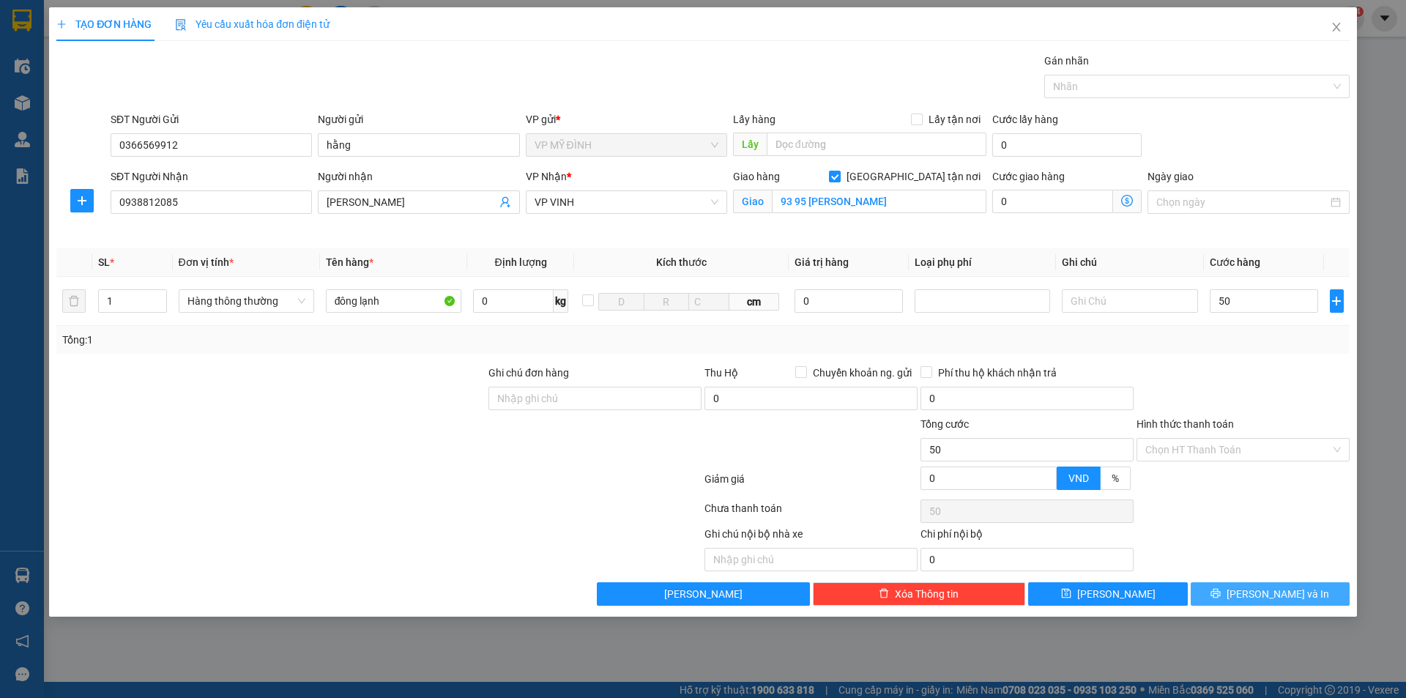
type input "50.000"
click at [1266, 597] on span "[PERSON_NAME] và In" at bounding box center [1277, 594] width 102 height 16
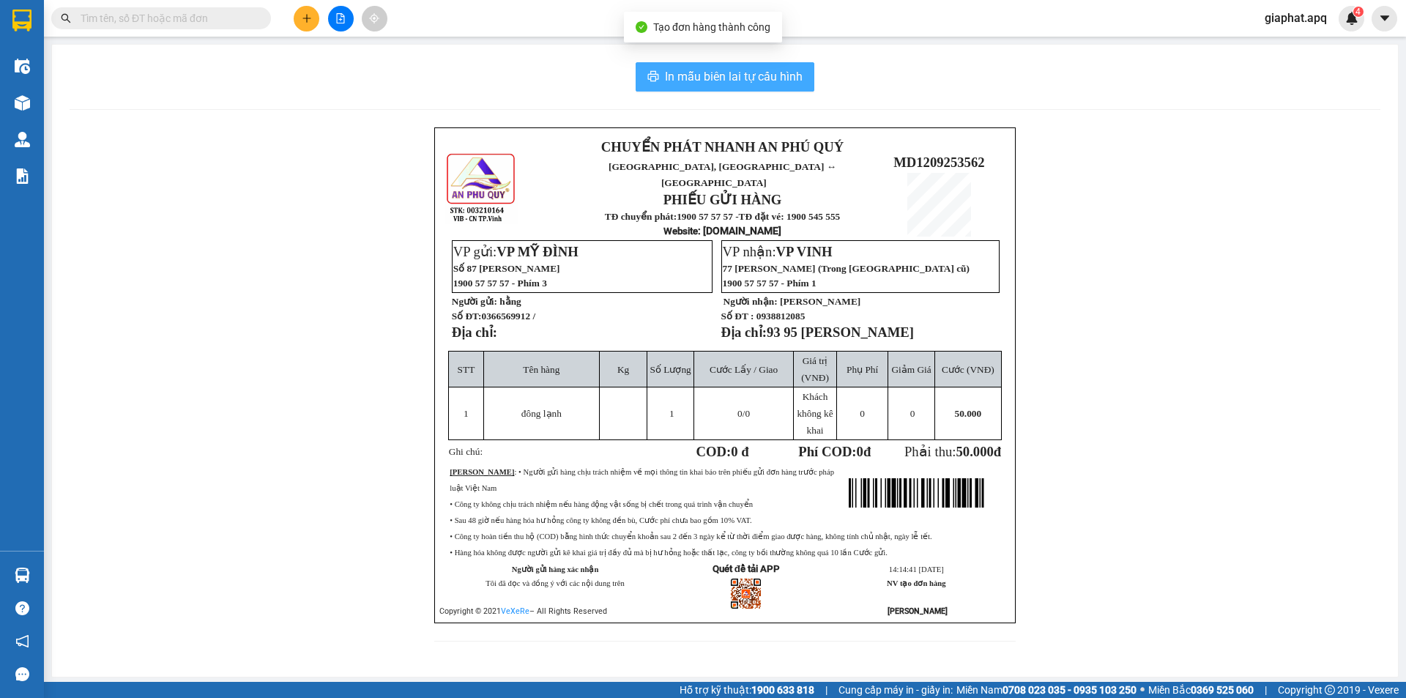
click at [748, 73] on span "In mẫu biên lai tự cấu hình" at bounding box center [734, 76] width 138 height 18
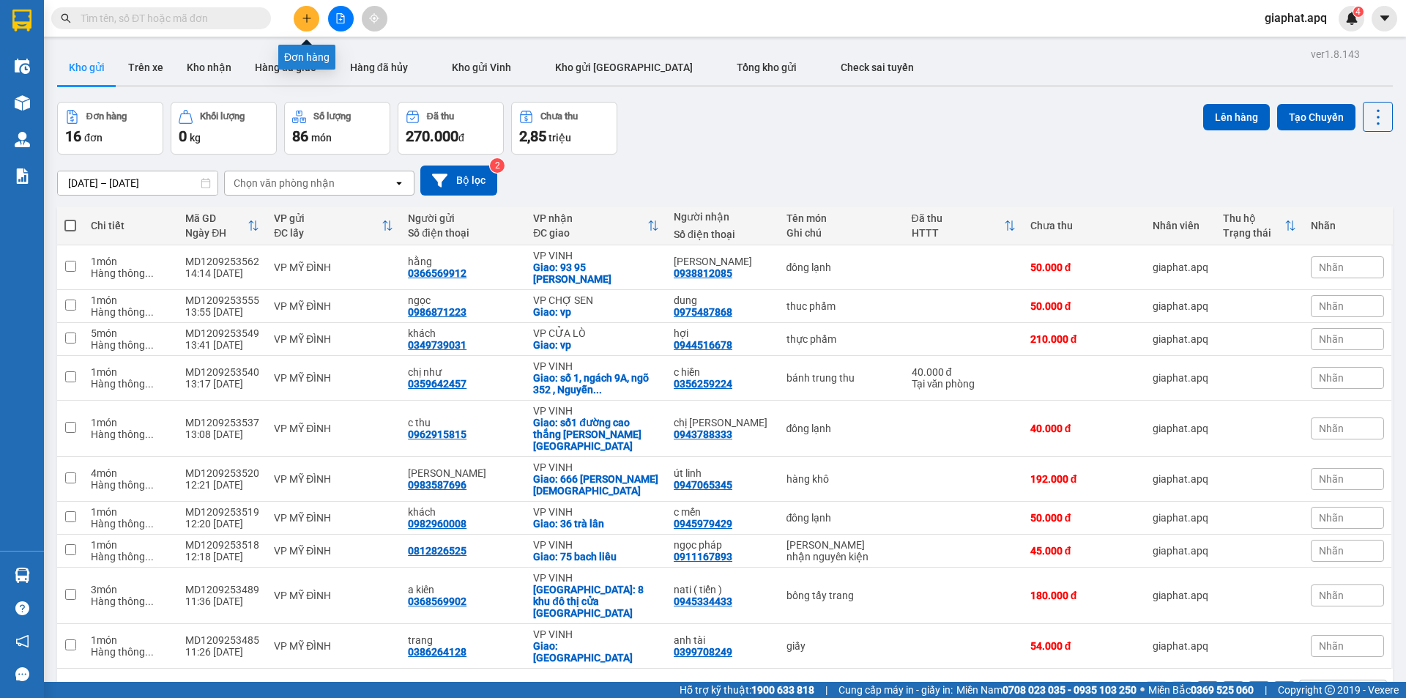
click at [307, 21] on icon "plus" at bounding box center [307, 18] width 10 height 10
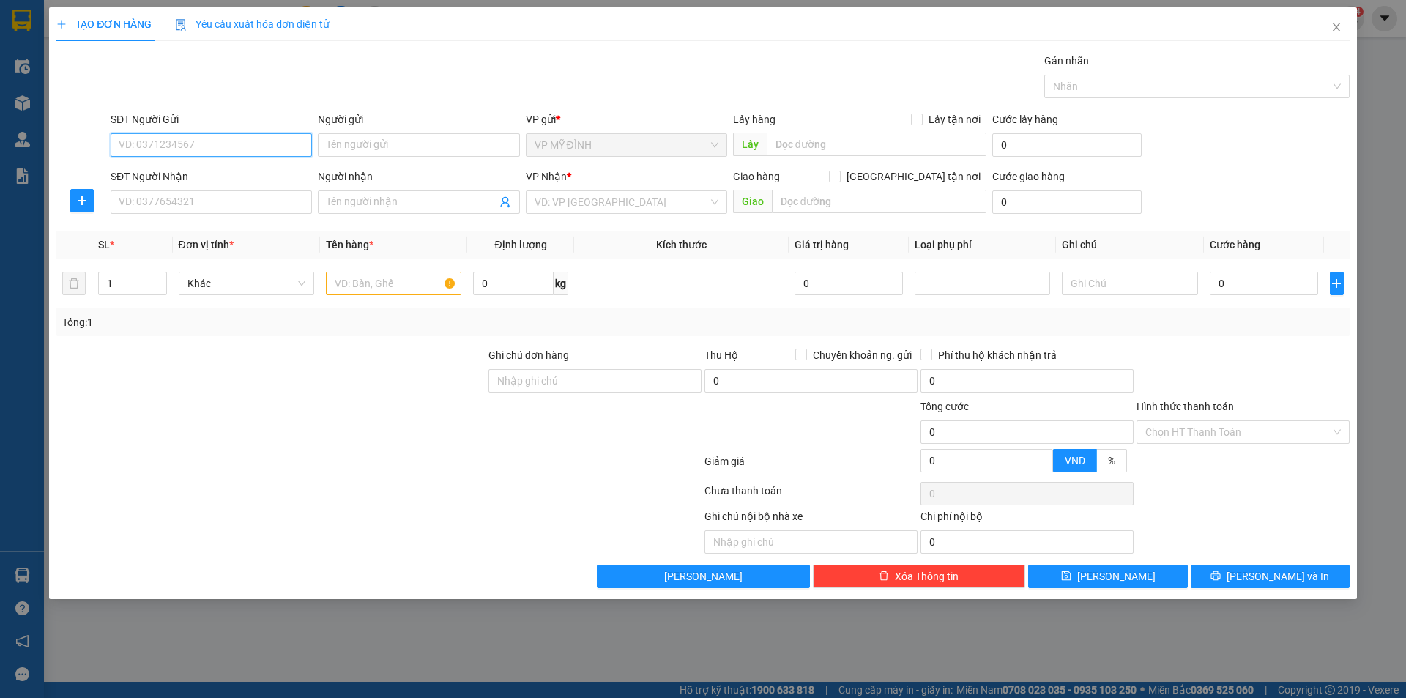
click at [149, 149] on input "SĐT Người Gửi" at bounding box center [211, 144] width 201 height 23
click at [159, 143] on input "SĐT Người Gửi" at bounding box center [211, 144] width 201 height 23
click at [163, 172] on div "0865344813 - a long" at bounding box center [211, 174] width 184 height 16
type input "0865344813"
type input "a long"
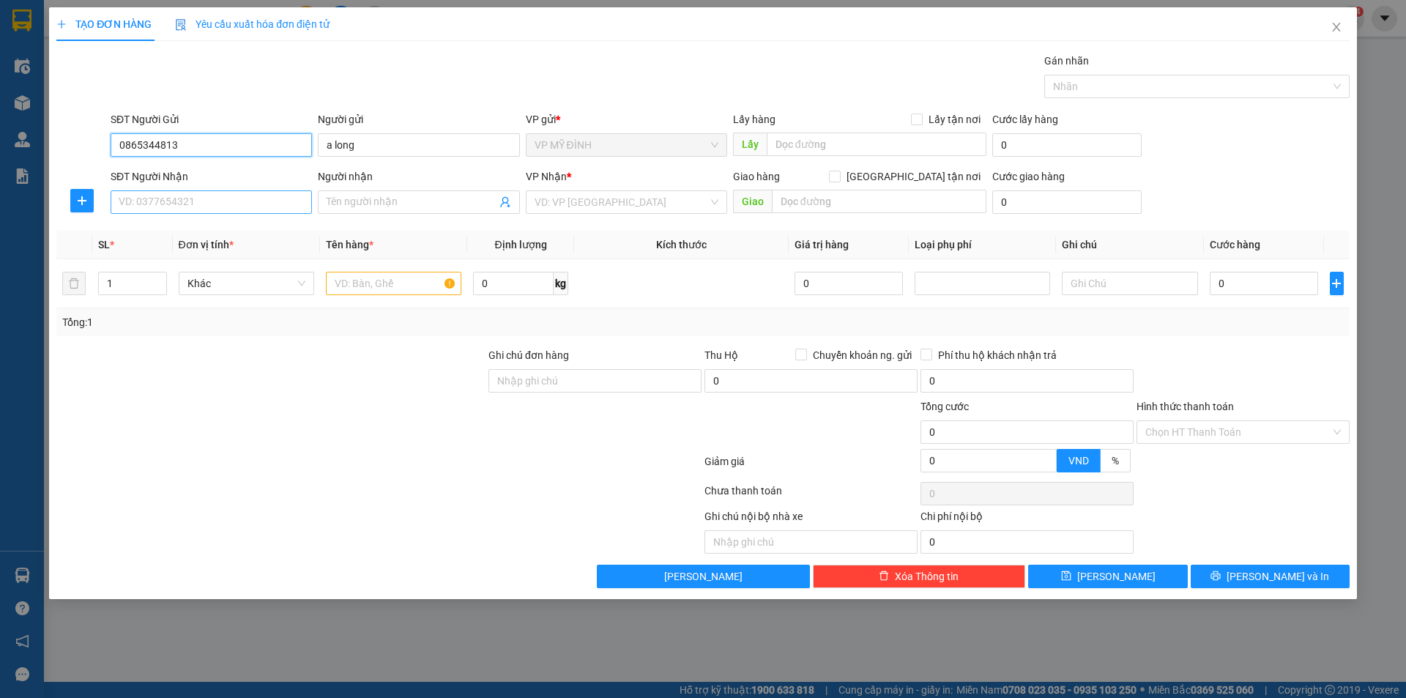
type input "0865344813"
click at [179, 199] on input "SĐT Người Nhận" at bounding box center [211, 201] width 201 height 23
click at [165, 233] on div "0968978926 - [PERSON_NAME]" at bounding box center [211, 231] width 184 height 16
type input "0968978926"
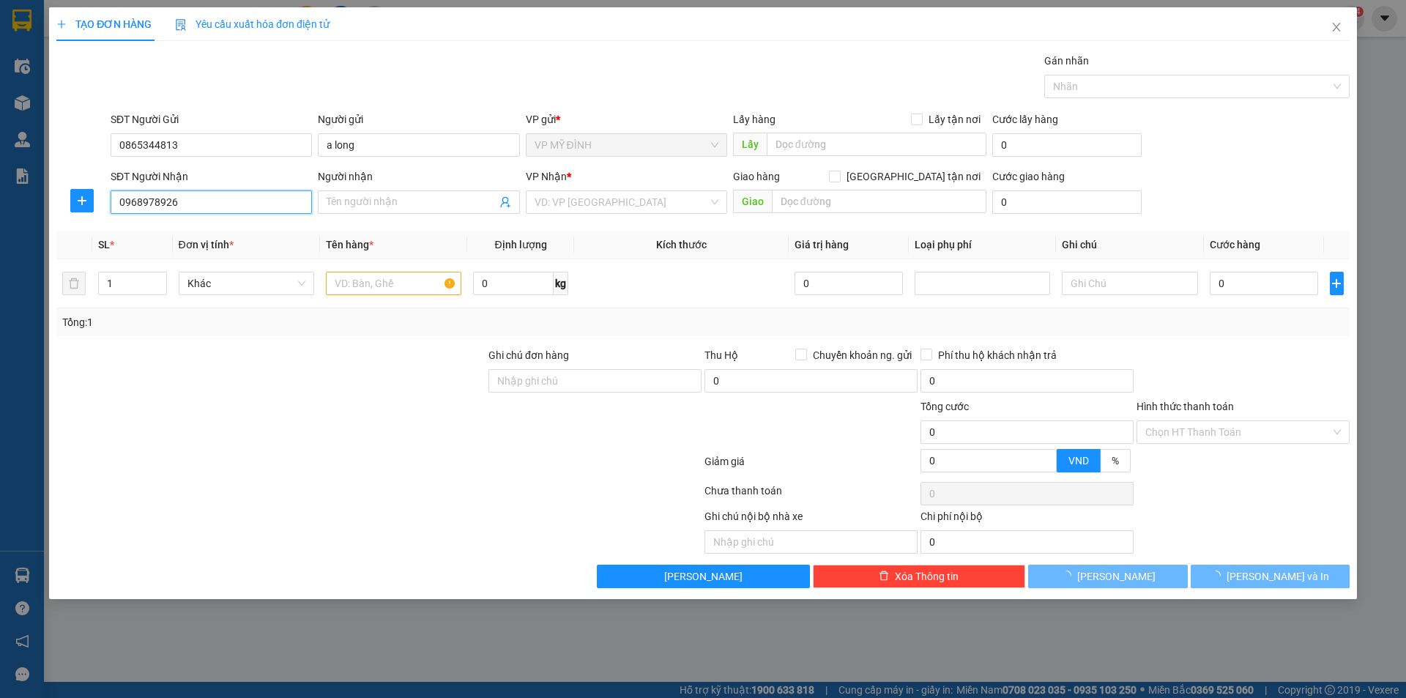
type input "[PERSON_NAME]"
checkbox input "true"
type input "Số 1 Ngõ 4c [PERSON_NAME]"
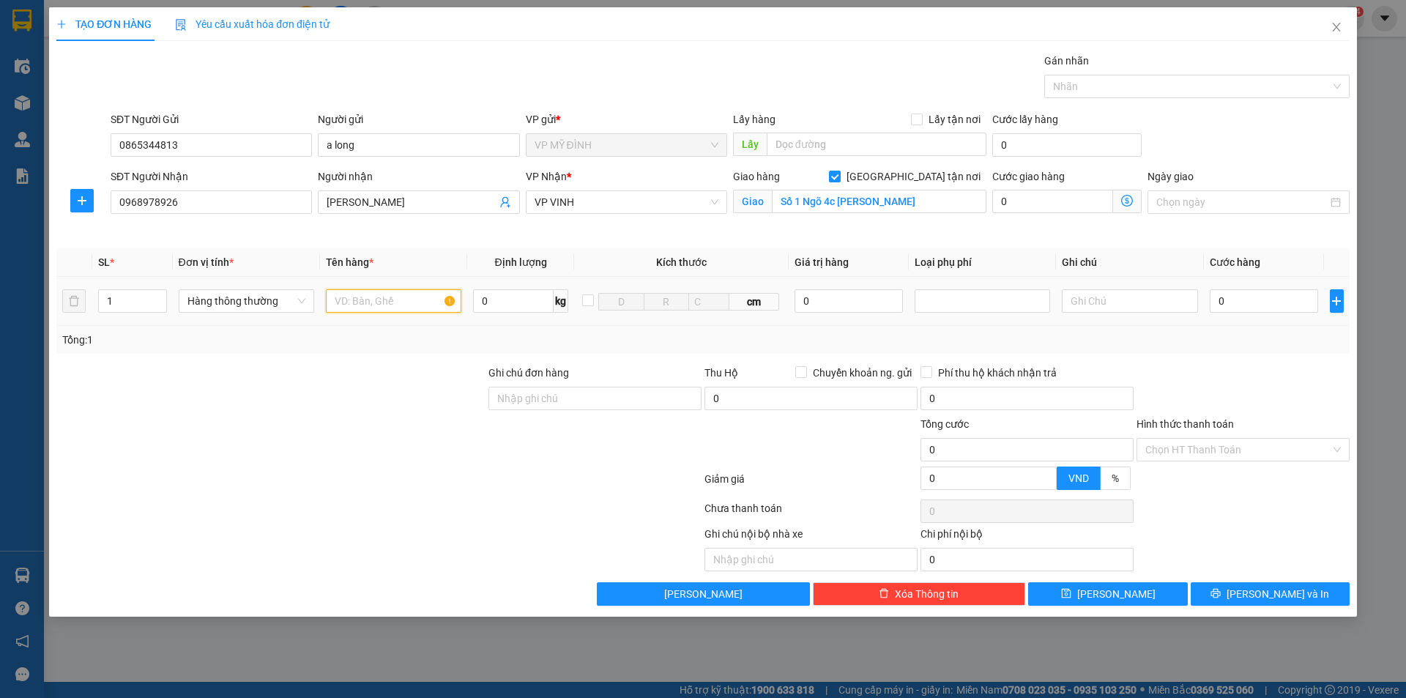
click at [349, 302] on input "text" at bounding box center [393, 300] width 135 height 23
click at [159, 295] on icon "up" at bounding box center [158, 297] width 5 height 5
type input "4"
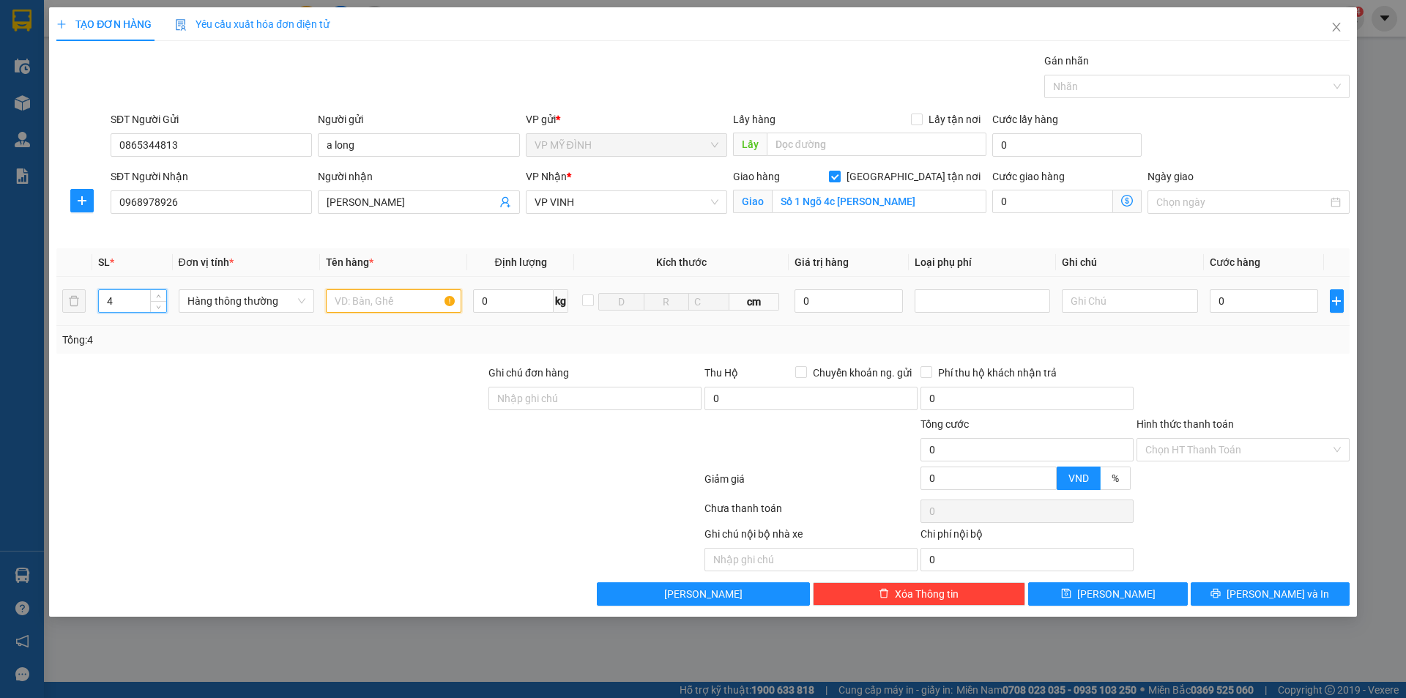
click at [352, 294] on input "text" at bounding box center [393, 300] width 135 height 23
type input "linh kiên dt"
click at [821, 304] on input "0" at bounding box center [848, 300] width 109 height 23
click at [945, 298] on div at bounding box center [982, 301] width 128 height 18
type input "5.000.000"
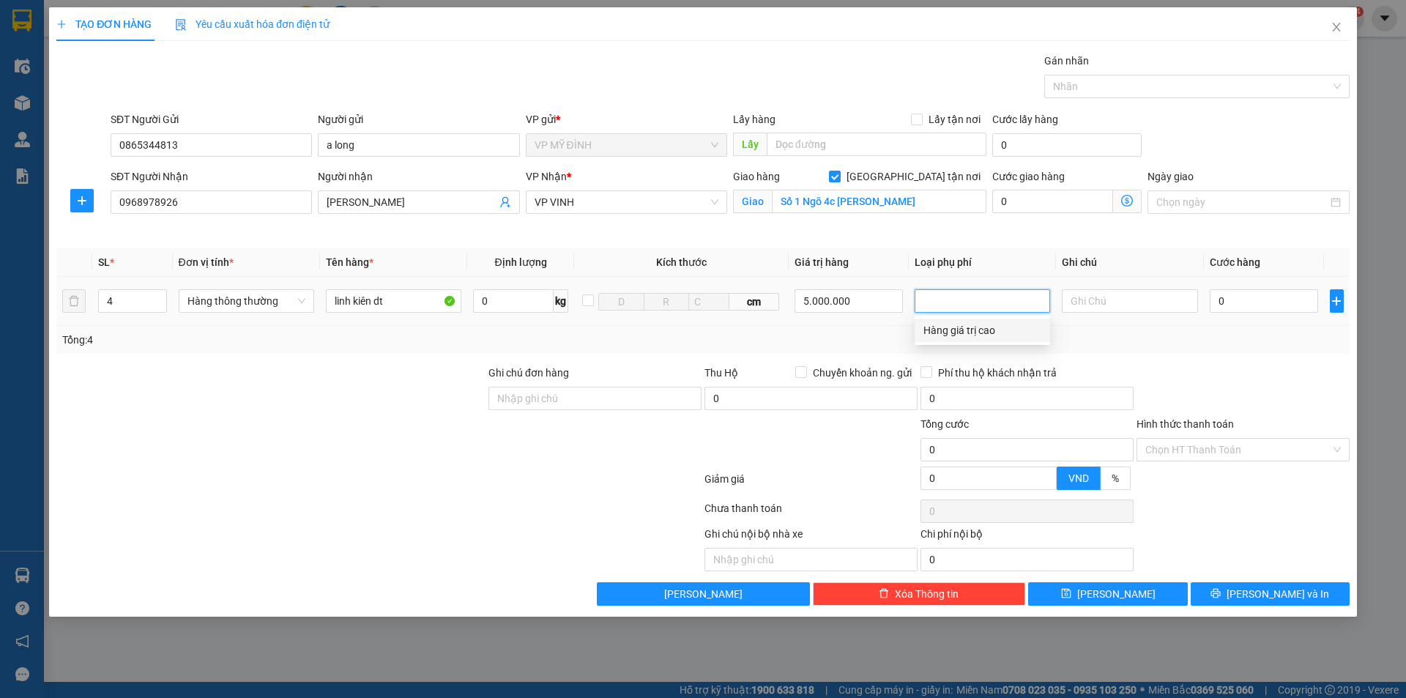
click at [950, 325] on div "Hàng giá trị cao" at bounding box center [982, 330] width 118 height 16
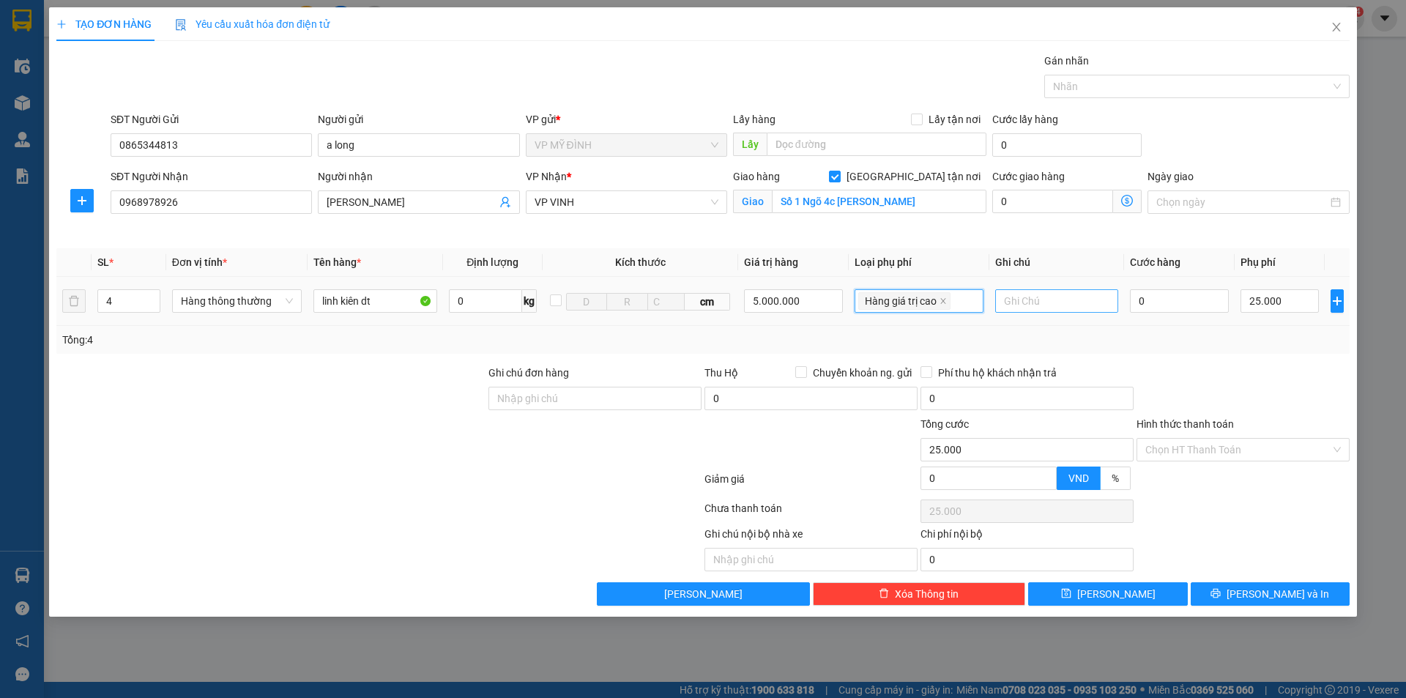
type input "25.000"
click at [1015, 302] on input "text" at bounding box center [1056, 300] width 123 height 23
type input "nhận nguyên kiện"
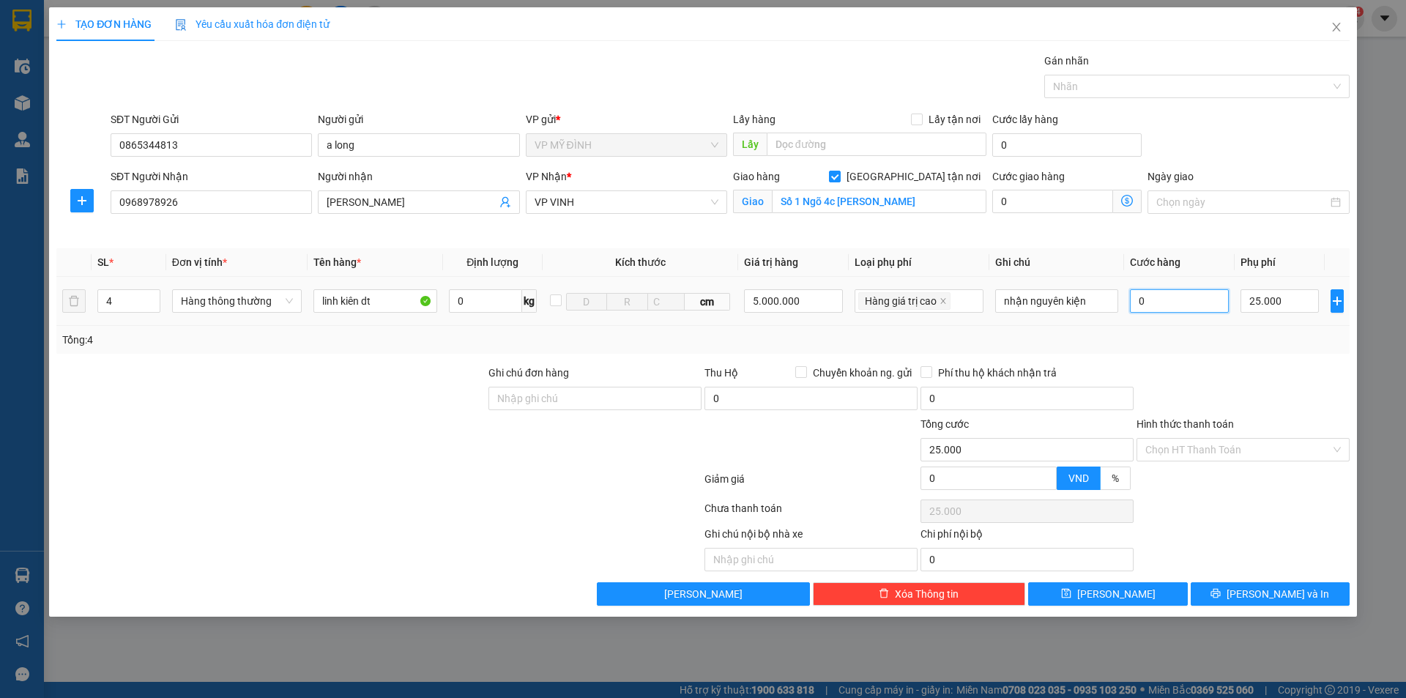
click at [1157, 294] on input "0" at bounding box center [1180, 300] width 100 height 23
type input "2"
type input "25.002"
type input "24"
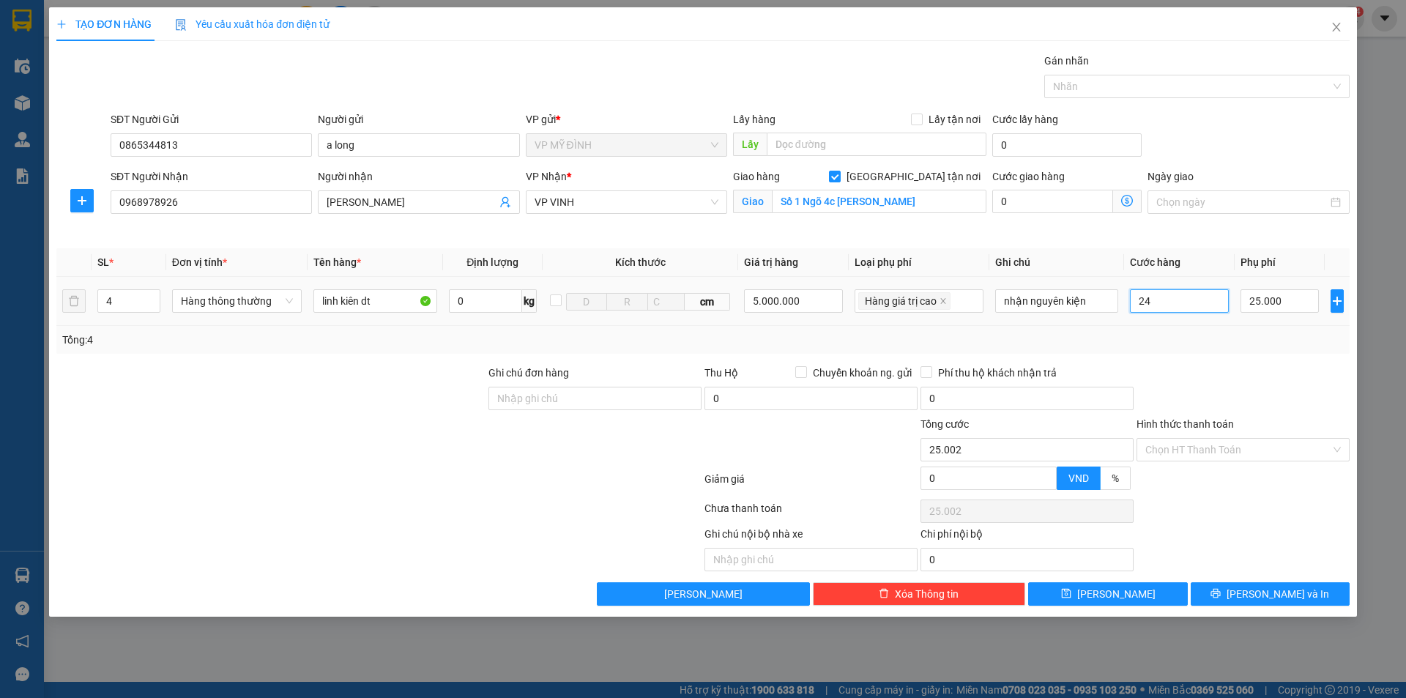
type input "25.024"
type input "240"
type input "25.240"
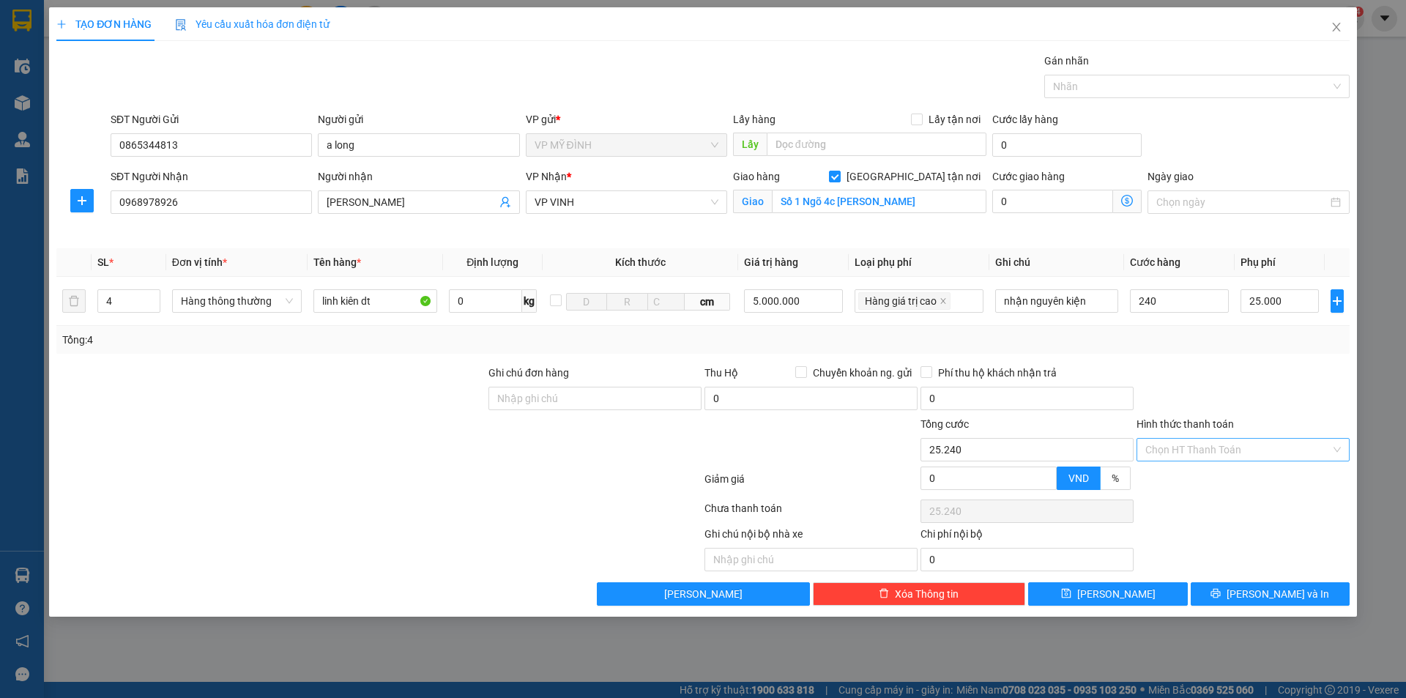
click at [1214, 451] on input "Hình thức thanh toán" at bounding box center [1237, 450] width 185 height 22
type input "240.000"
type input "265.000"
click at [1187, 477] on div "Tại văn phòng" at bounding box center [1242, 479] width 195 height 16
type input "0"
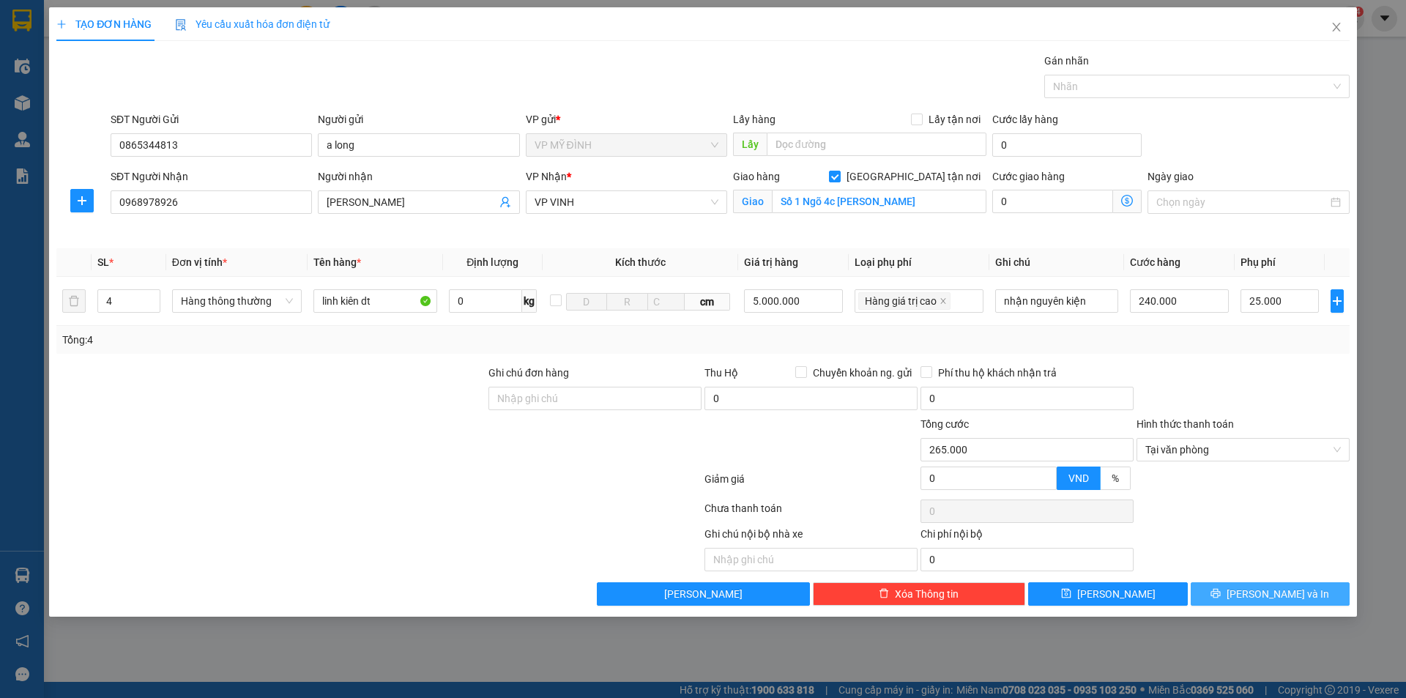
click at [1229, 595] on button "[PERSON_NAME] và In" at bounding box center [1269, 593] width 159 height 23
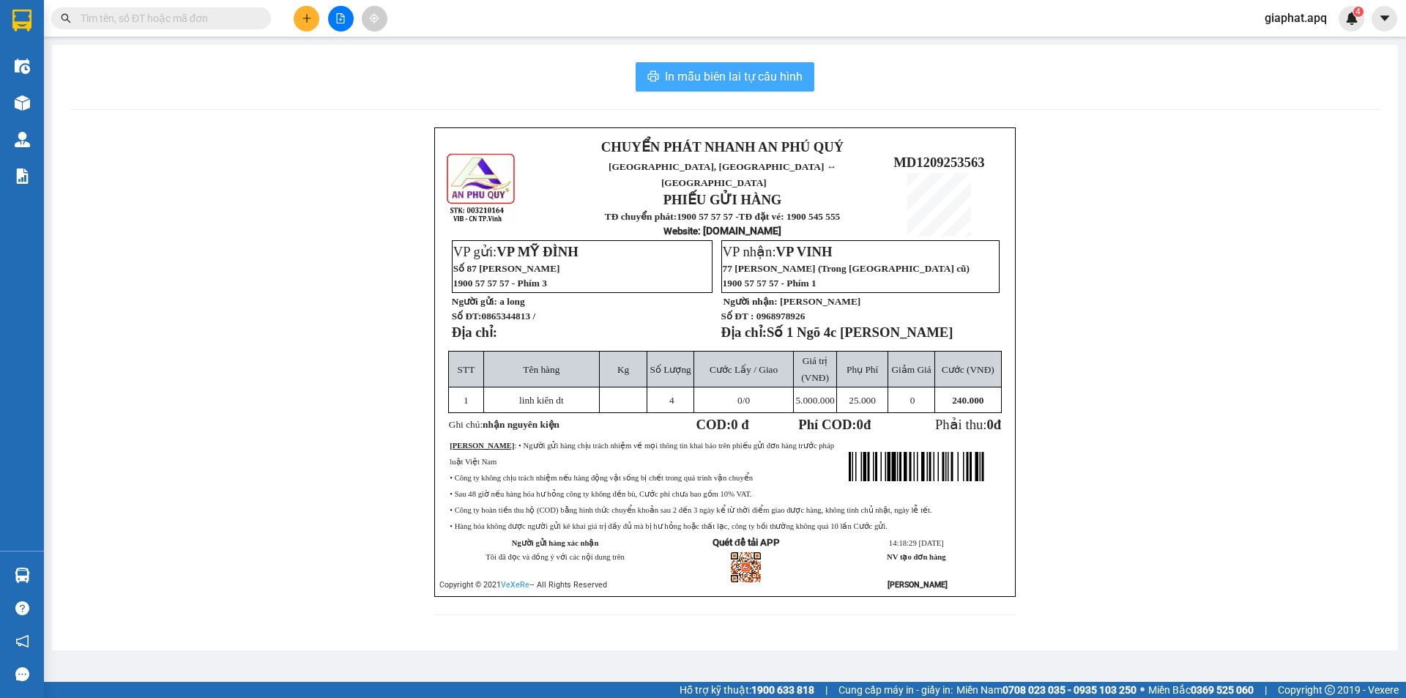
click at [713, 78] on span "In mẫu biên lai tự cấu hình" at bounding box center [734, 76] width 138 height 18
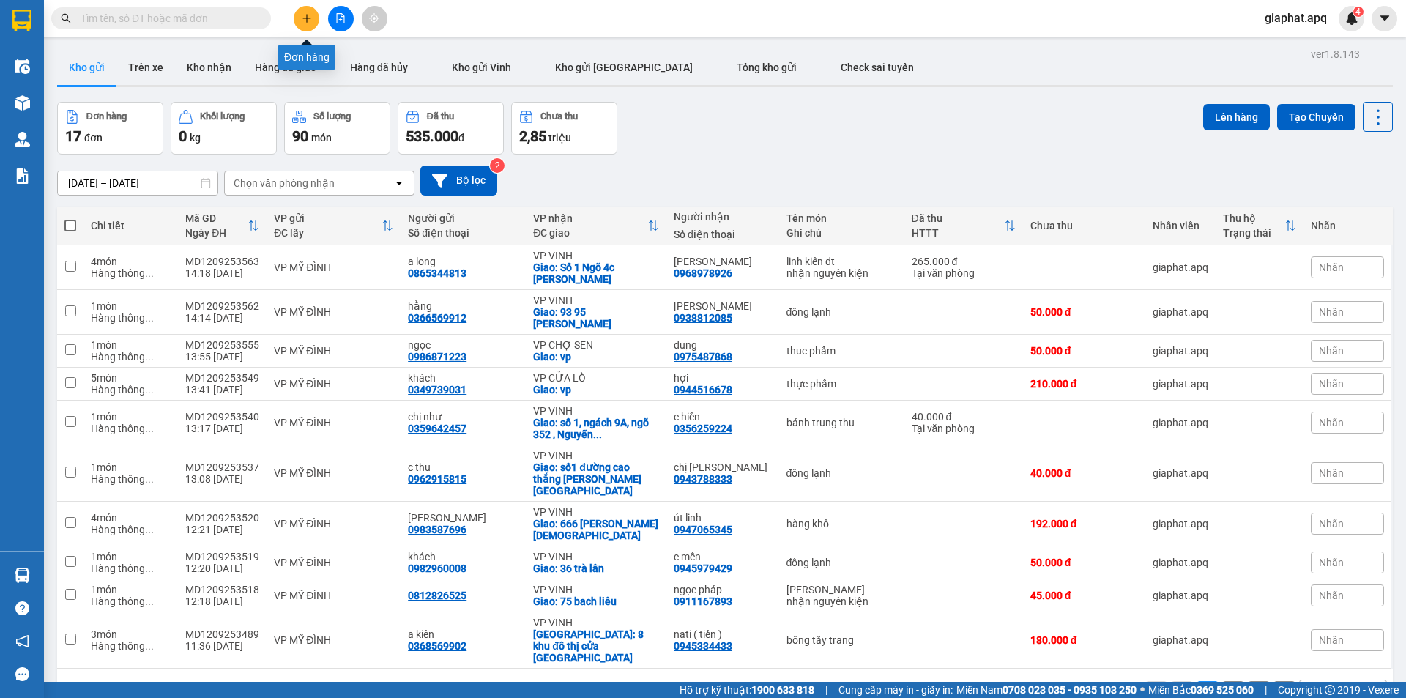
click at [308, 15] on icon "plus" at bounding box center [307, 18] width 10 height 10
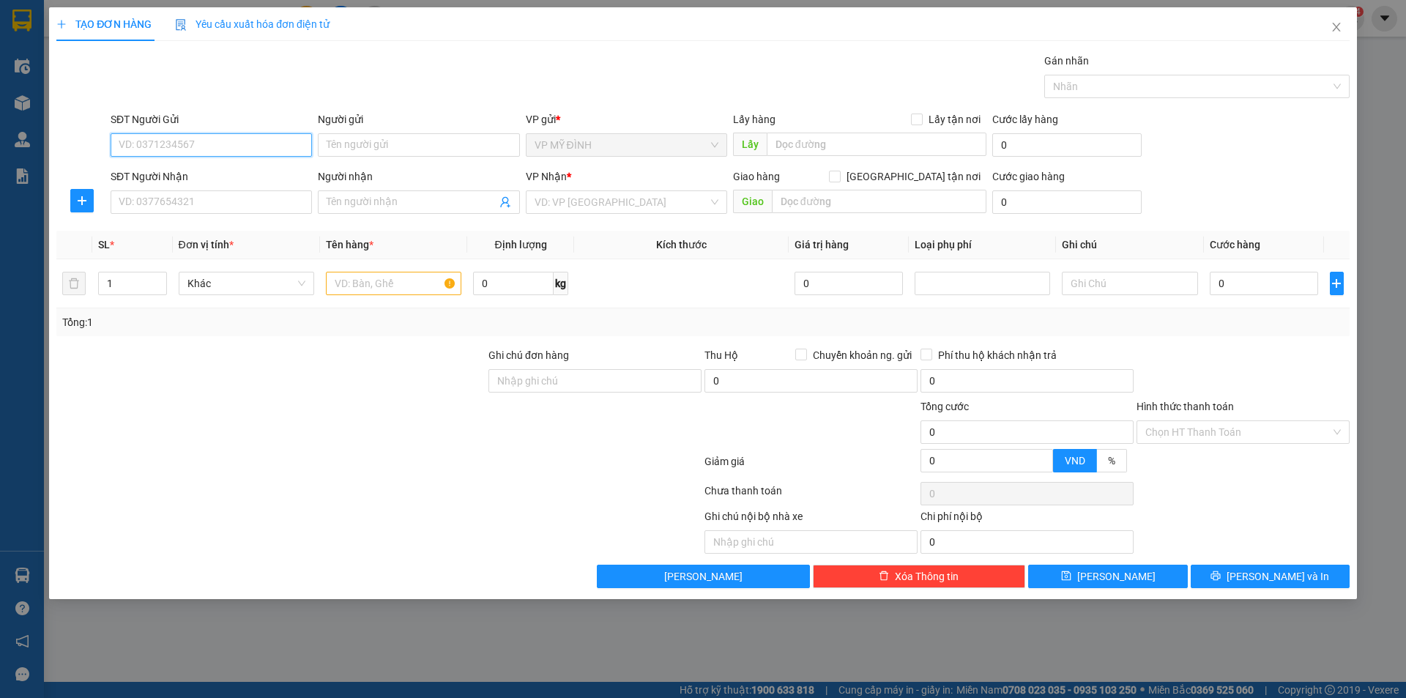
drag, startPoint x: 168, startPoint y: 146, endPoint x: 413, endPoint y: 145, distance: 245.3
click at [171, 146] on input "SĐT Người Gửi" at bounding box center [211, 144] width 201 height 23
click at [161, 175] on div "0379888586 - [GEOGRAPHIC_DATA]" at bounding box center [211, 174] width 184 height 16
type input "0379888586"
type input "[PERSON_NAME]"
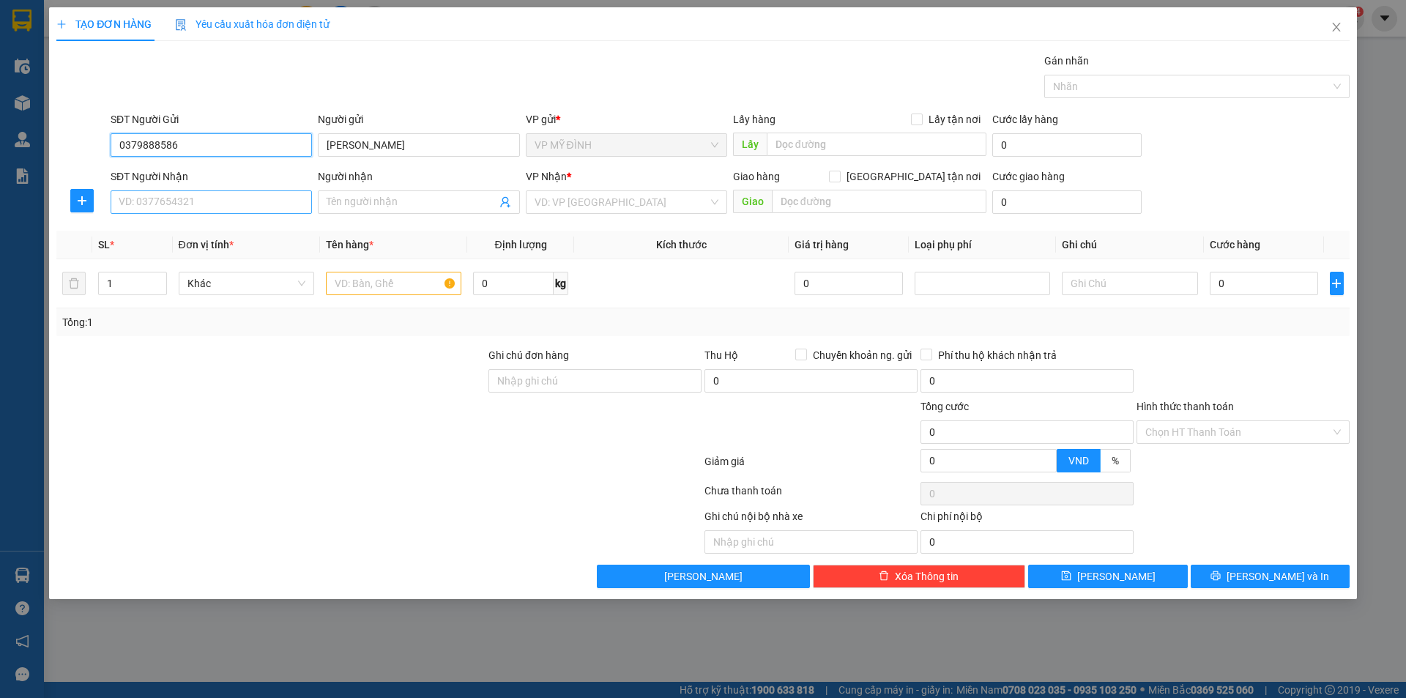
type input "0379888586"
click at [174, 202] on input "SĐT Người Nhận" at bounding box center [211, 201] width 201 height 23
click at [165, 234] on div "0373669919 - quý" at bounding box center [211, 231] width 184 height 16
type input "0373669919"
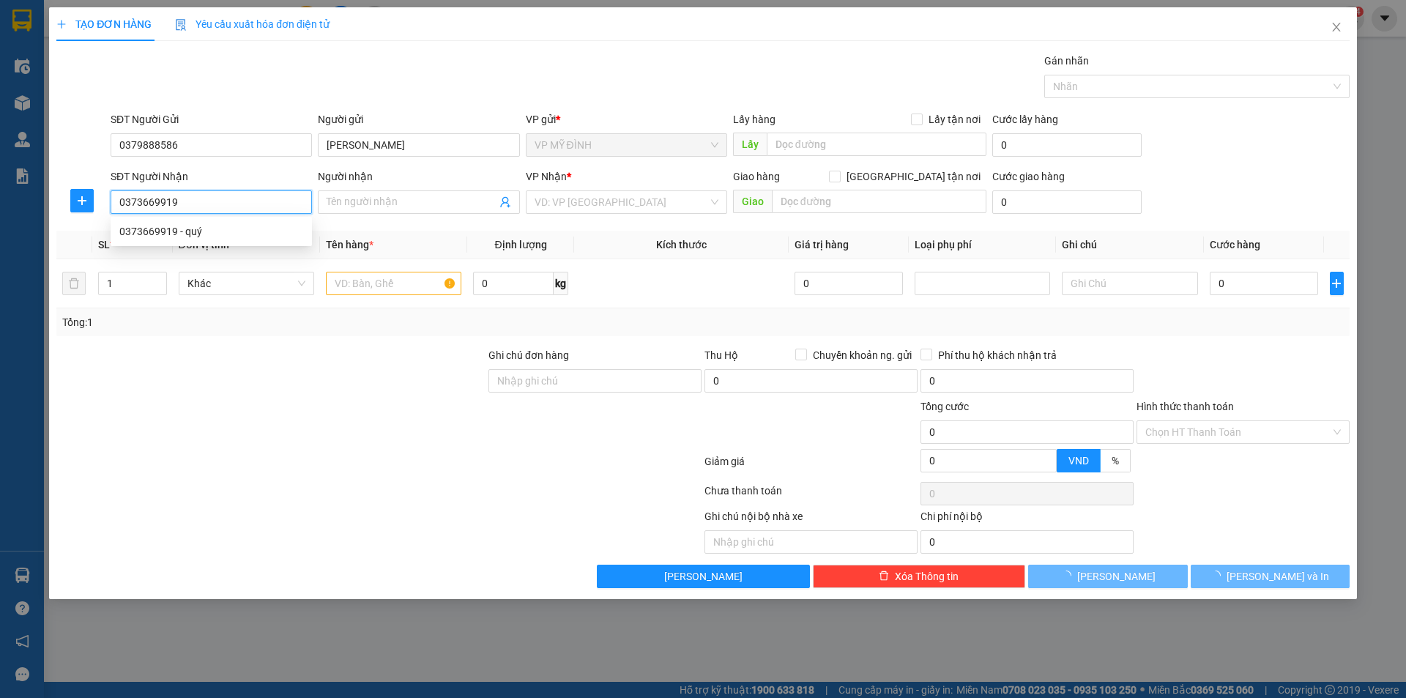
type input "quý"
checkbox input "true"
type input "vp"
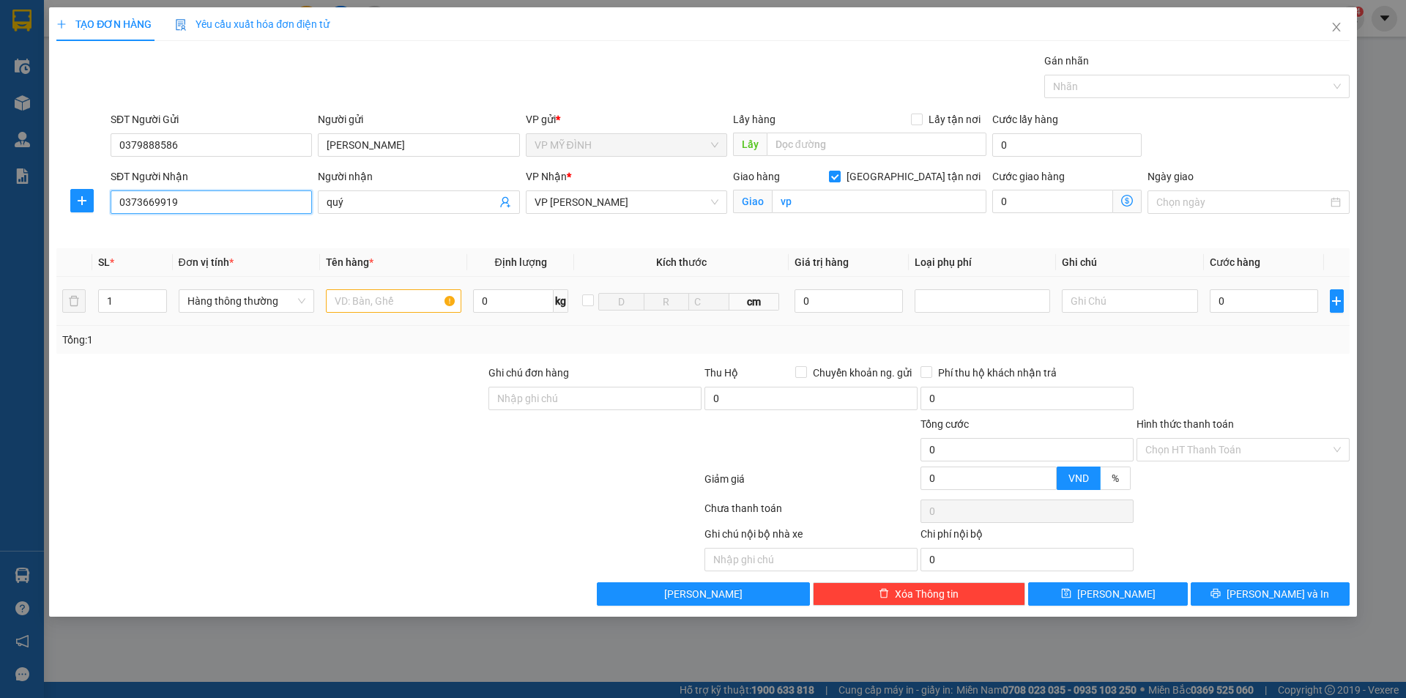
type input "0373669919"
click at [340, 303] on input "text" at bounding box center [393, 300] width 135 height 23
type input "a"
type input "quả"
click at [1253, 298] on input "0" at bounding box center [1263, 300] width 109 height 23
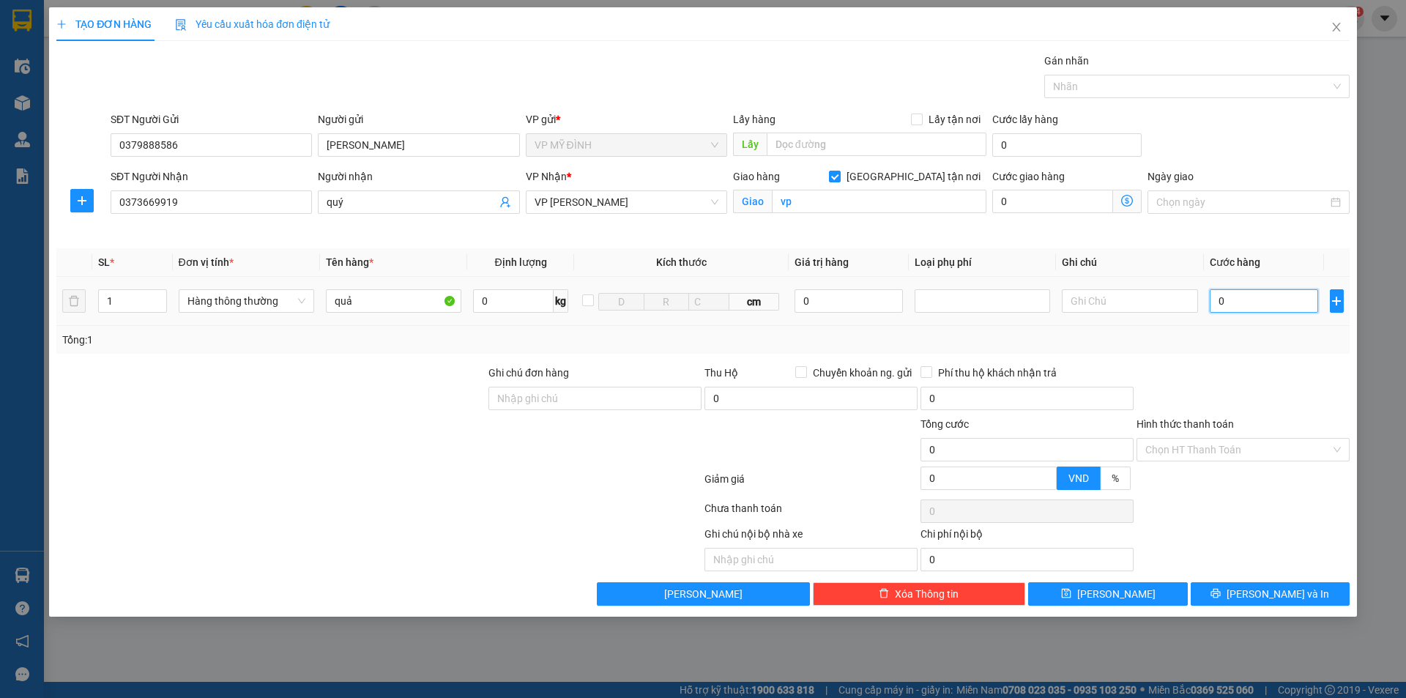
type input "4"
type input "40"
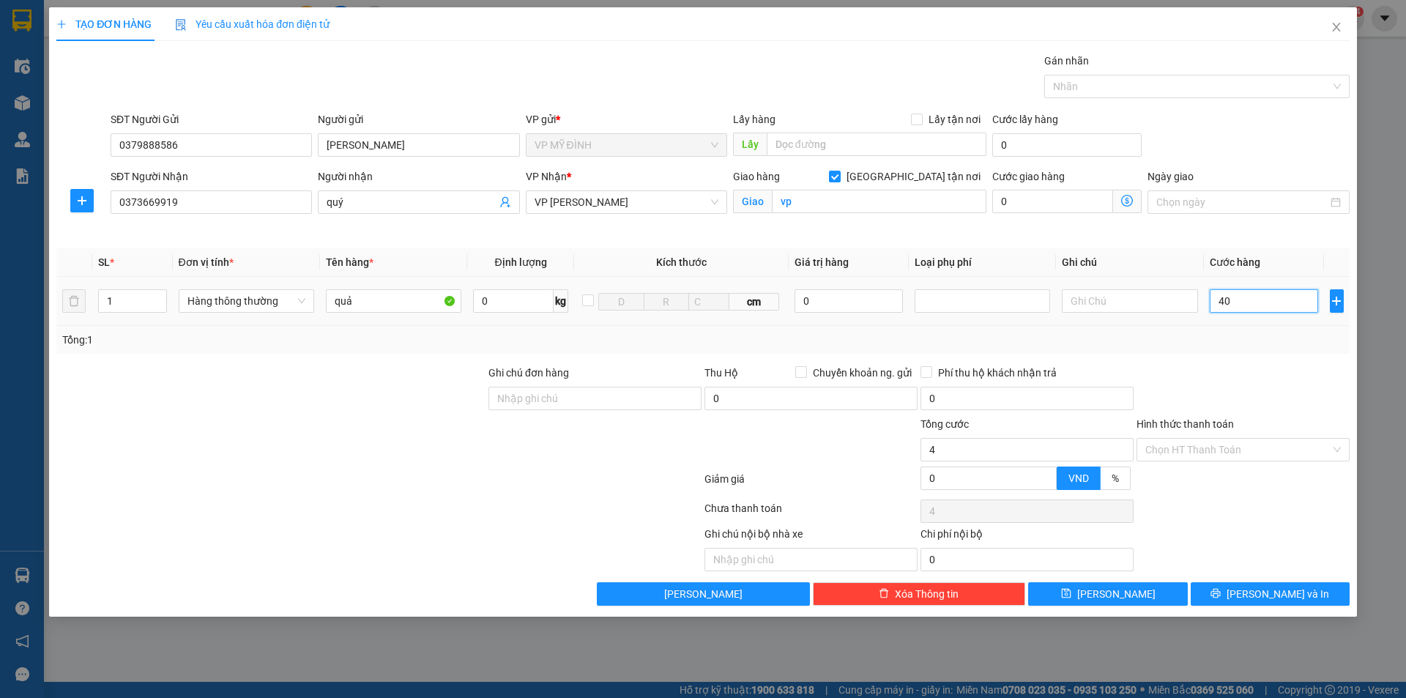
type input "40"
click at [1227, 443] on input "Hình thức thanh toán" at bounding box center [1237, 450] width 185 height 22
type input "40.000"
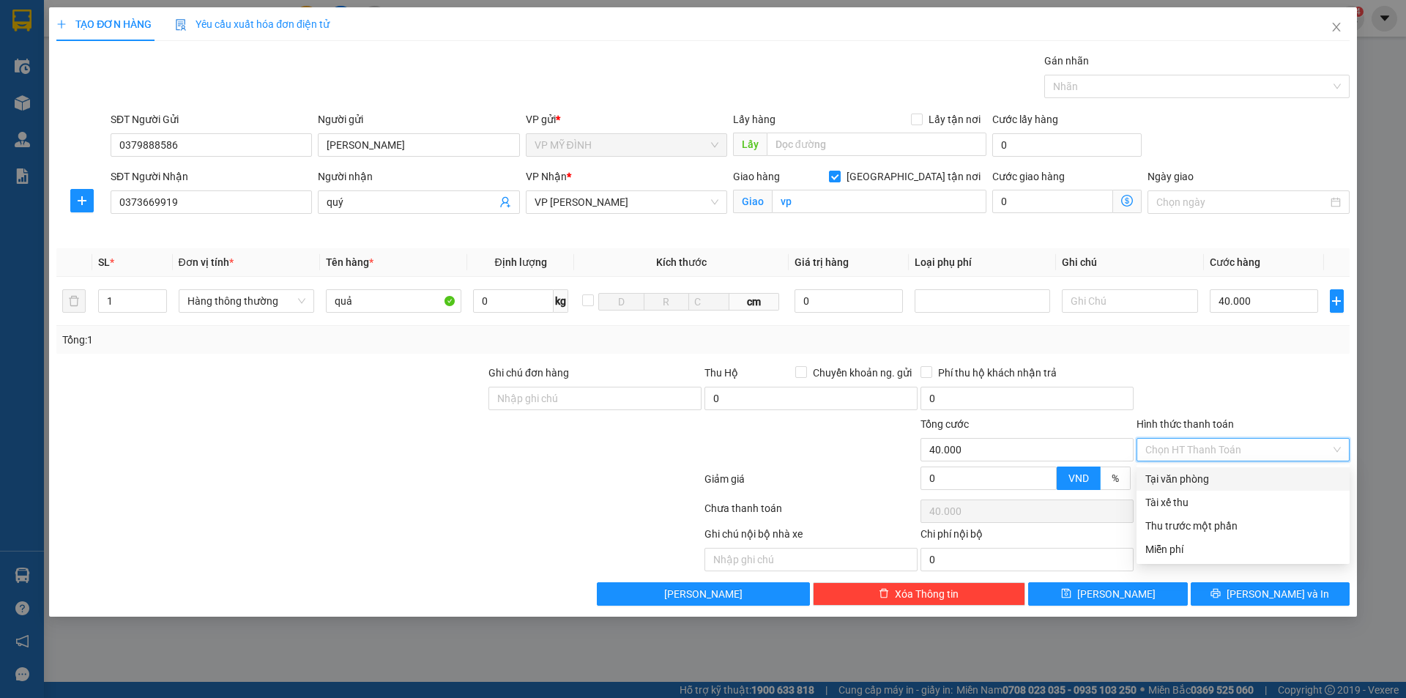
click at [1185, 480] on div "Tại văn phòng" at bounding box center [1242, 479] width 195 height 16
type input "0"
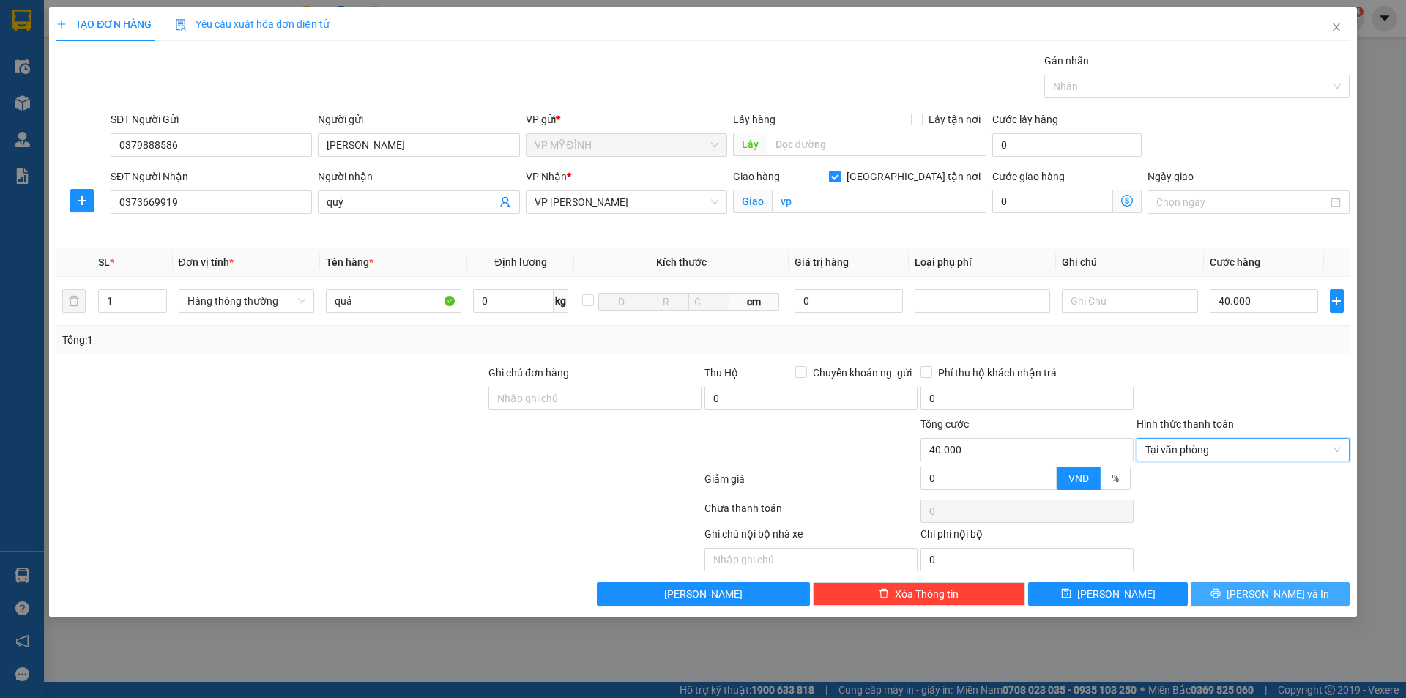
drag, startPoint x: 1232, startPoint y: 597, endPoint x: 1229, endPoint y: 578, distance: 19.3
click at [1231, 594] on button "[PERSON_NAME] và In" at bounding box center [1269, 593] width 159 height 23
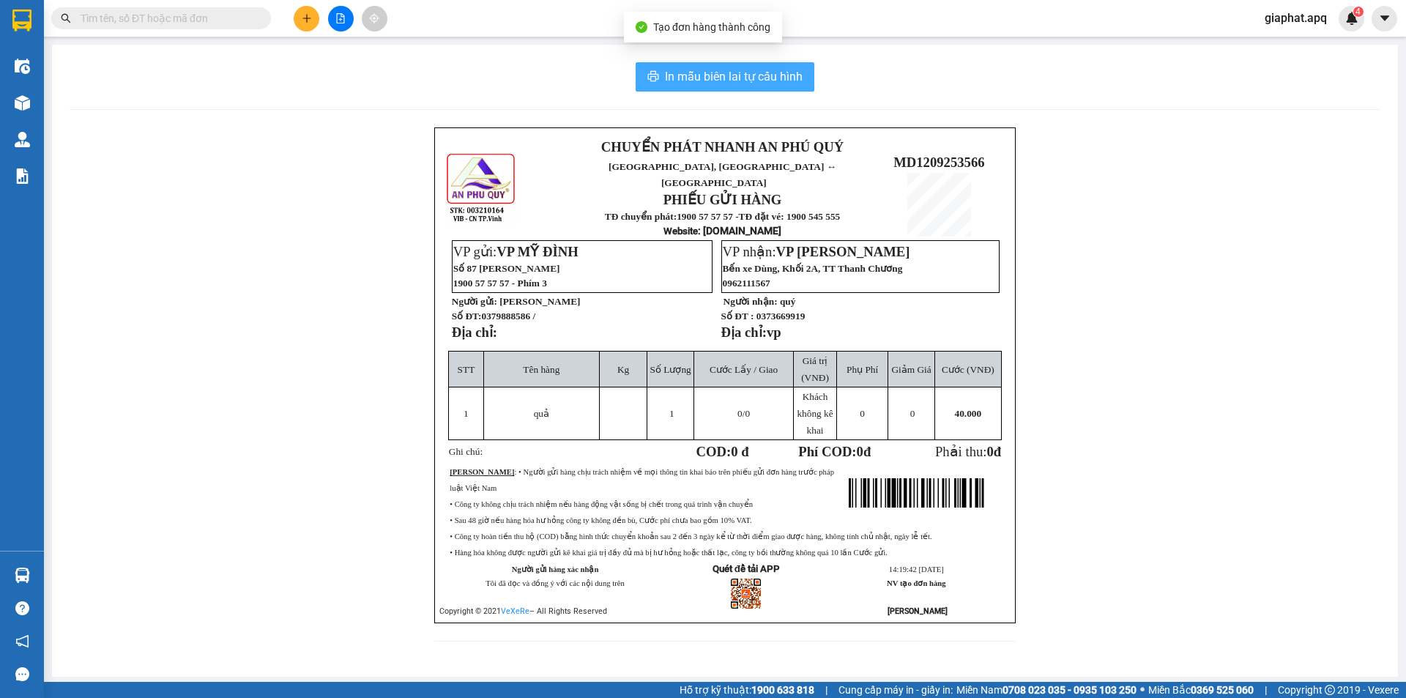
click at [770, 83] on span "In mẫu biên lai tự cấu hình" at bounding box center [734, 76] width 138 height 18
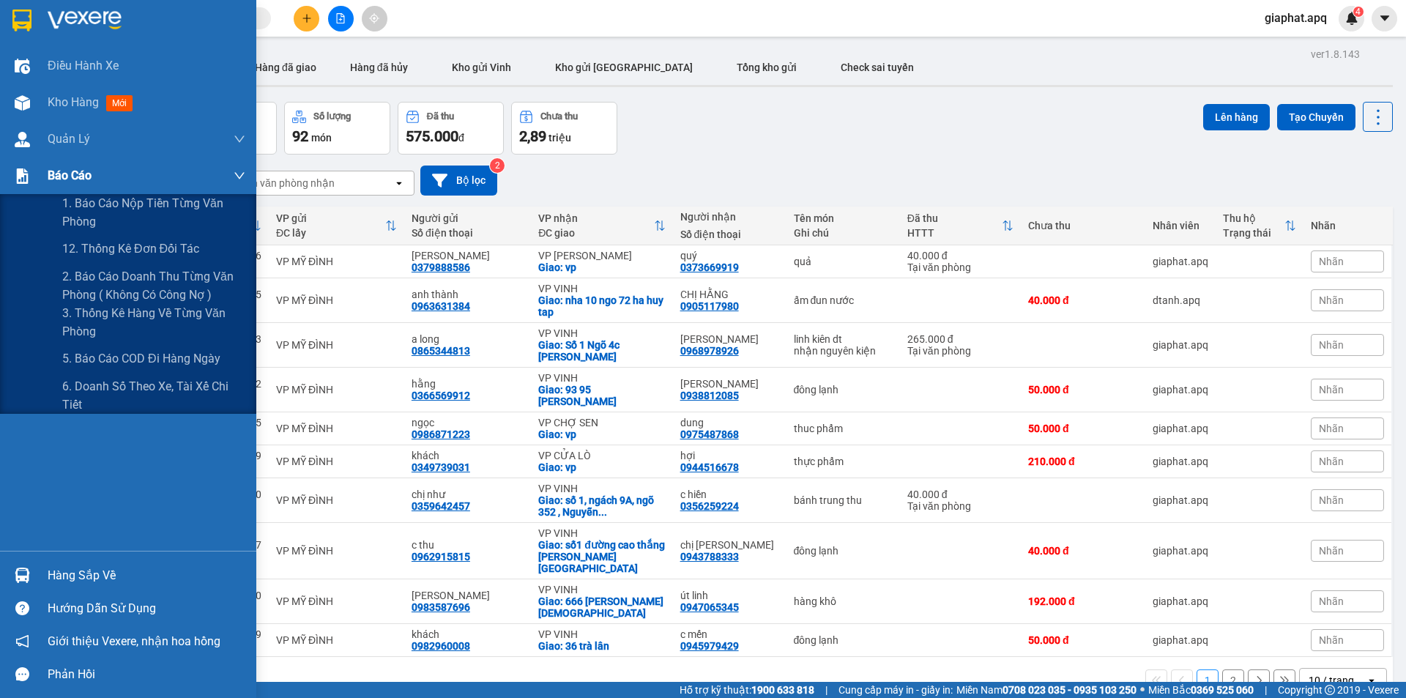
click at [63, 177] on span "Báo cáo" at bounding box center [70, 175] width 44 height 18
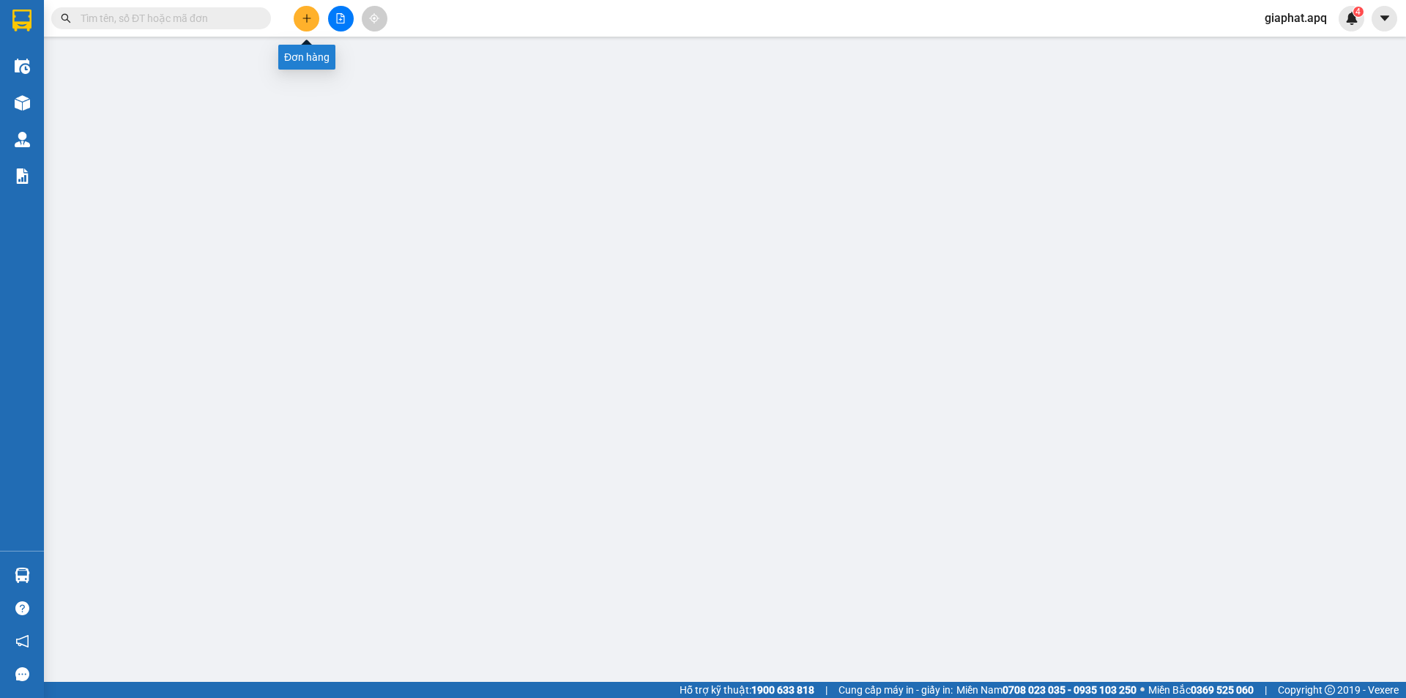
click at [307, 18] on icon "plus" at bounding box center [306, 18] width 8 height 1
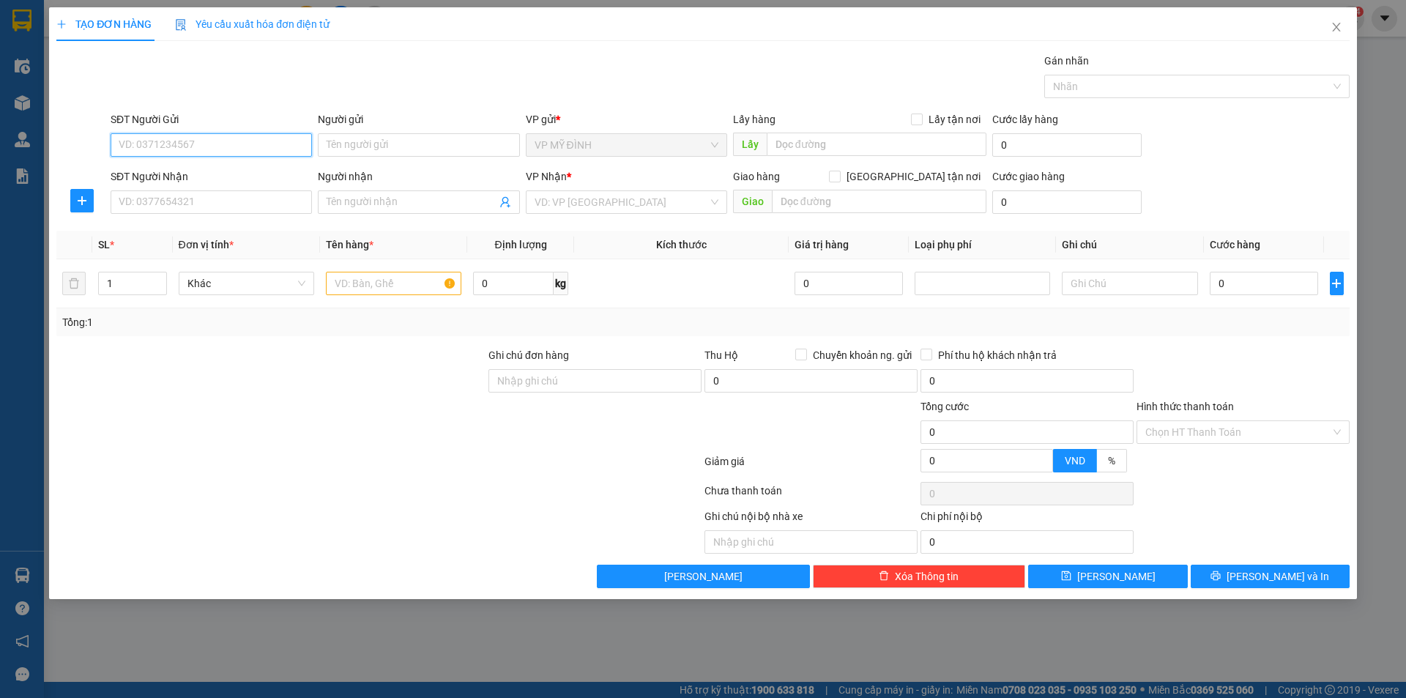
click at [160, 143] on input "SĐT Người Gửi" at bounding box center [211, 144] width 201 height 23
click at [1335, 26] on icon "close" at bounding box center [1336, 27] width 12 height 12
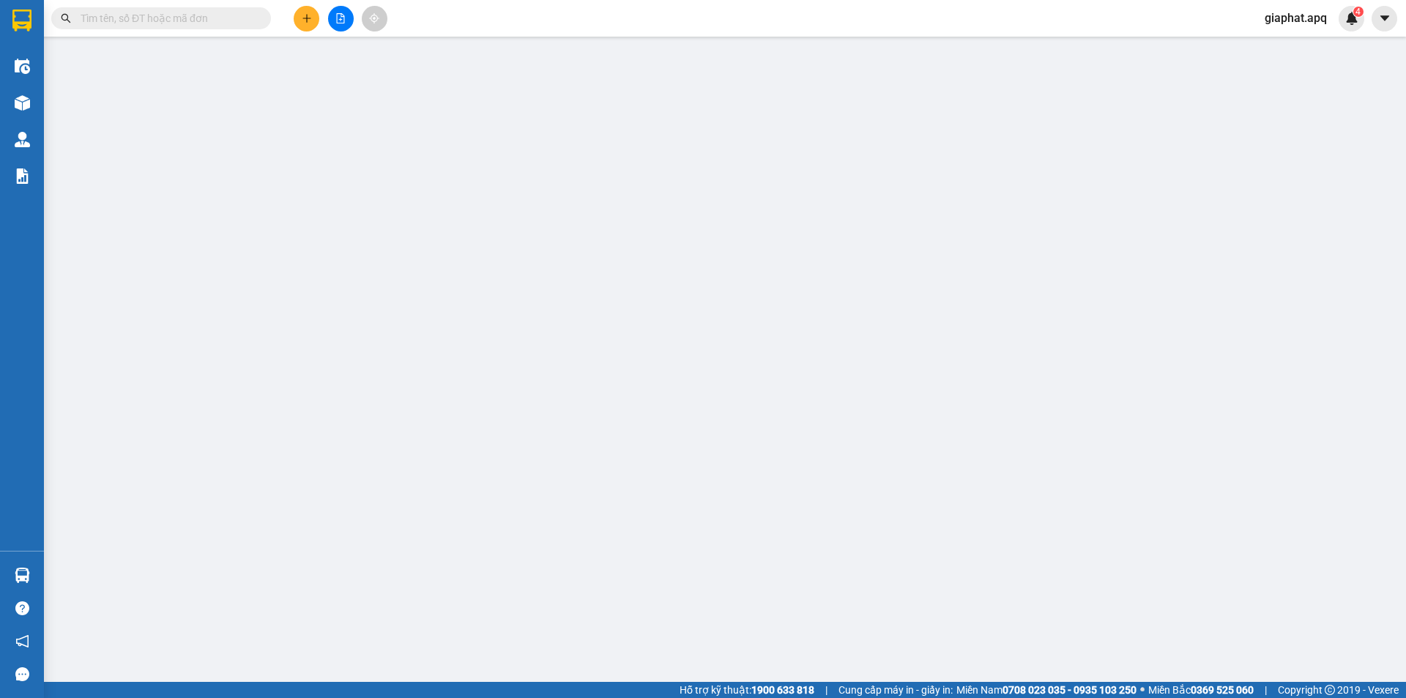
click at [210, 17] on input "text" at bounding box center [167, 18] width 173 height 16
click at [210, 19] on input "text" at bounding box center [167, 18] width 173 height 16
